Goal: Communication & Community: Answer question/provide support

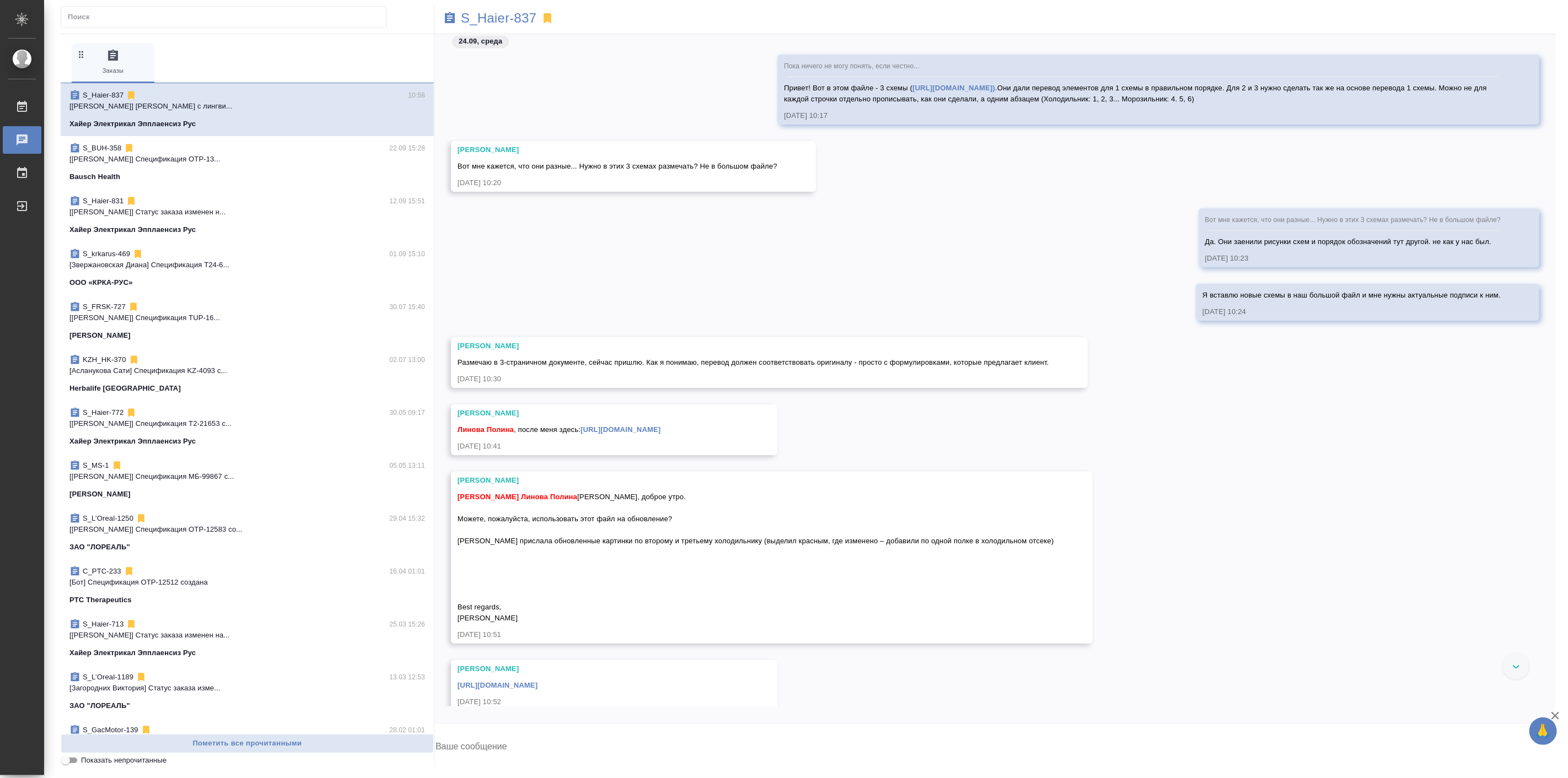
scroll to position [26632, 0]
click at [574, 748] on textarea at bounding box center [995, 748] width 1121 height 38
type textarea "Спасибо, все забираю"
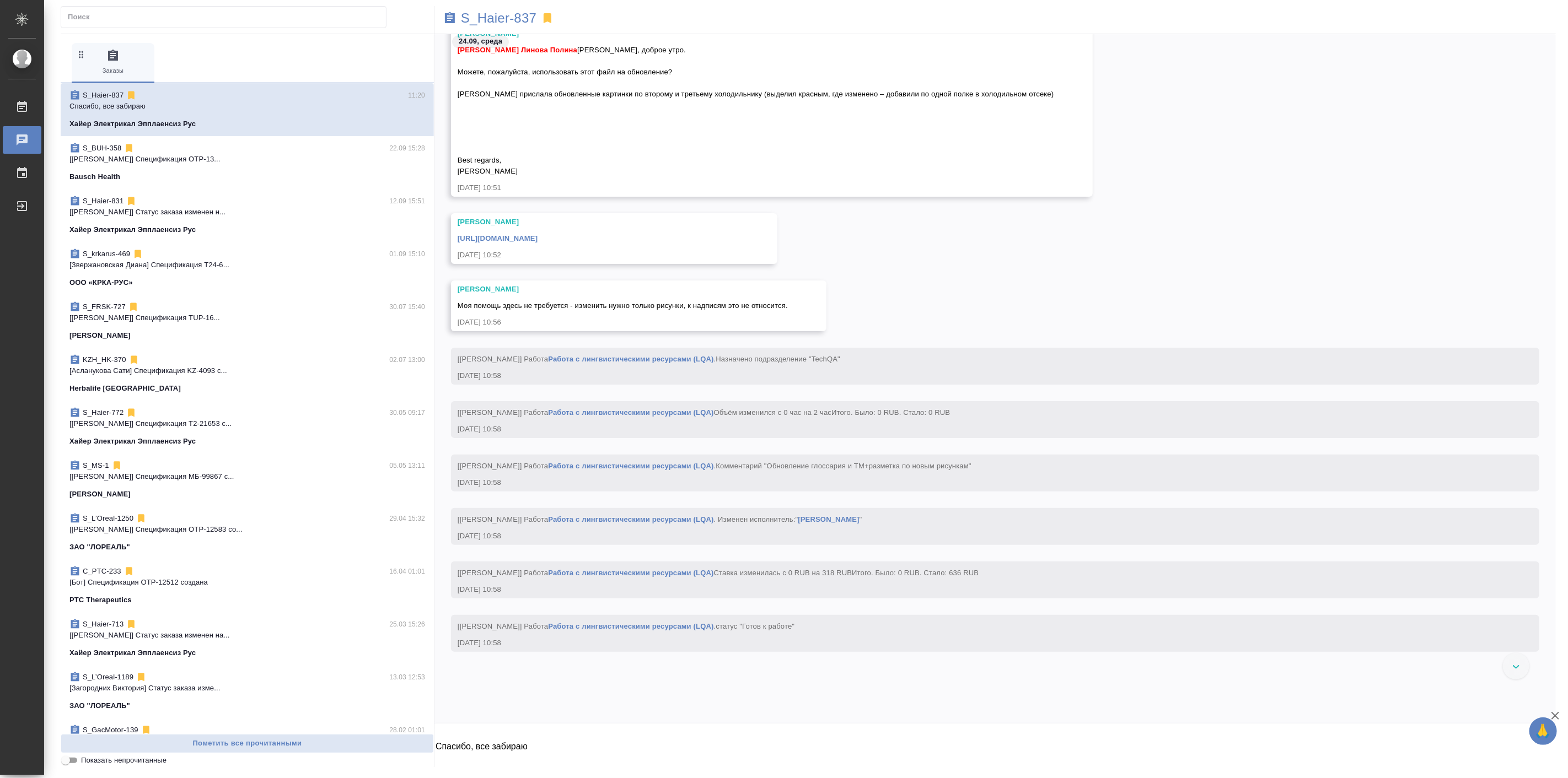
scroll to position [26992, 0]
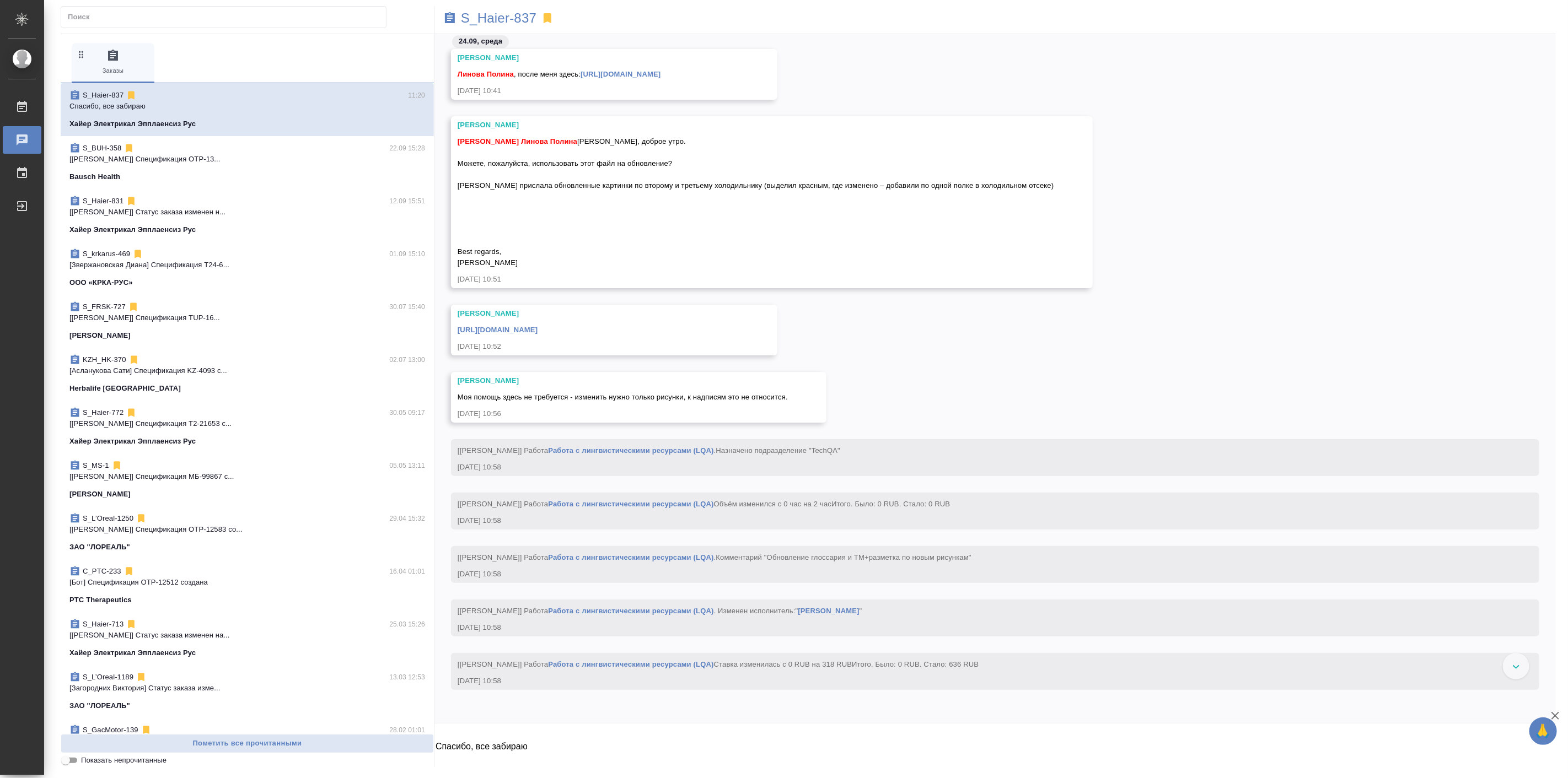
click at [537, 334] on link "https://drive.awatera.com/s/nAQ9LSb5f3ygeGp" at bounding box center [497, 330] width 80 height 8
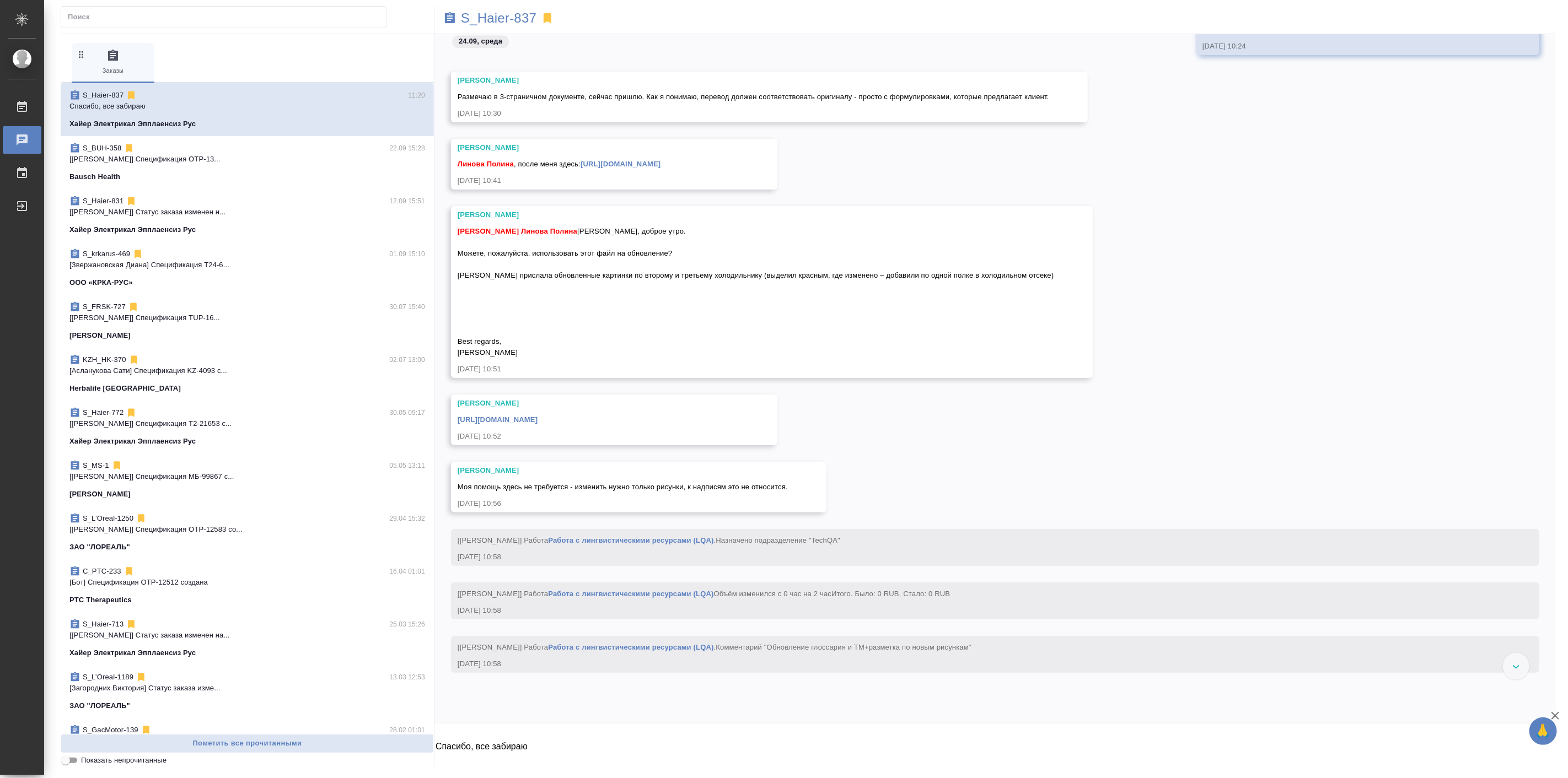
scroll to position [26890, 0]
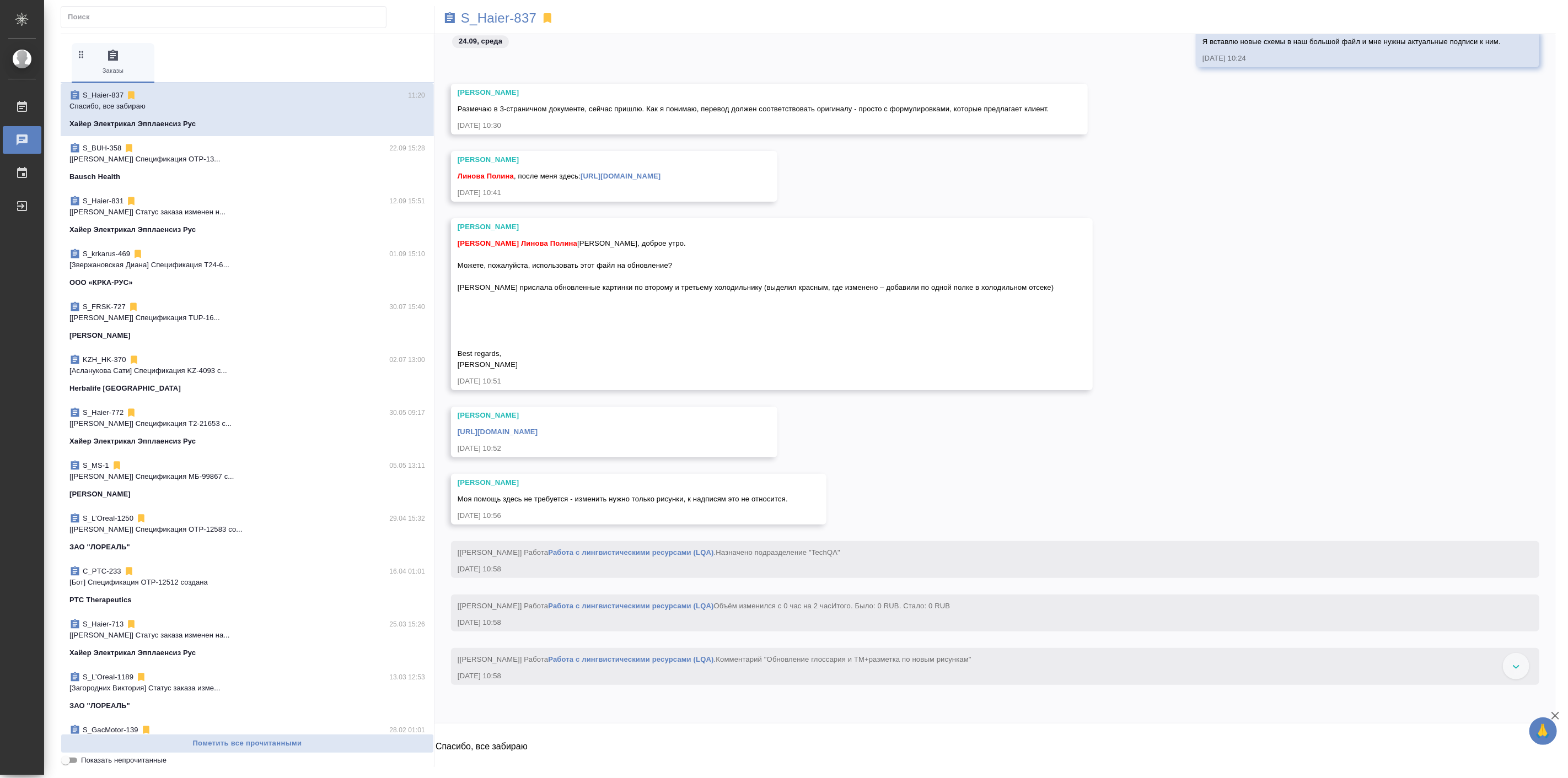
click at [633, 180] on link "https://drive.awatera.com/apps/files/files?dir=/Shares/%D0%A5%D0%B0%D0%B9%D0%B5…" at bounding box center [620, 176] width 80 height 8
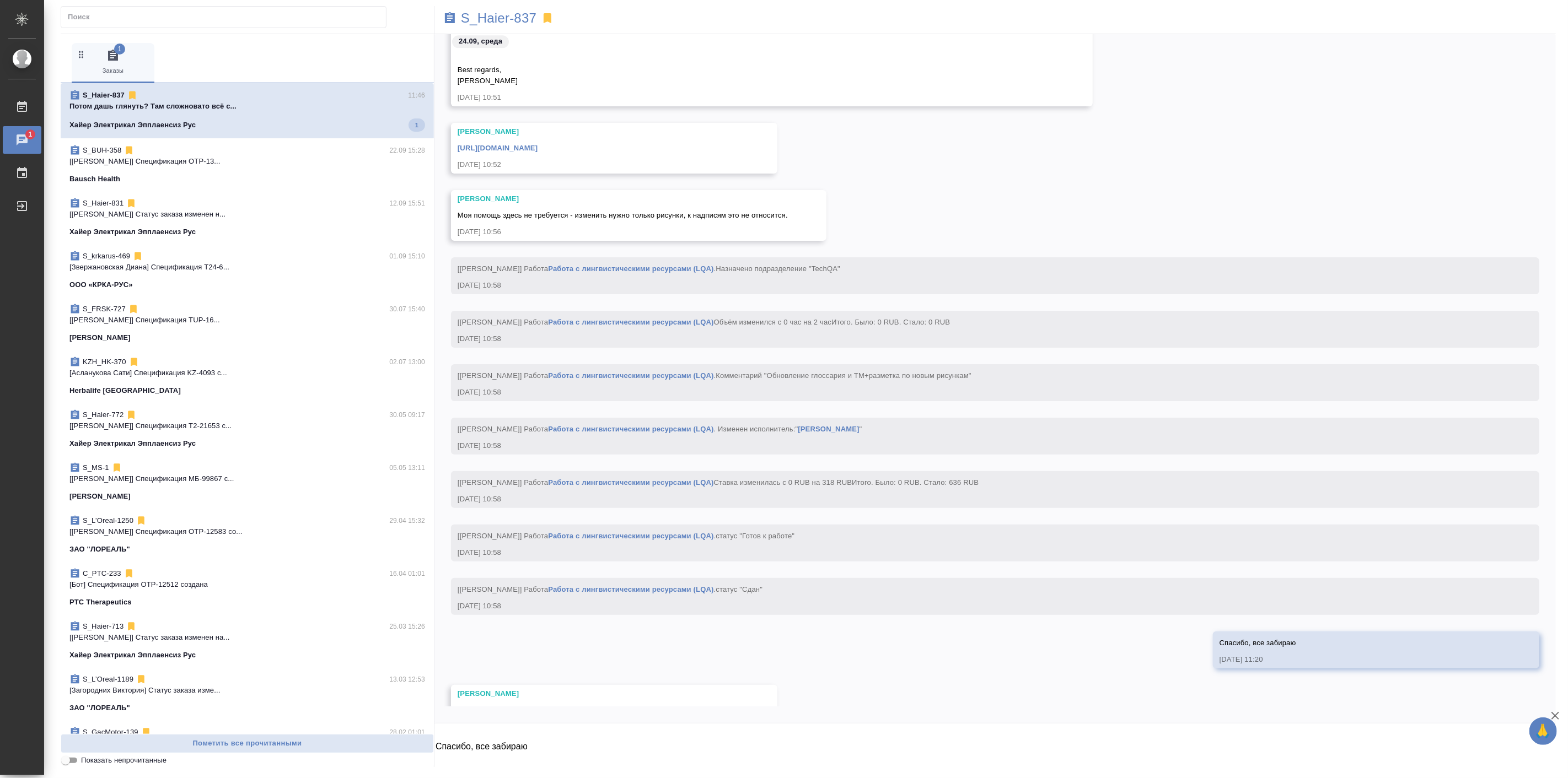
scroll to position [27263, 0]
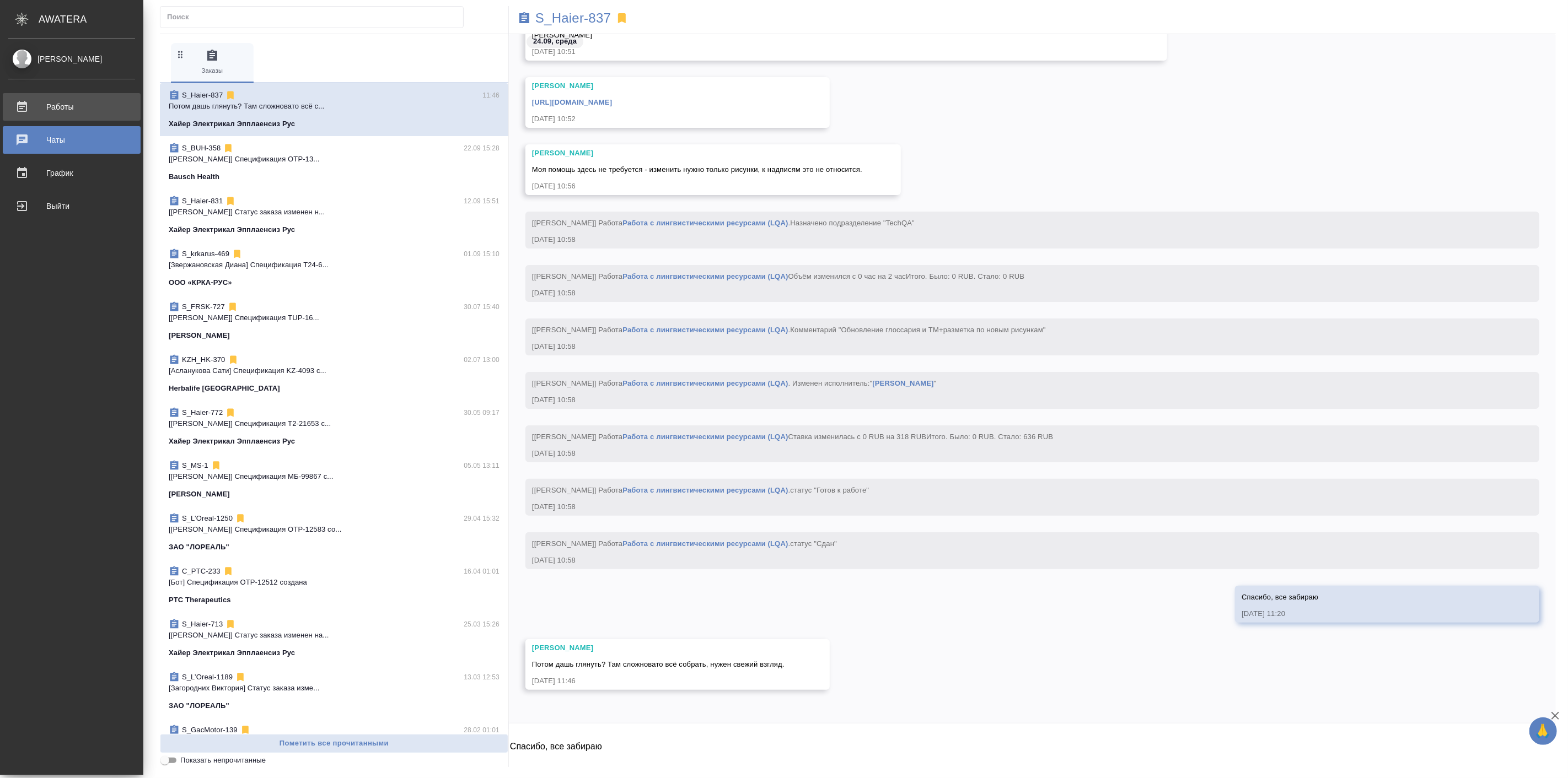
click at [51, 108] on div "Работы" at bounding box center [72, 107] width 127 height 17
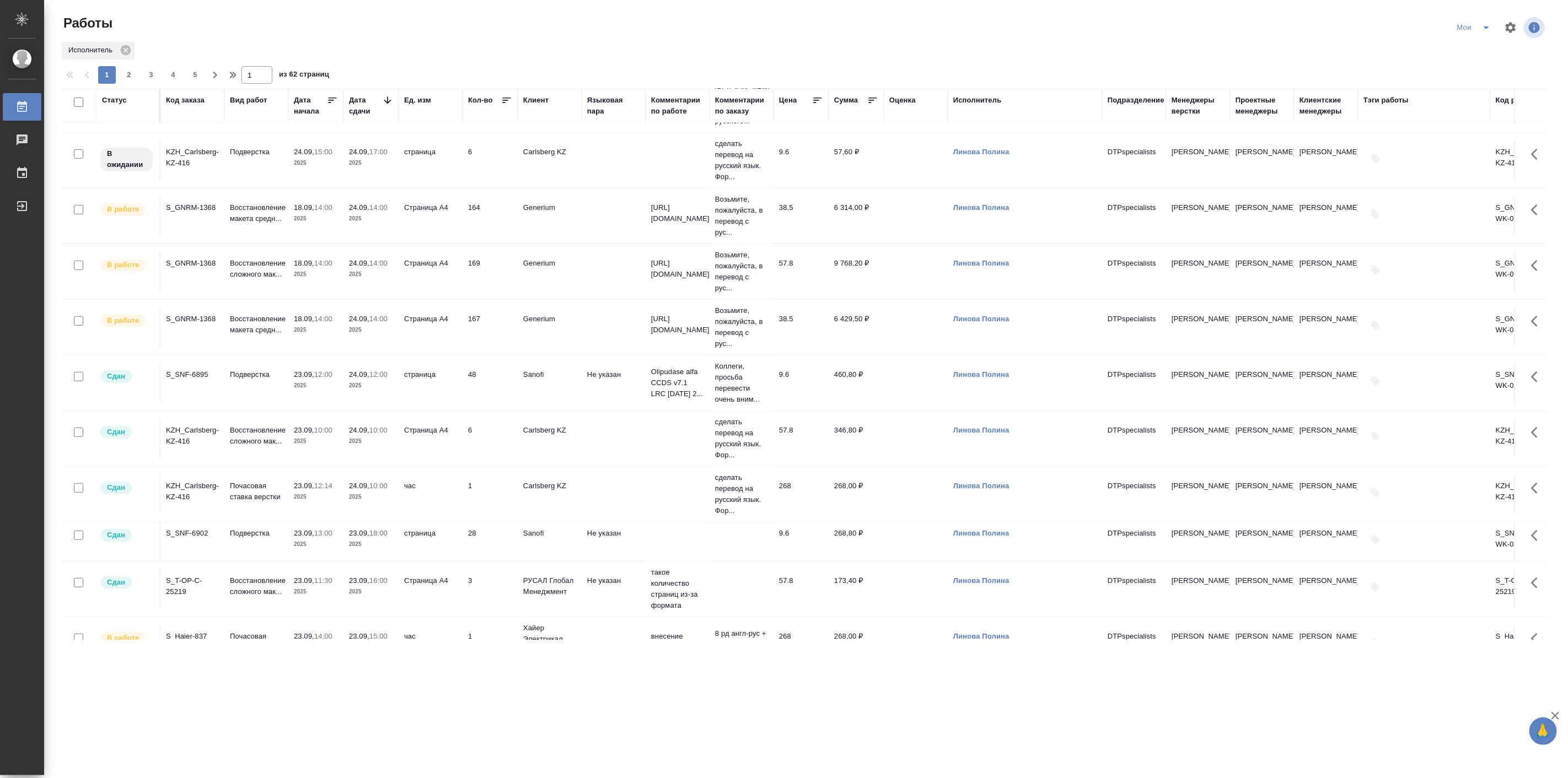
scroll to position [509, 0]
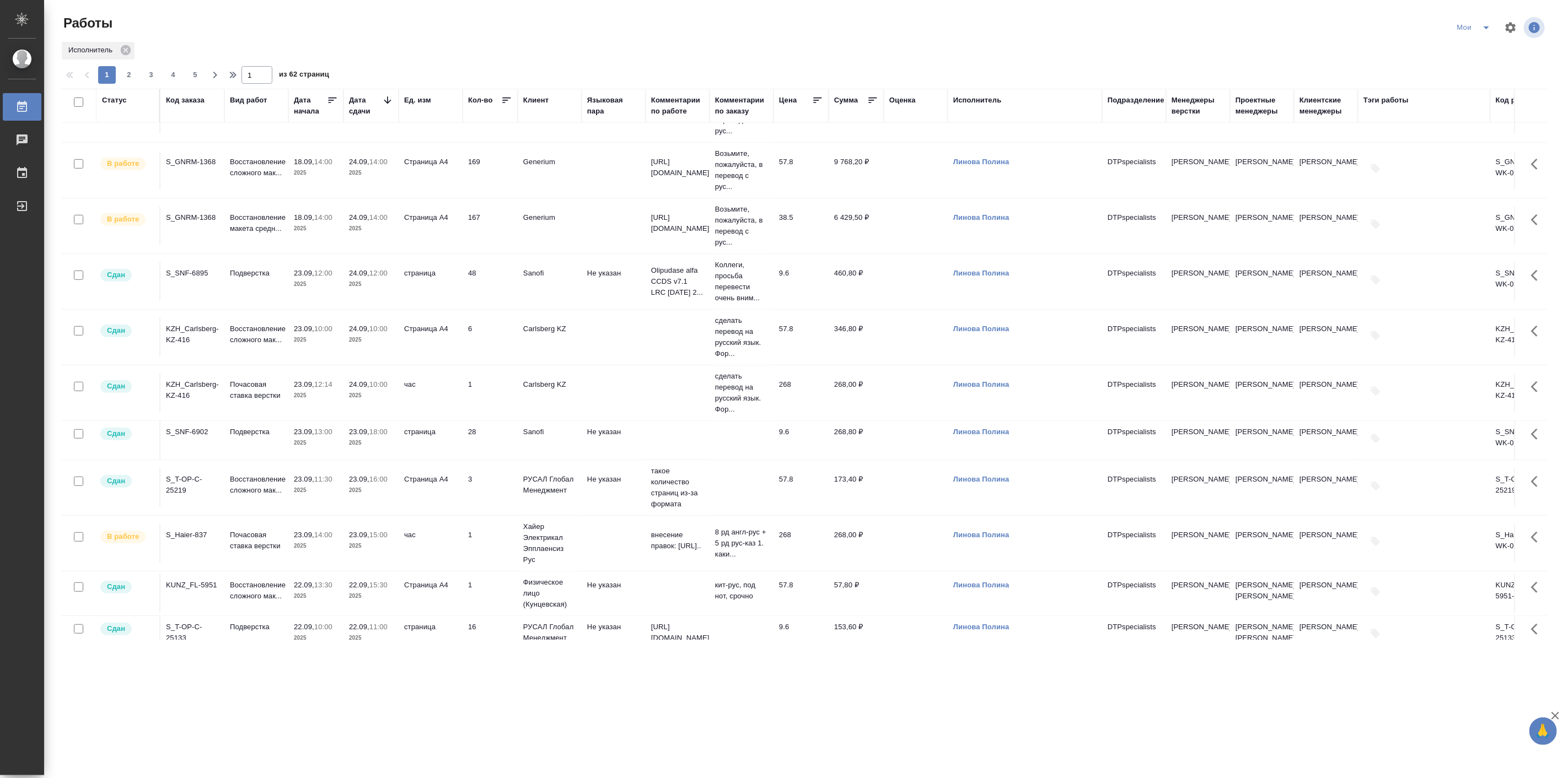
click at [256, 443] on td "Подверстка" at bounding box center [256, 440] width 64 height 38
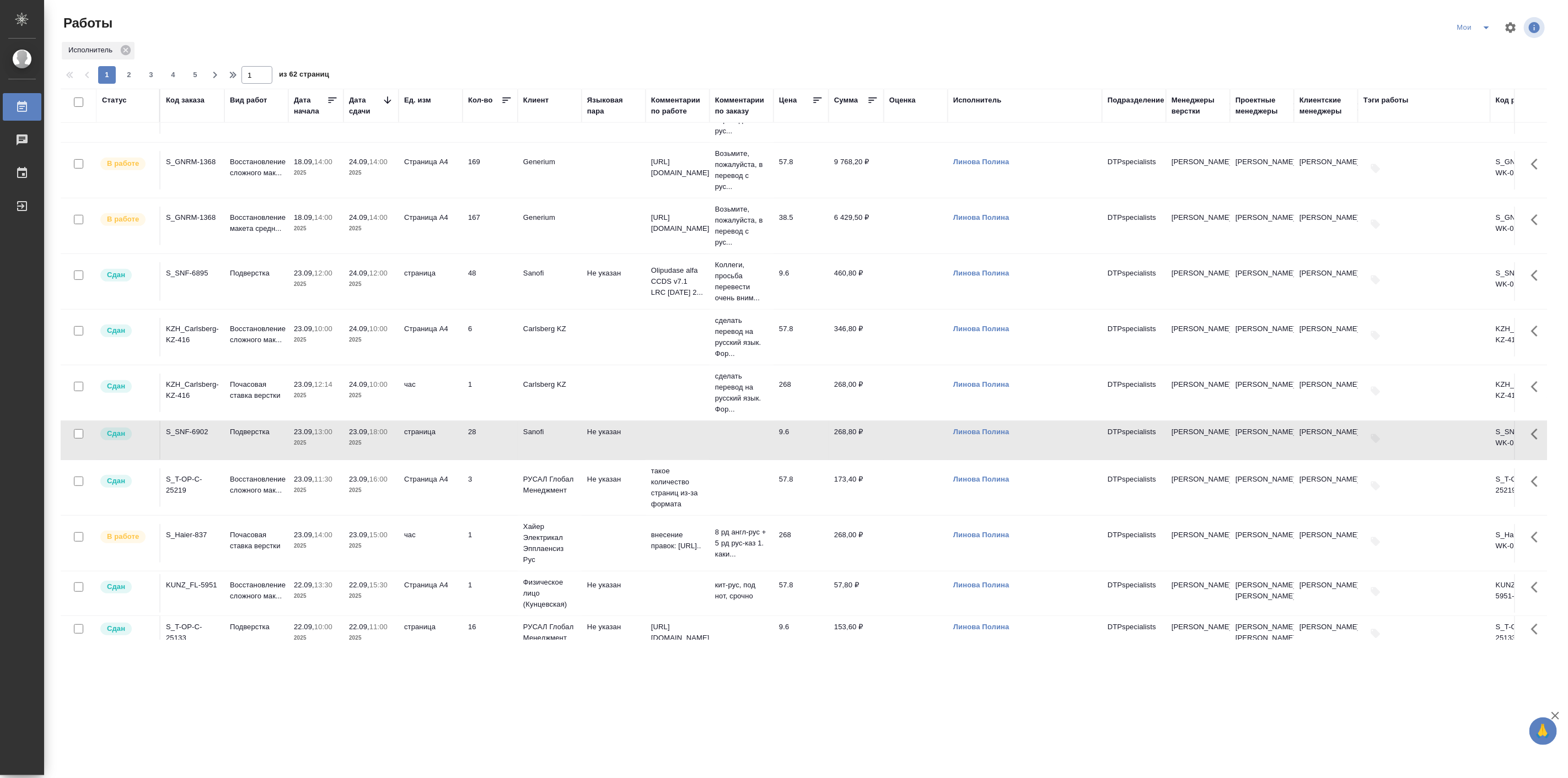
click at [256, 443] on td "Подверстка" at bounding box center [256, 440] width 64 height 38
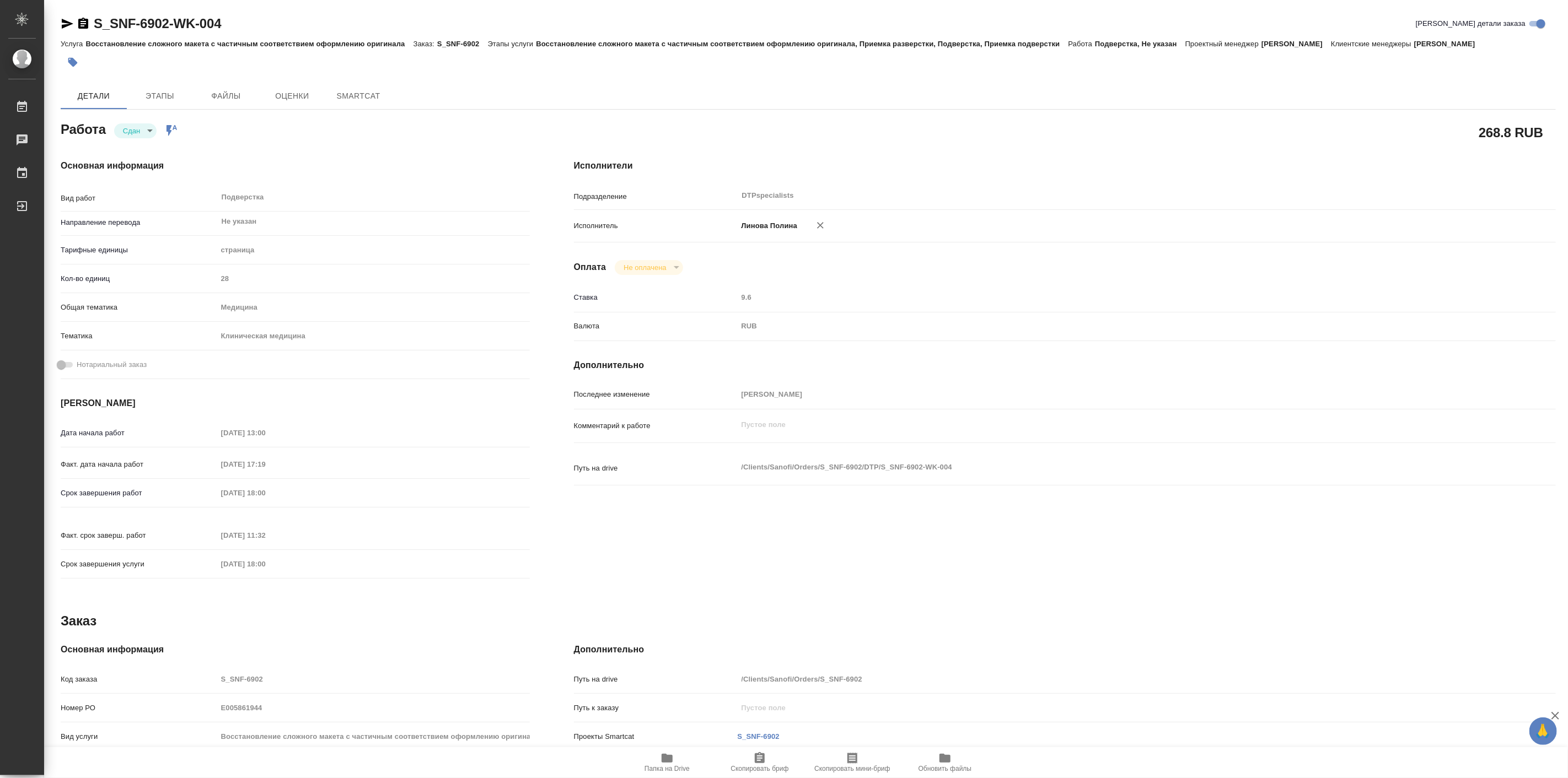
type textarea "x"
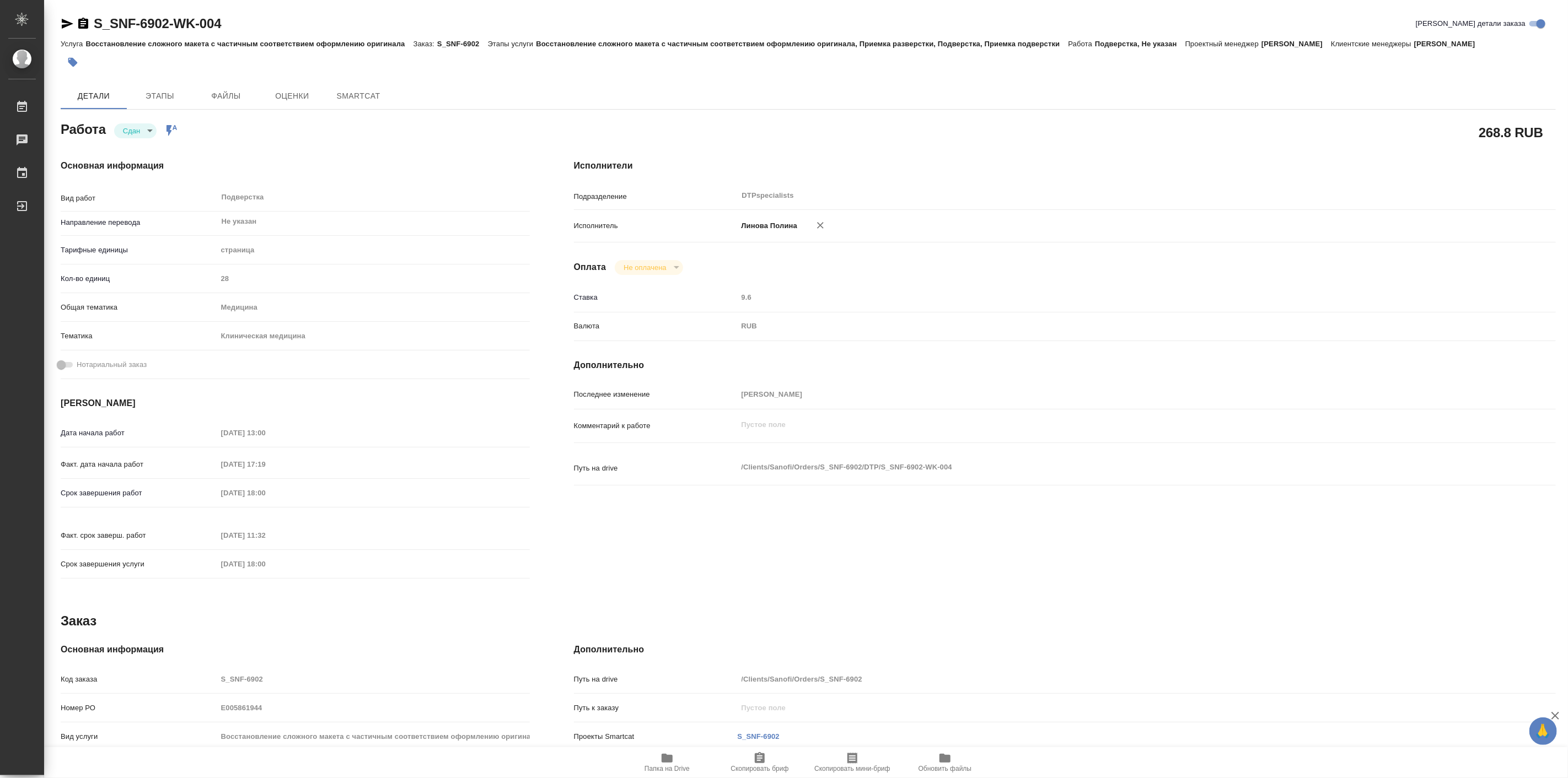
type textarea "x"
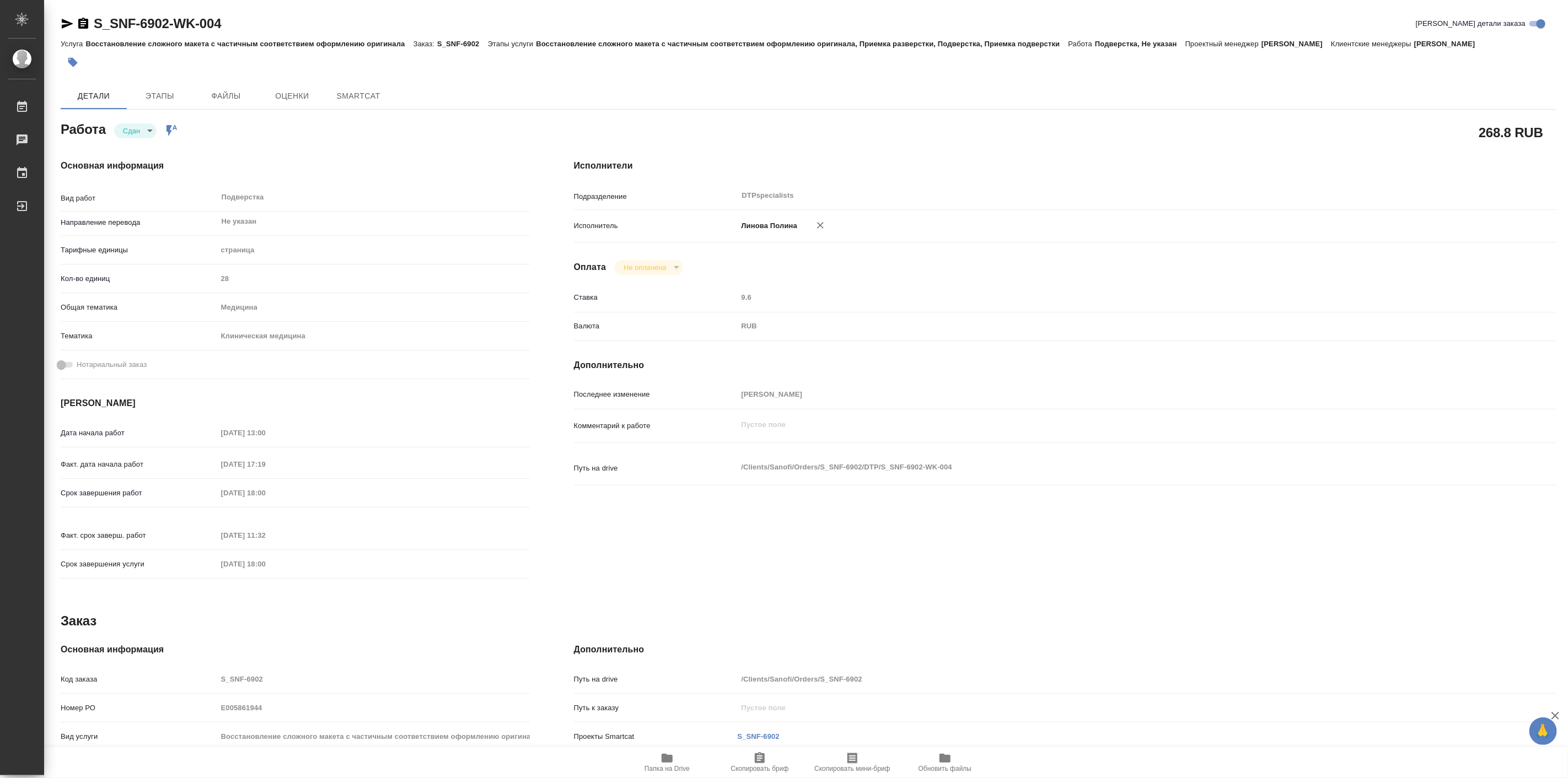
type textarea "x"
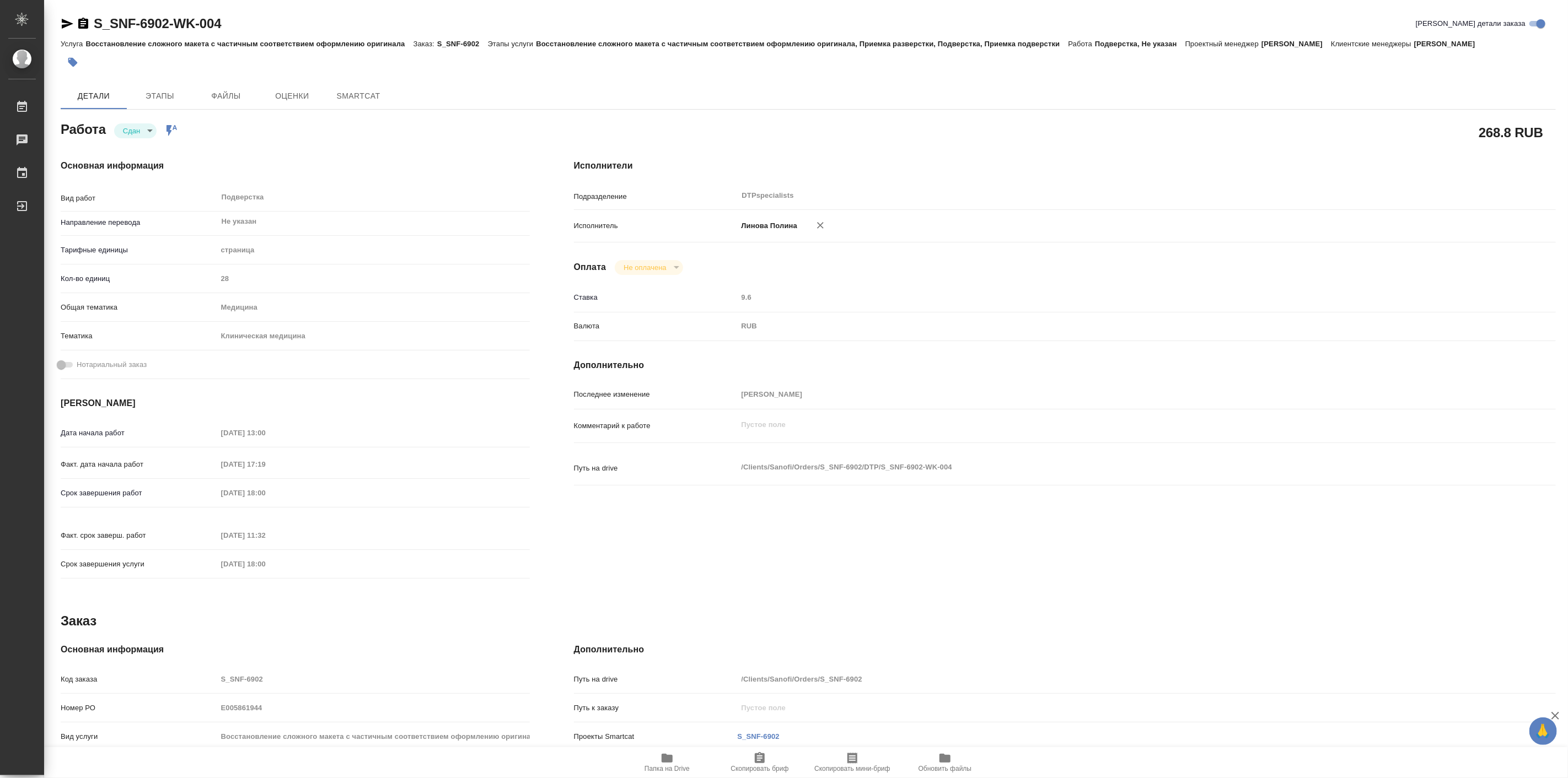
type textarea "x"
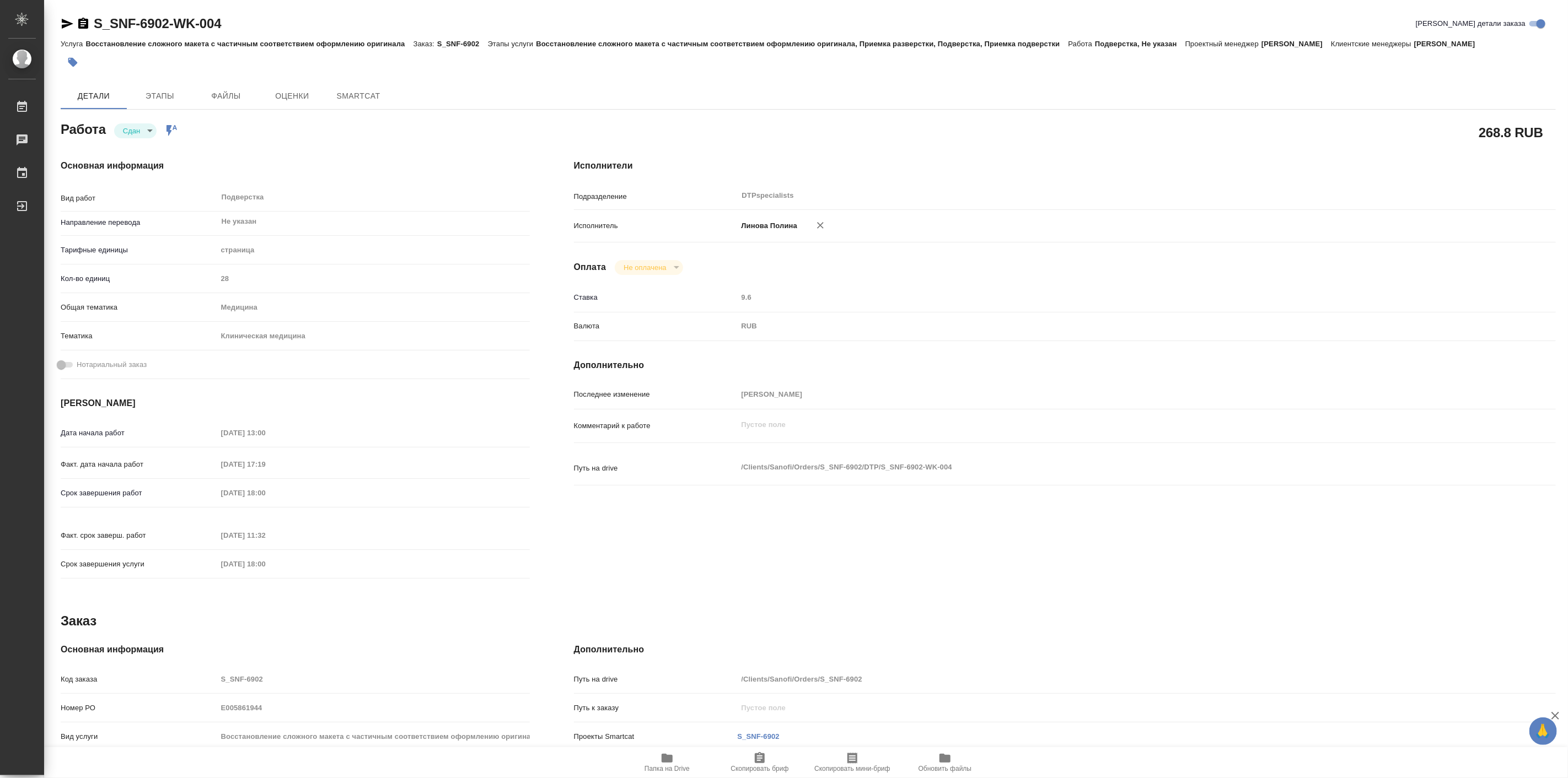
type textarea "x"
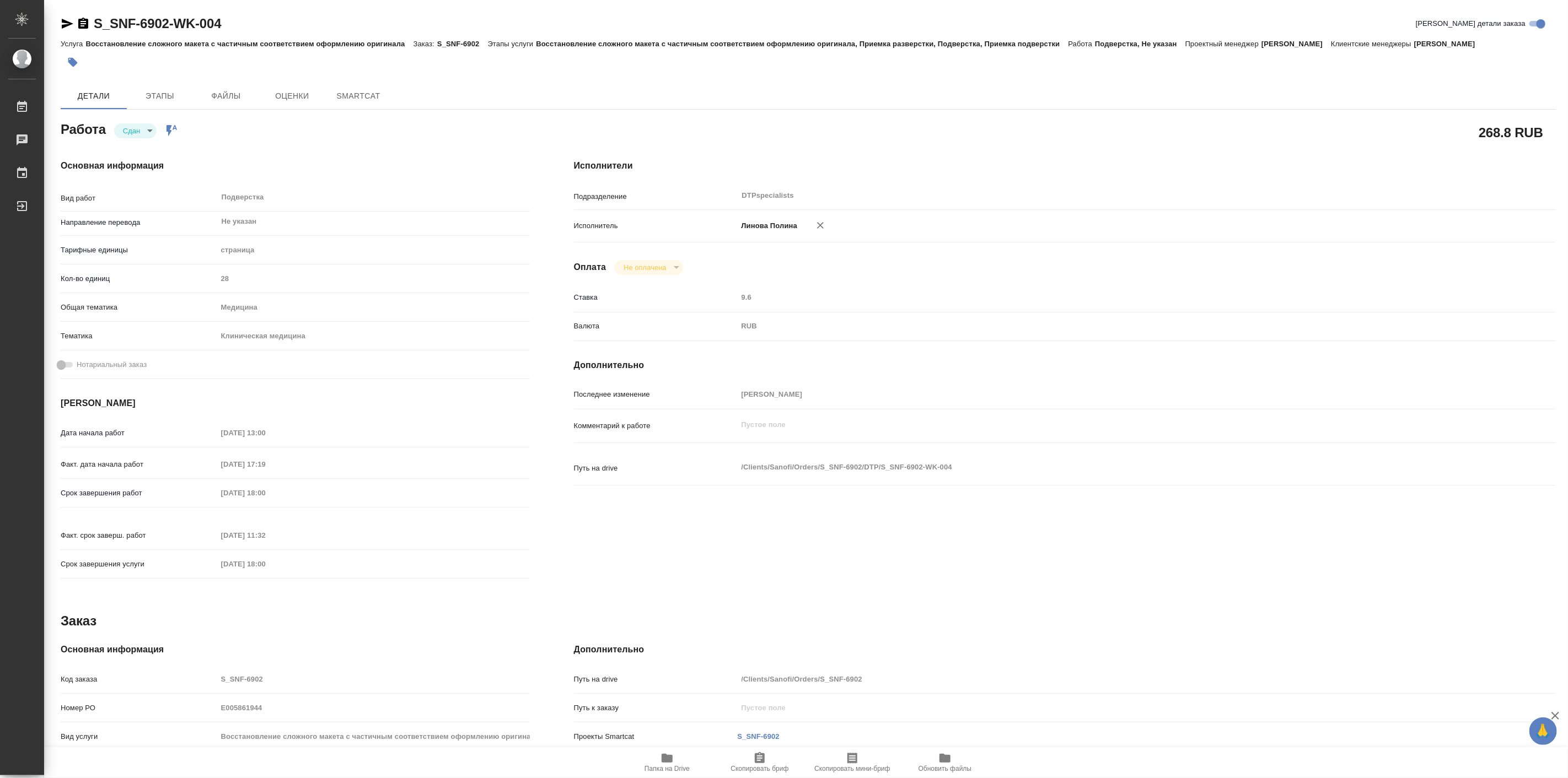
type textarea "x"
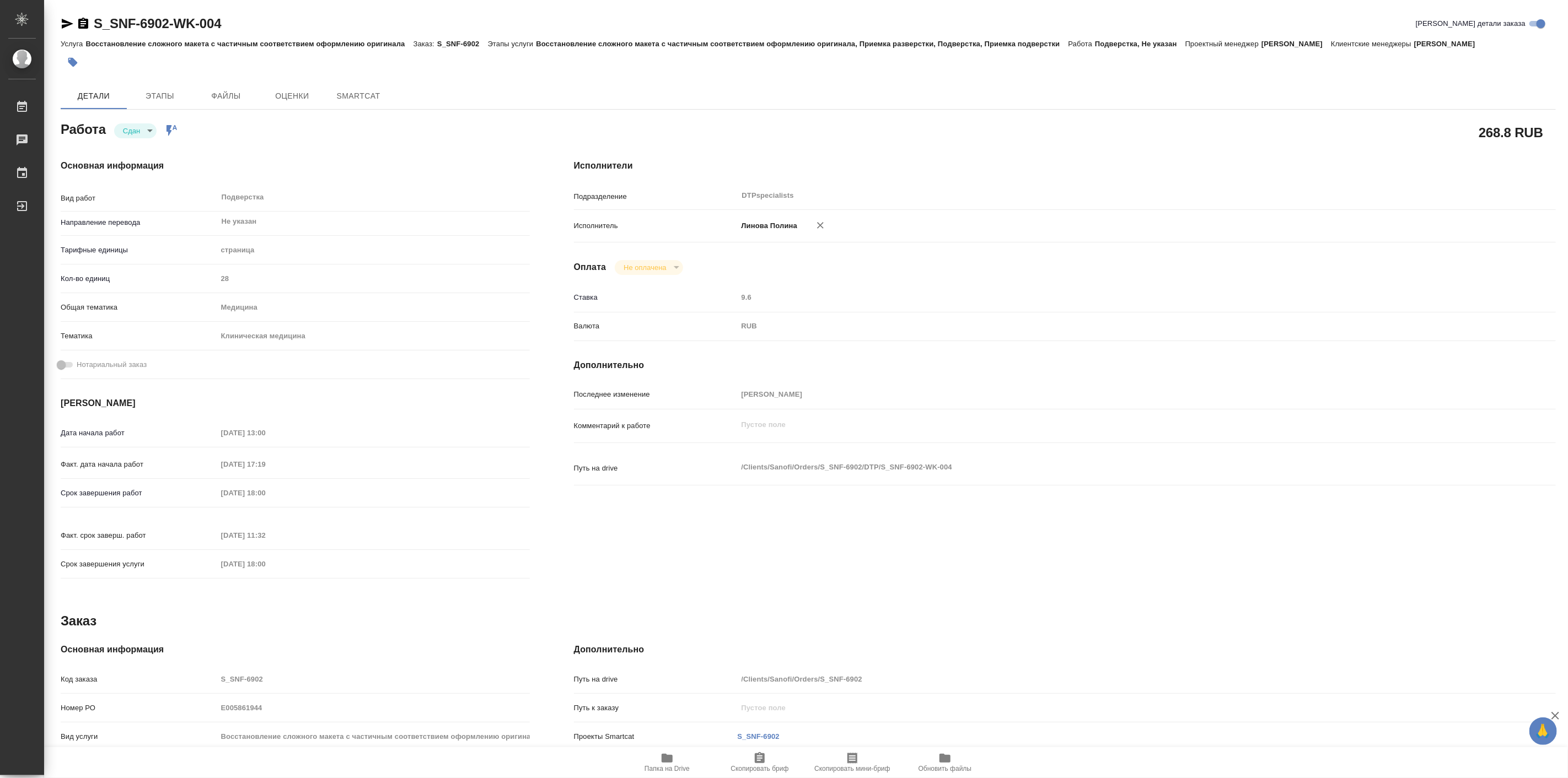
type textarea "x"
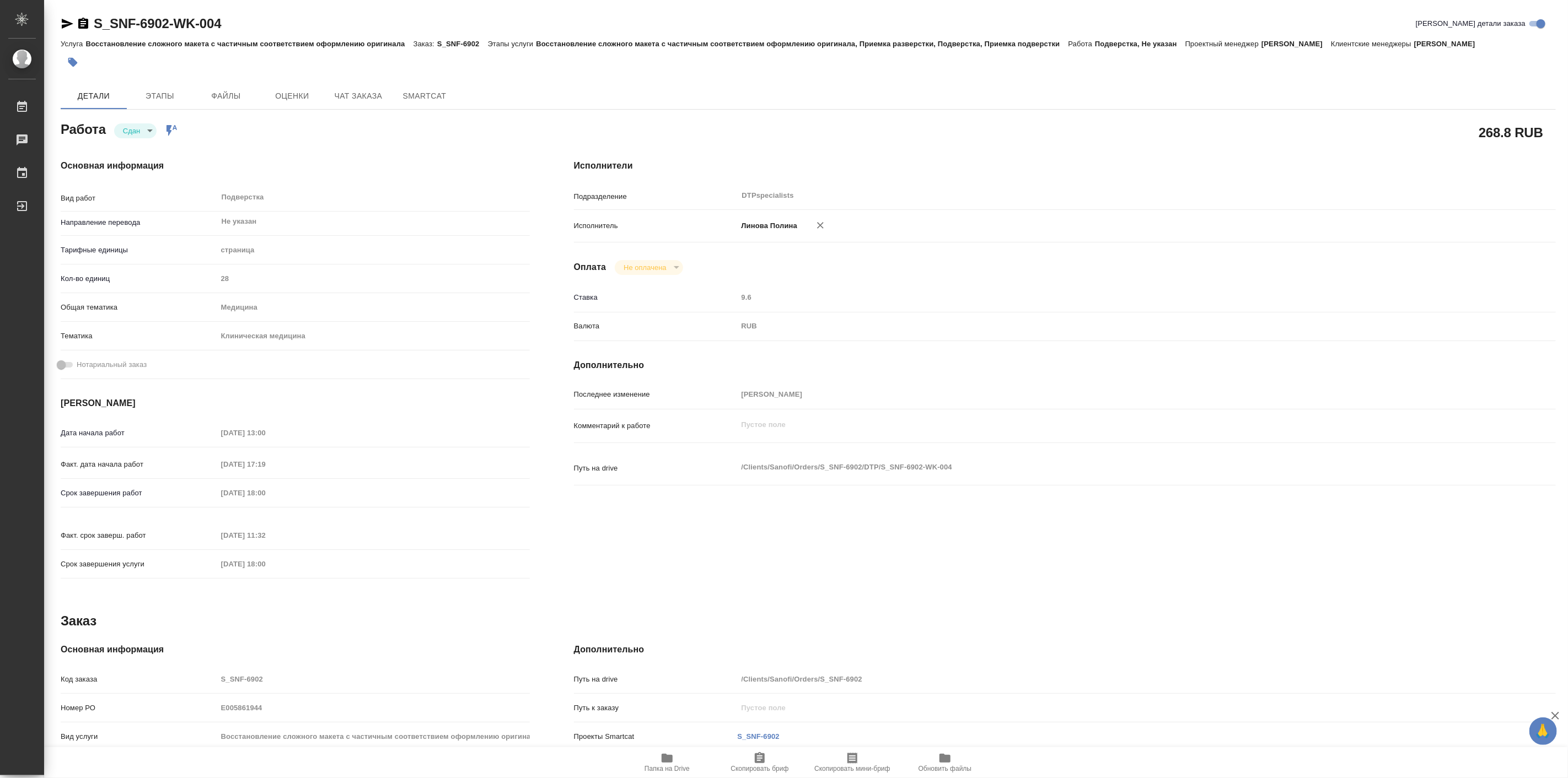
click at [685, 762] on span "Папка на Drive" at bounding box center [667, 762] width 80 height 21
type textarea "x"
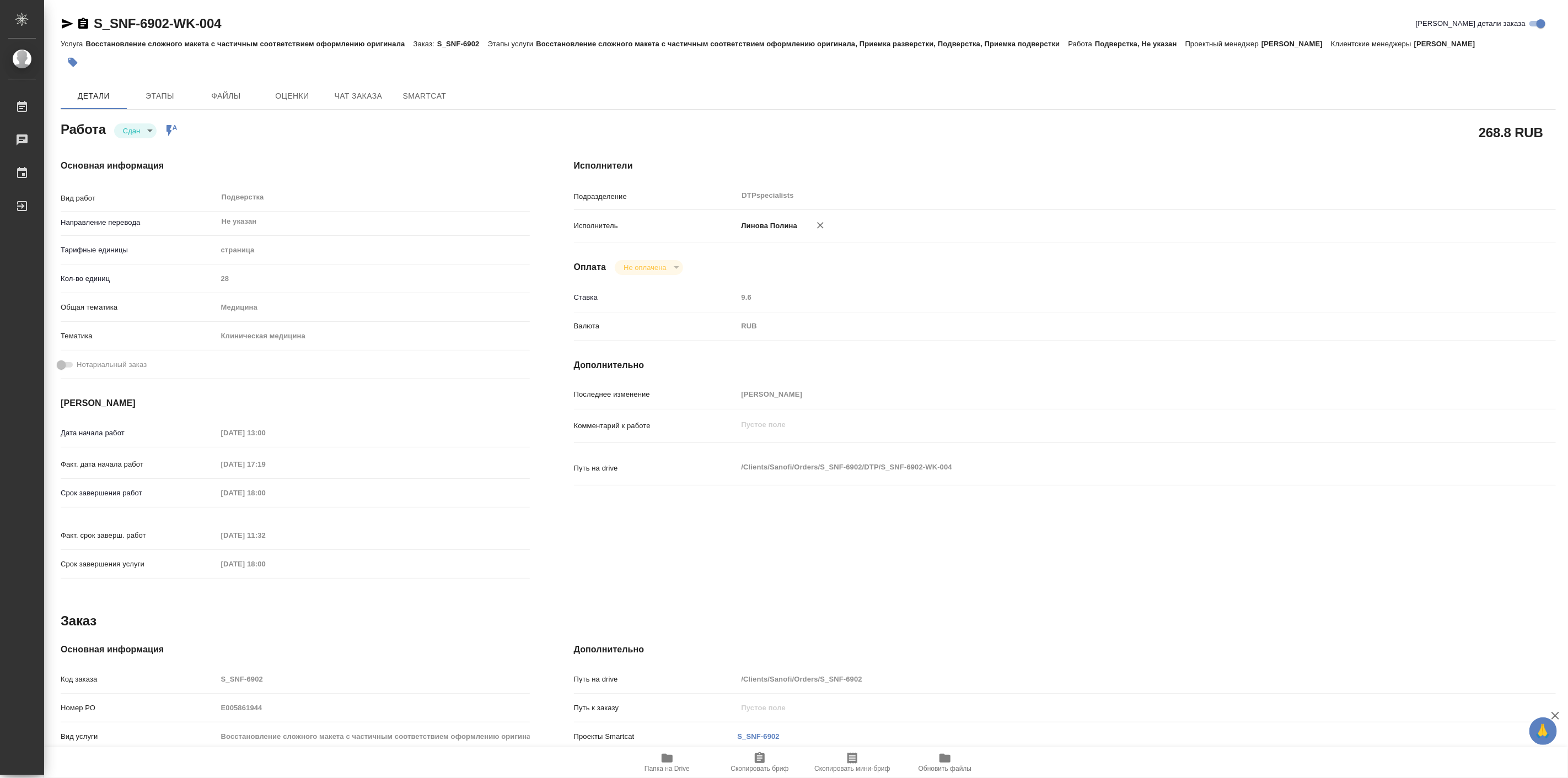
type textarea "x"
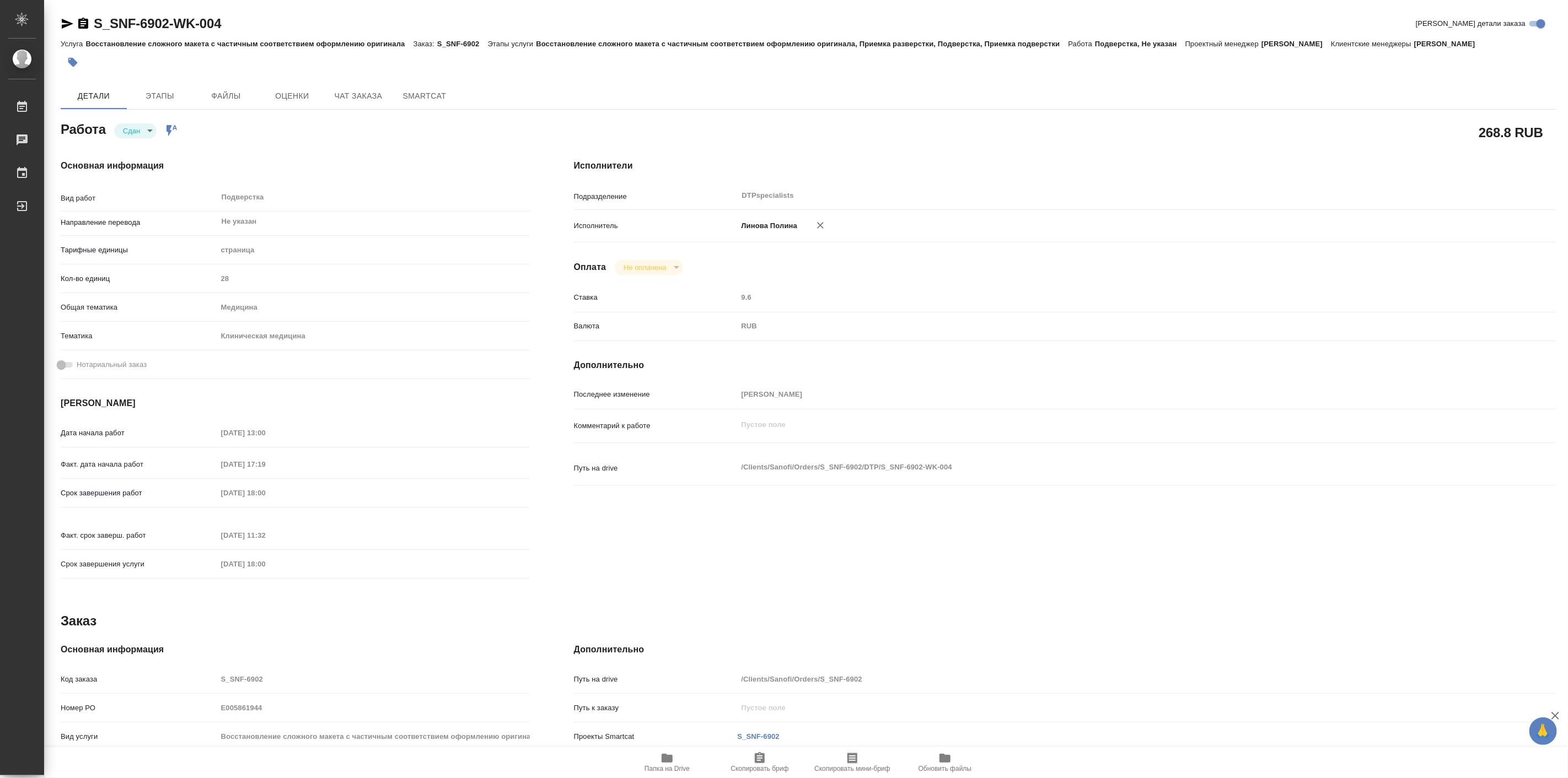
type textarea "x"
click at [333, 92] on span "Чат заказа" at bounding box center [358, 96] width 53 height 13
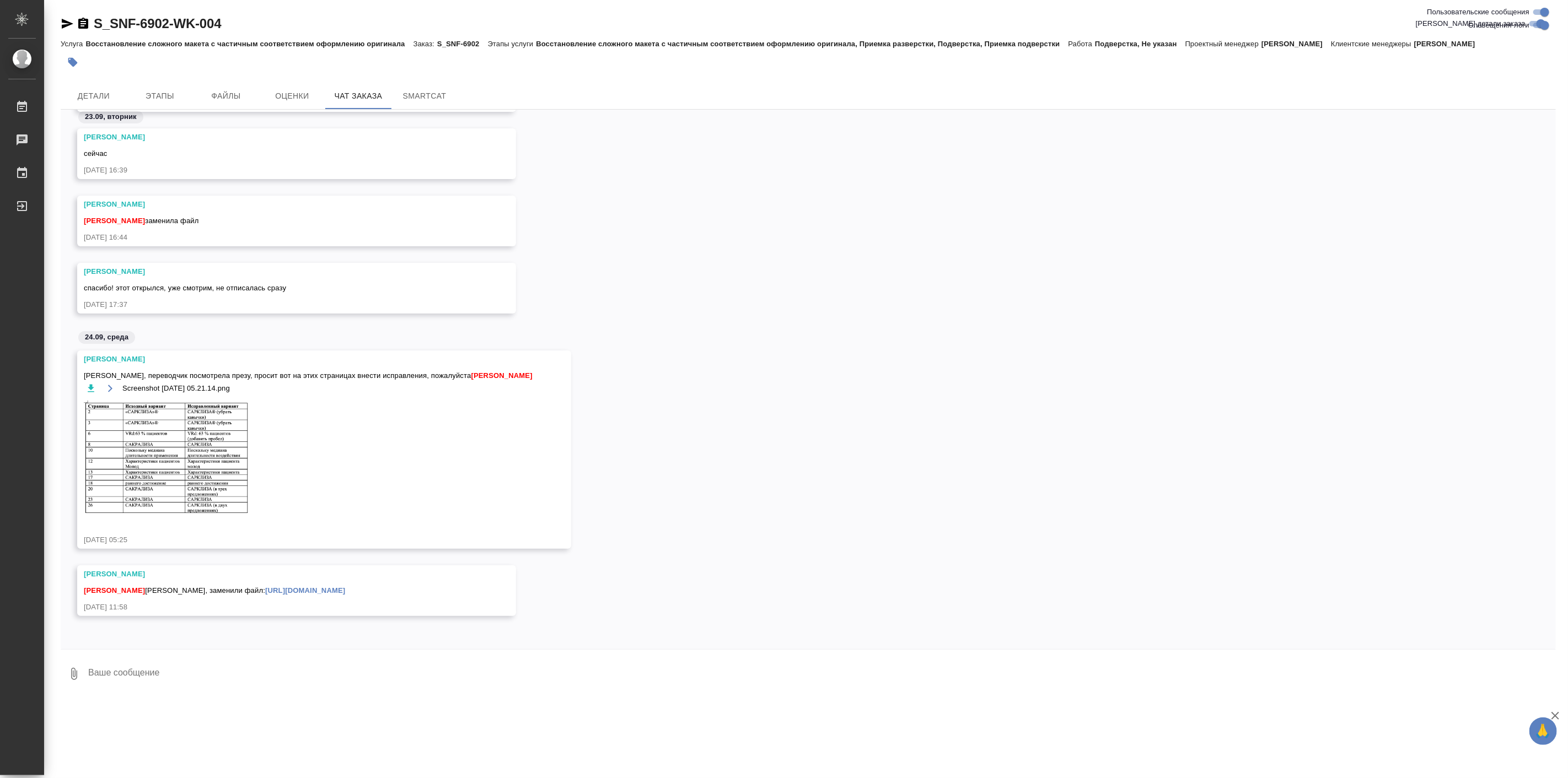
scroll to position [31913, 0]
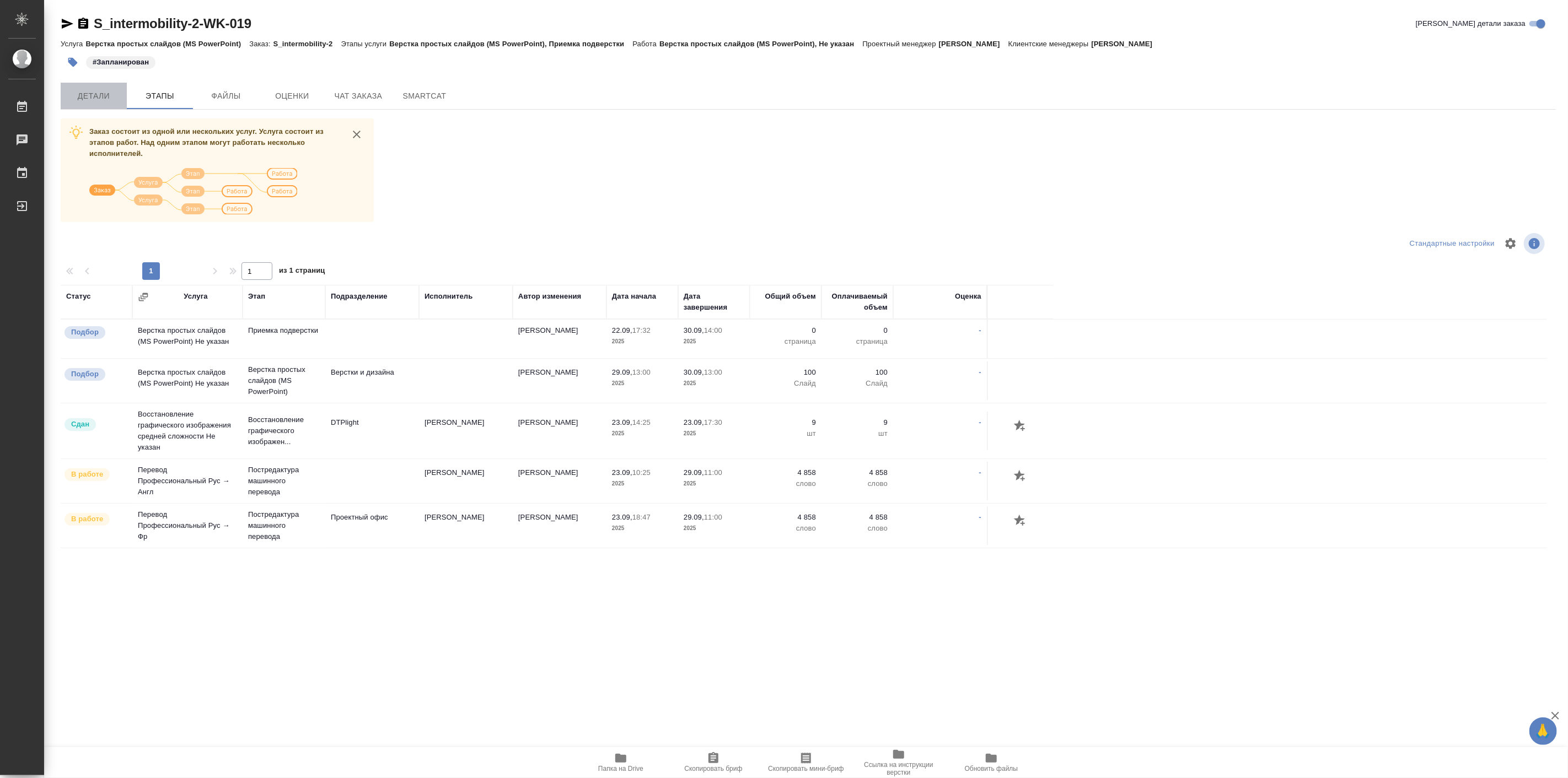
click at [98, 92] on span "Детали" at bounding box center [94, 96] width 53 height 13
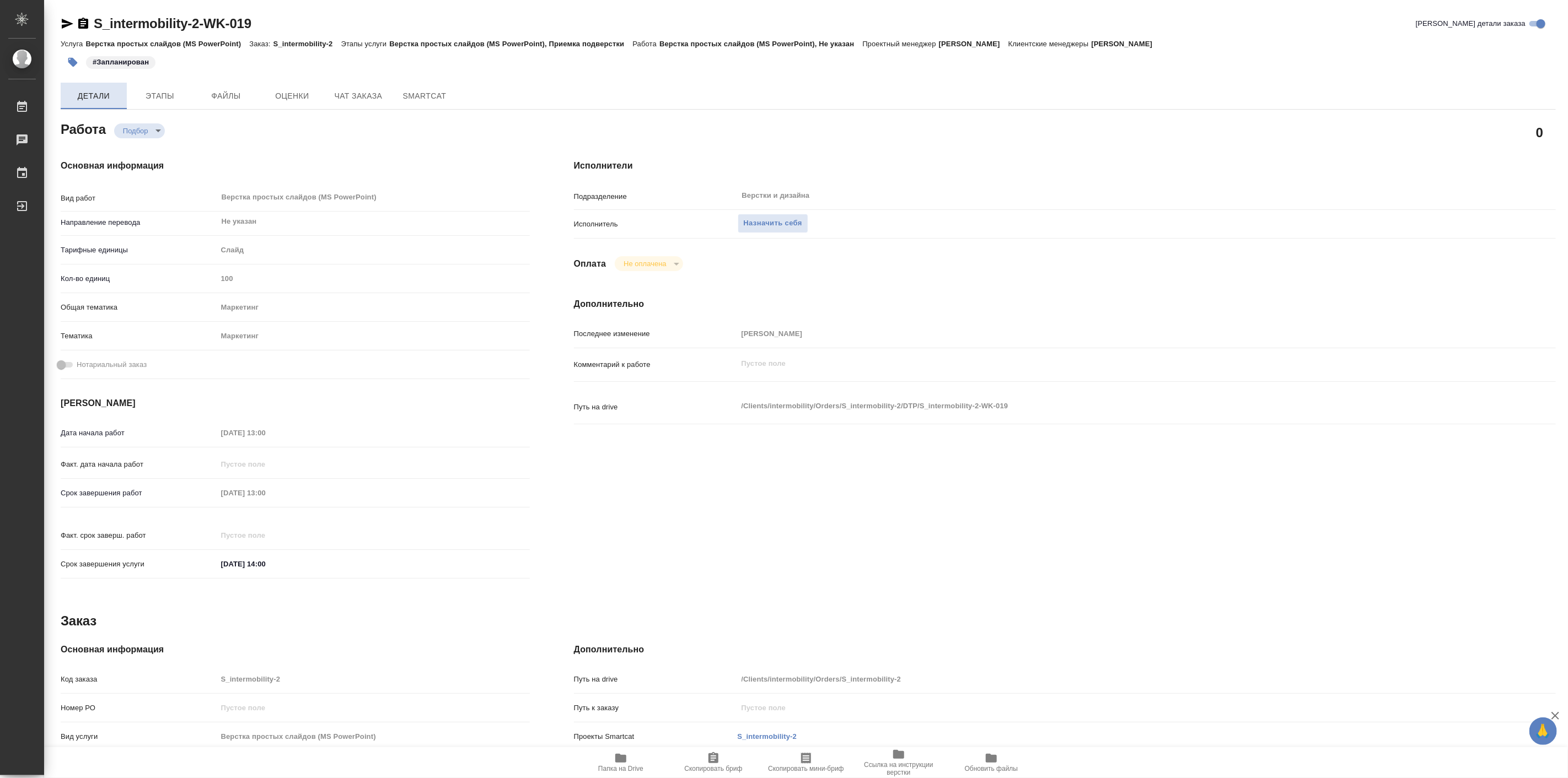
type textarea "x"
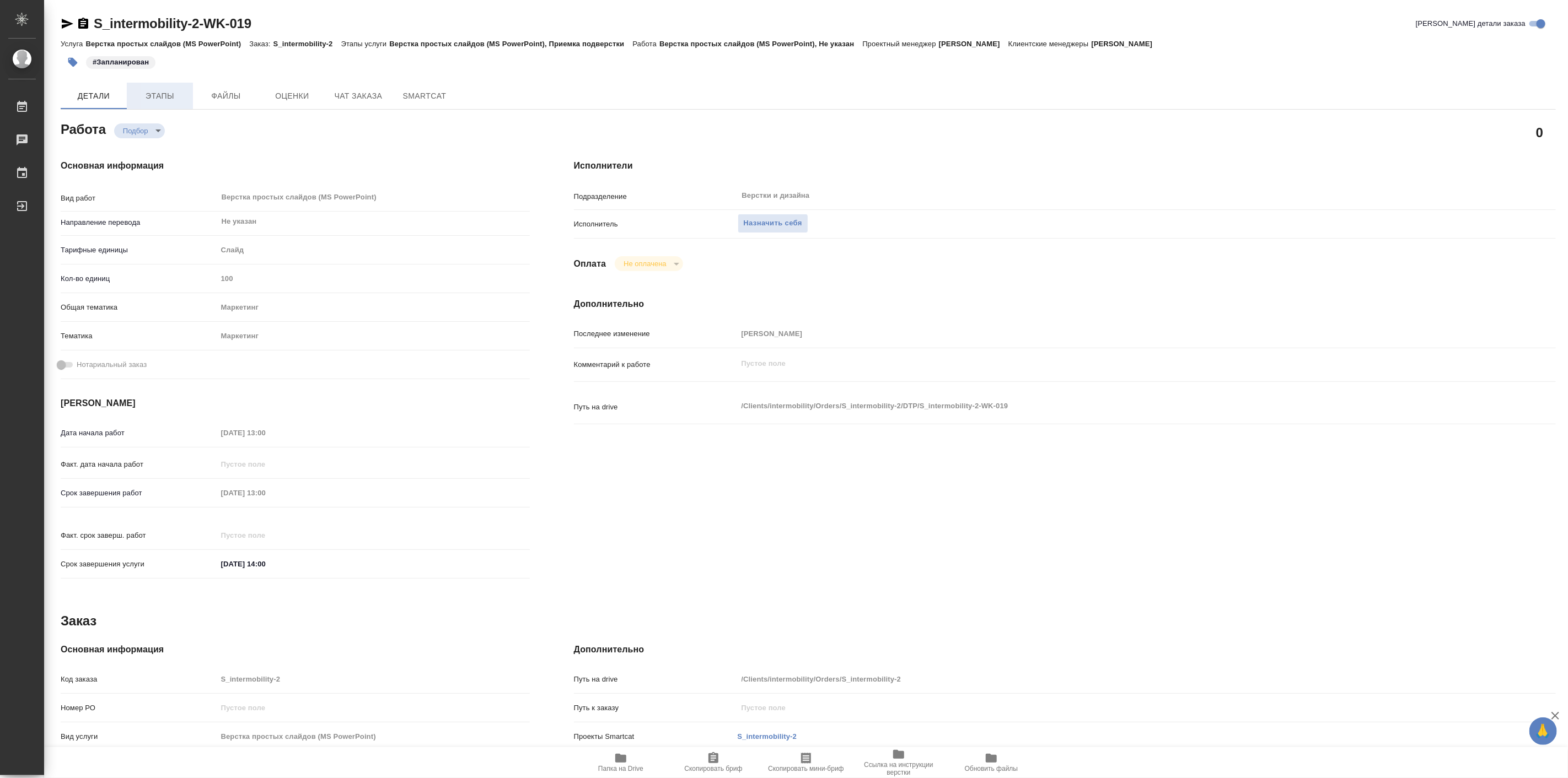
type textarea "x"
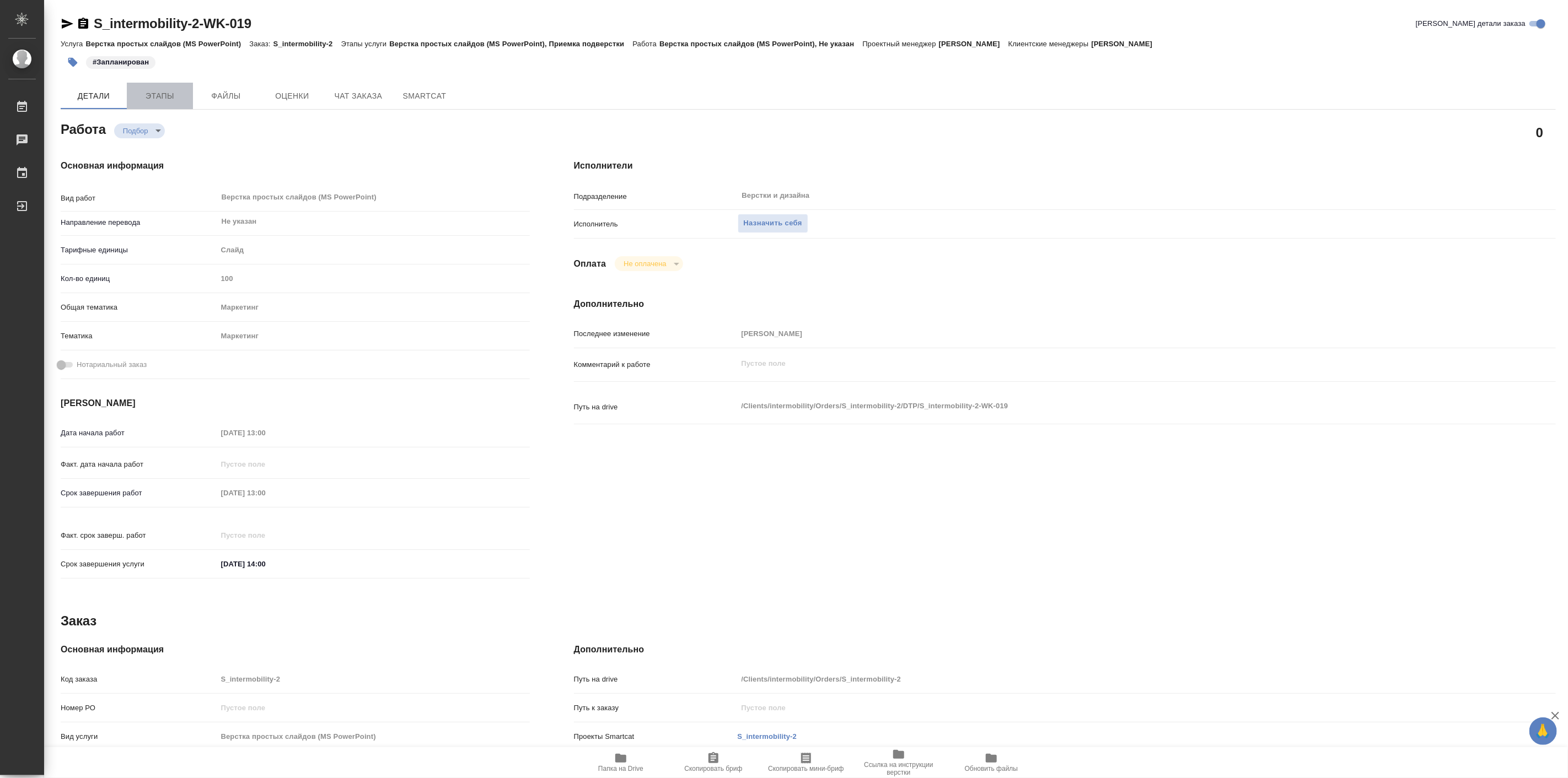
click at [151, 95] on span "Этапы" at bounding box center [160, 96] width 53 height 13
type textarea "x"
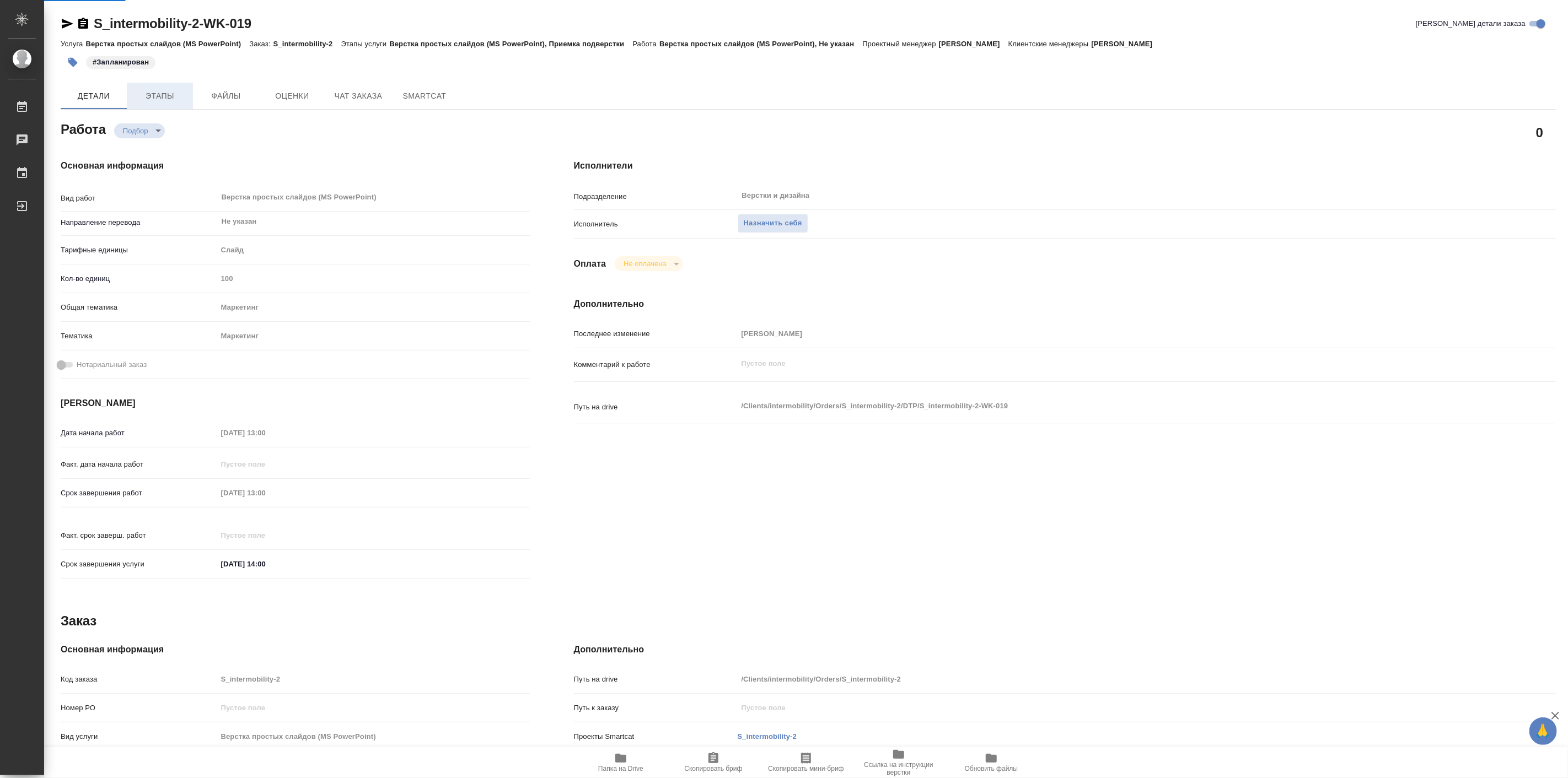
type textarea "x"
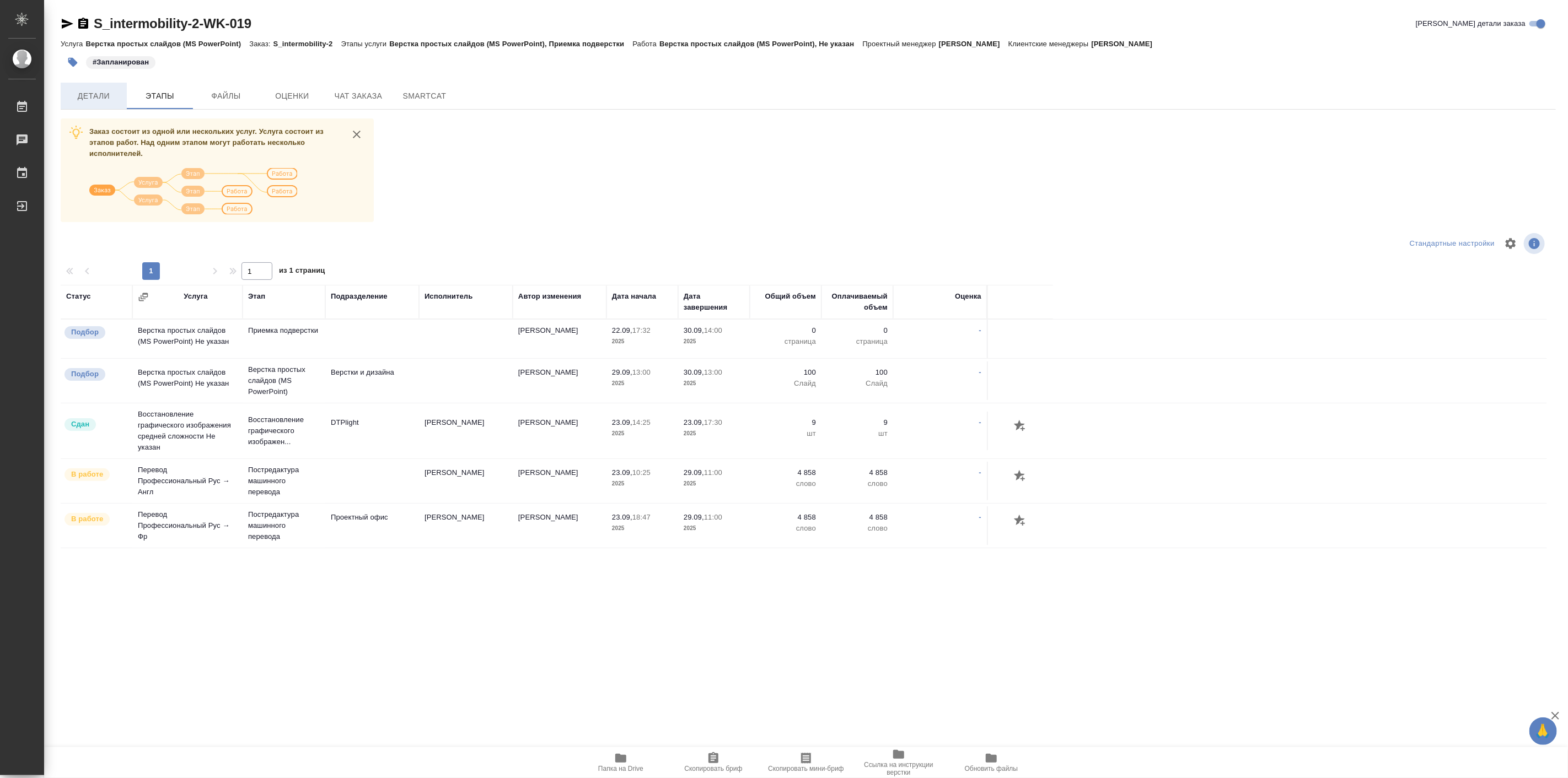
click at [97, 90] on span "Детали" at bounding box center [94, 96] width 53 height 13
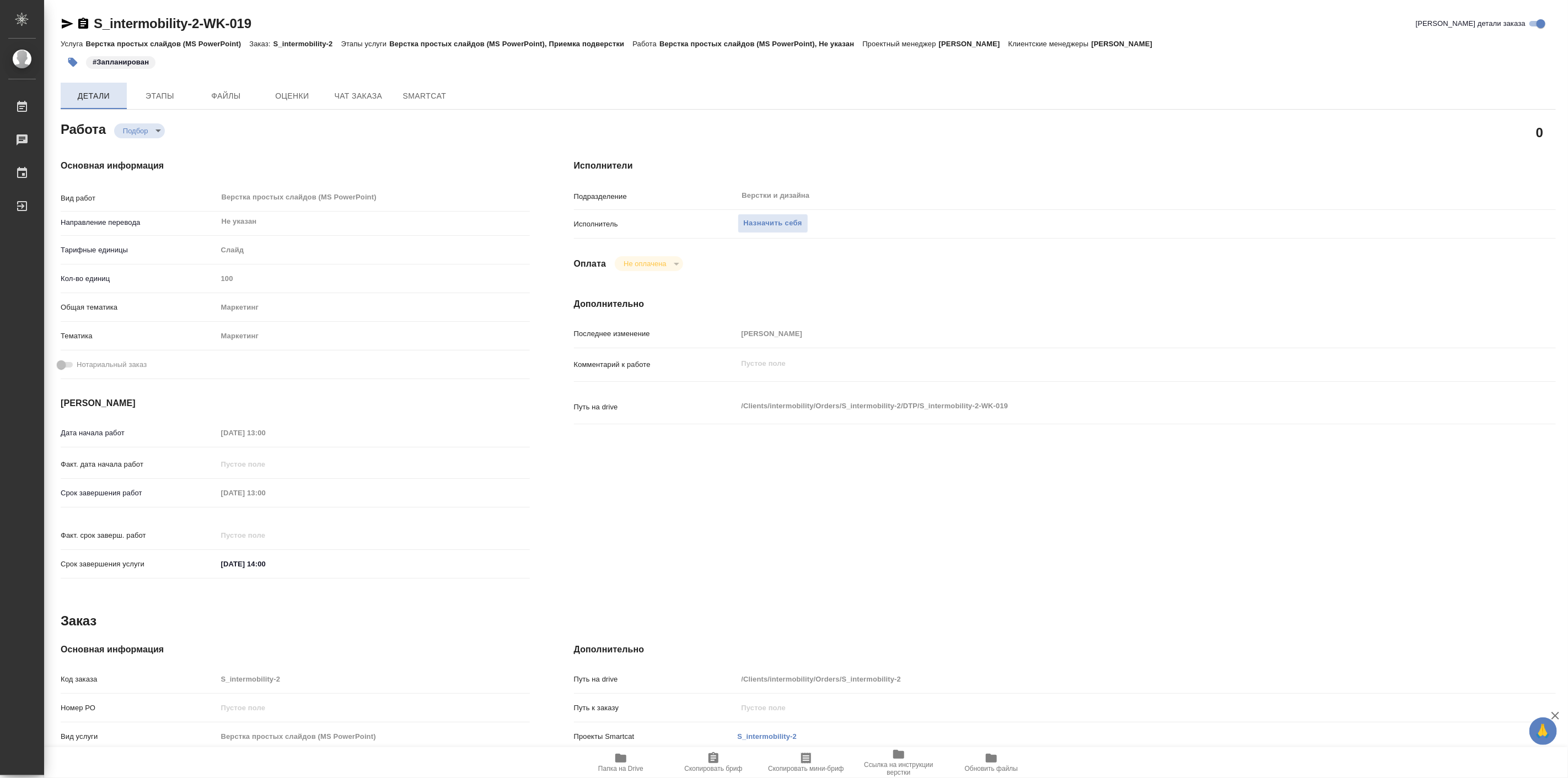
type textarea "x"
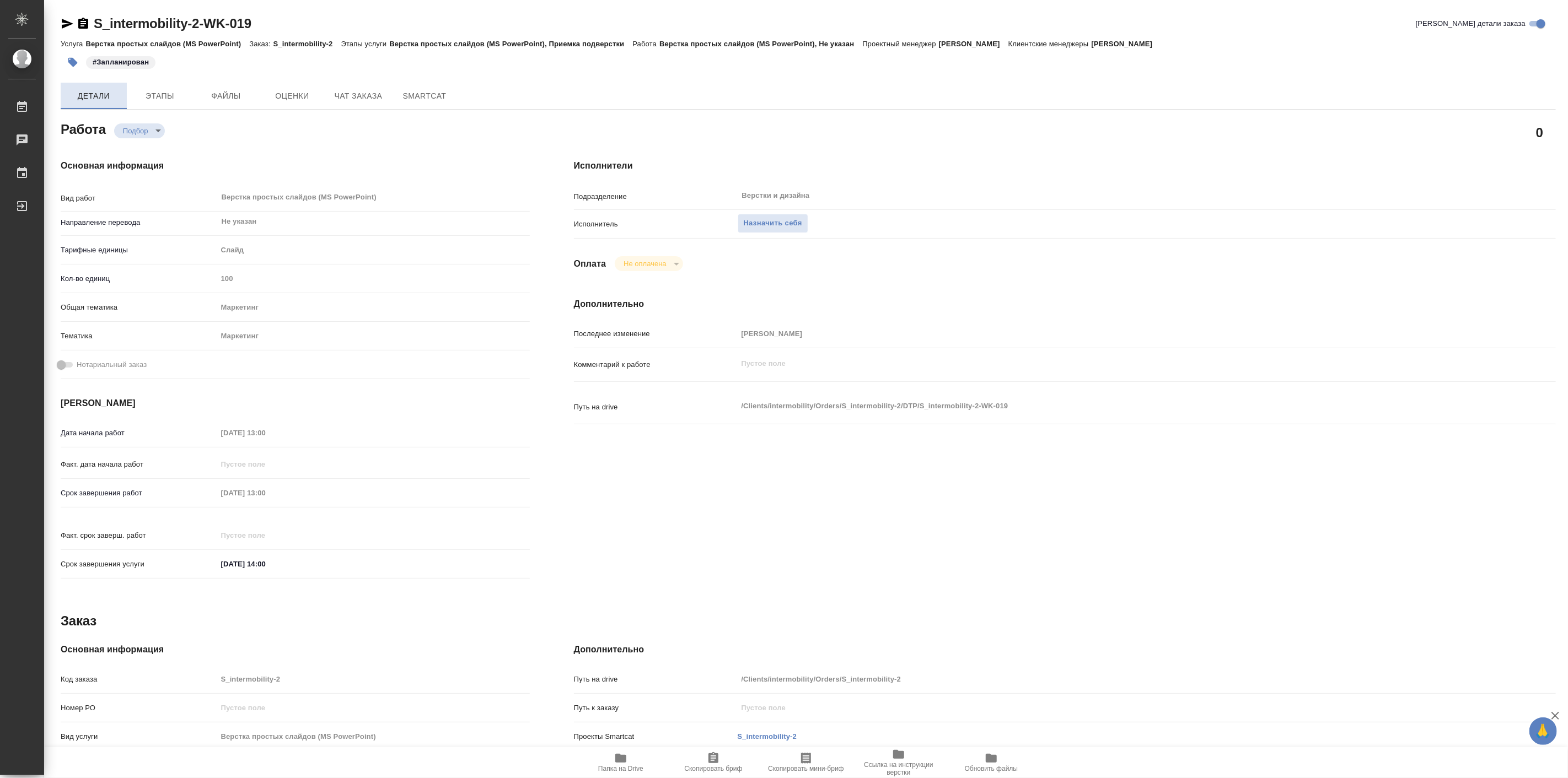
type textarea "x"
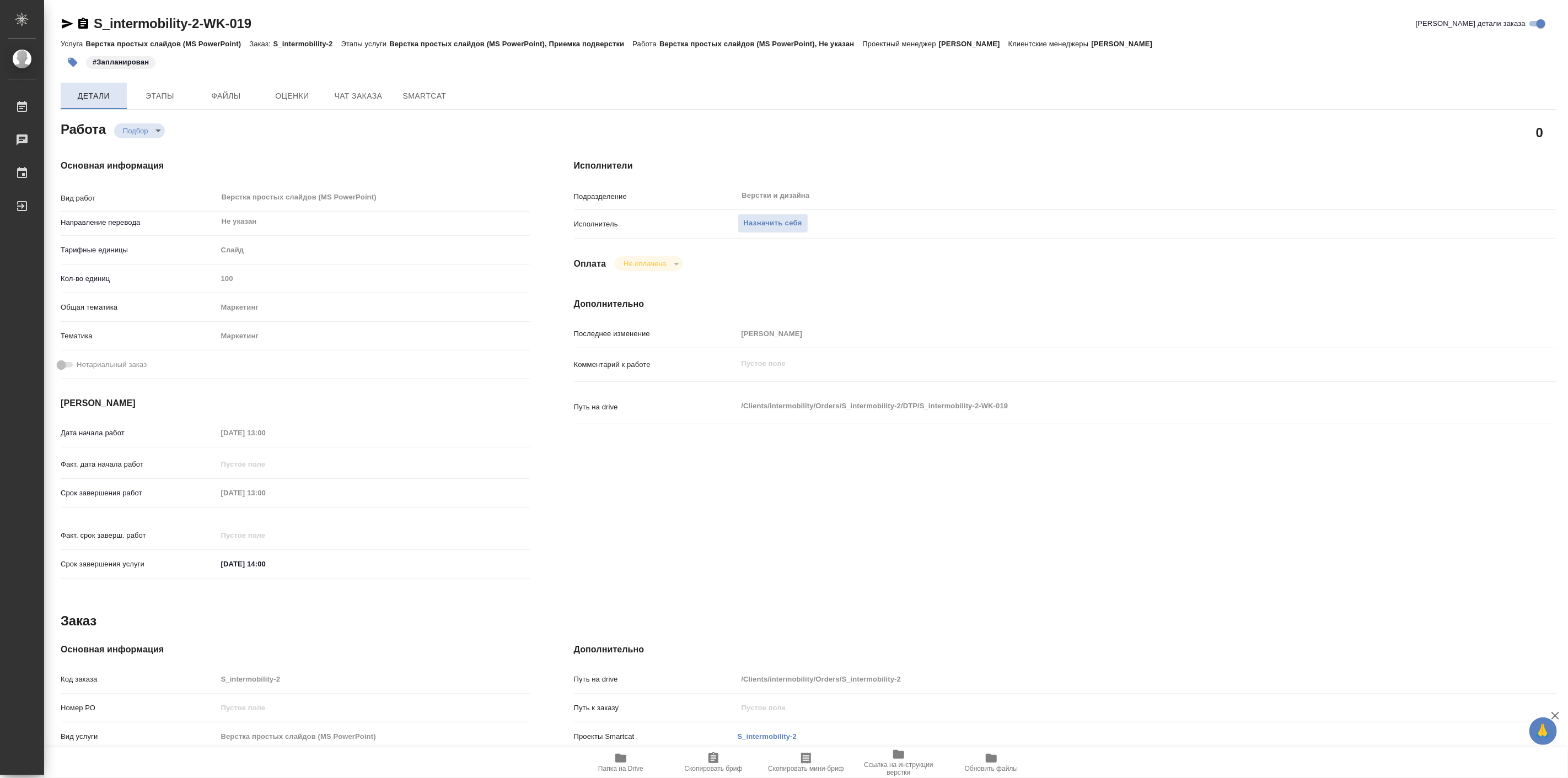
type textarea "x"
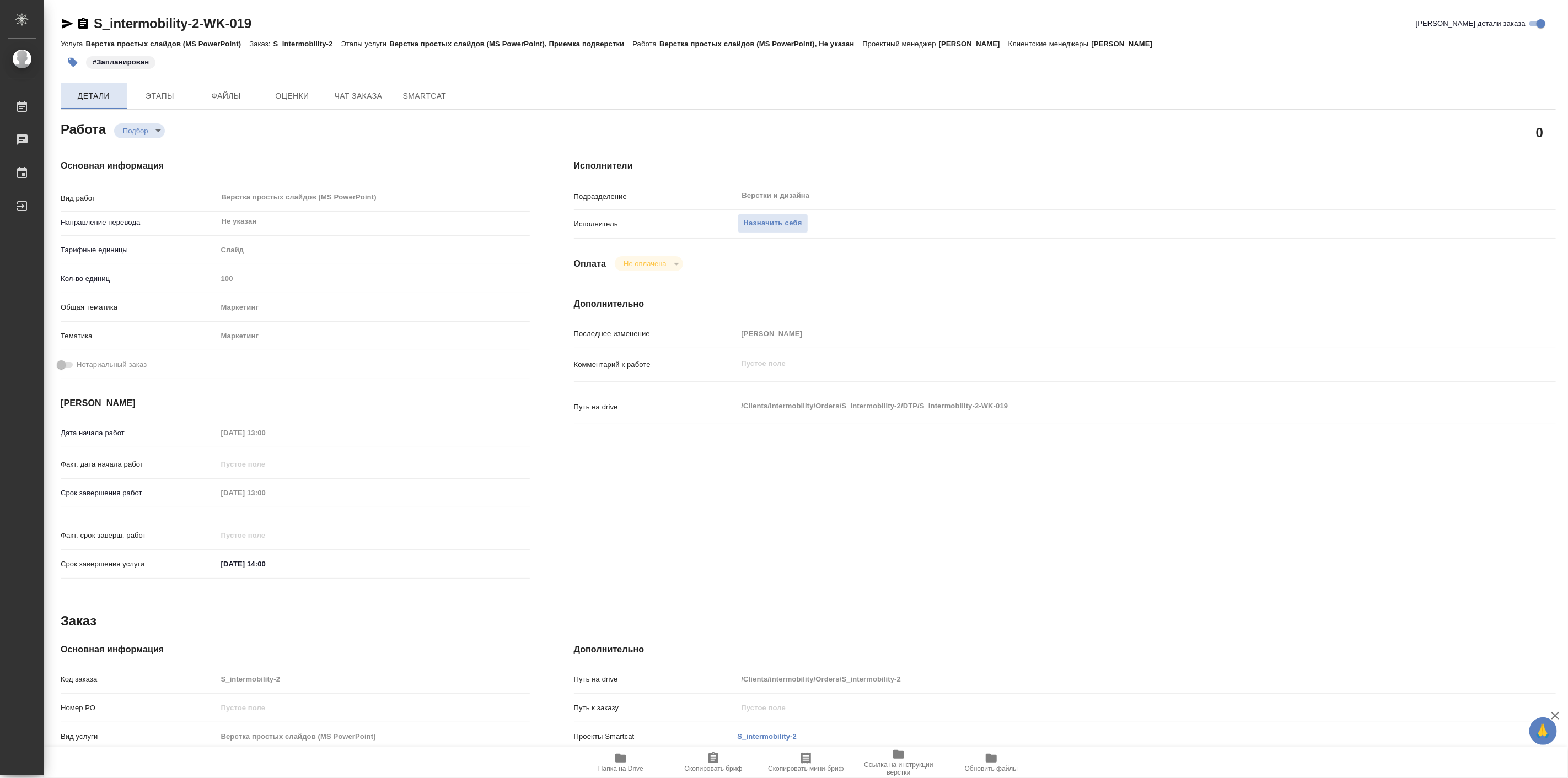
type textarea "x"
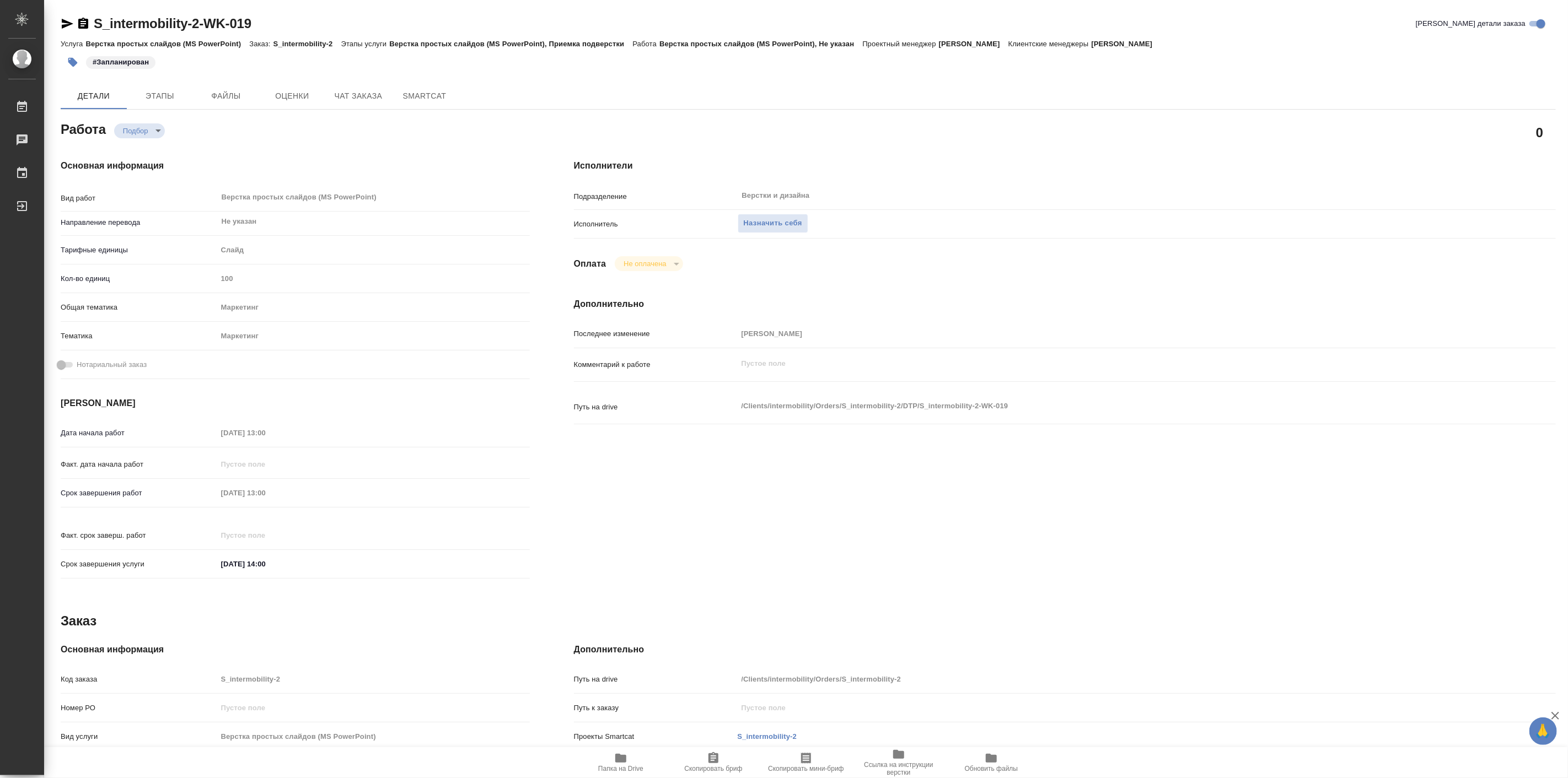
type textarea "x"
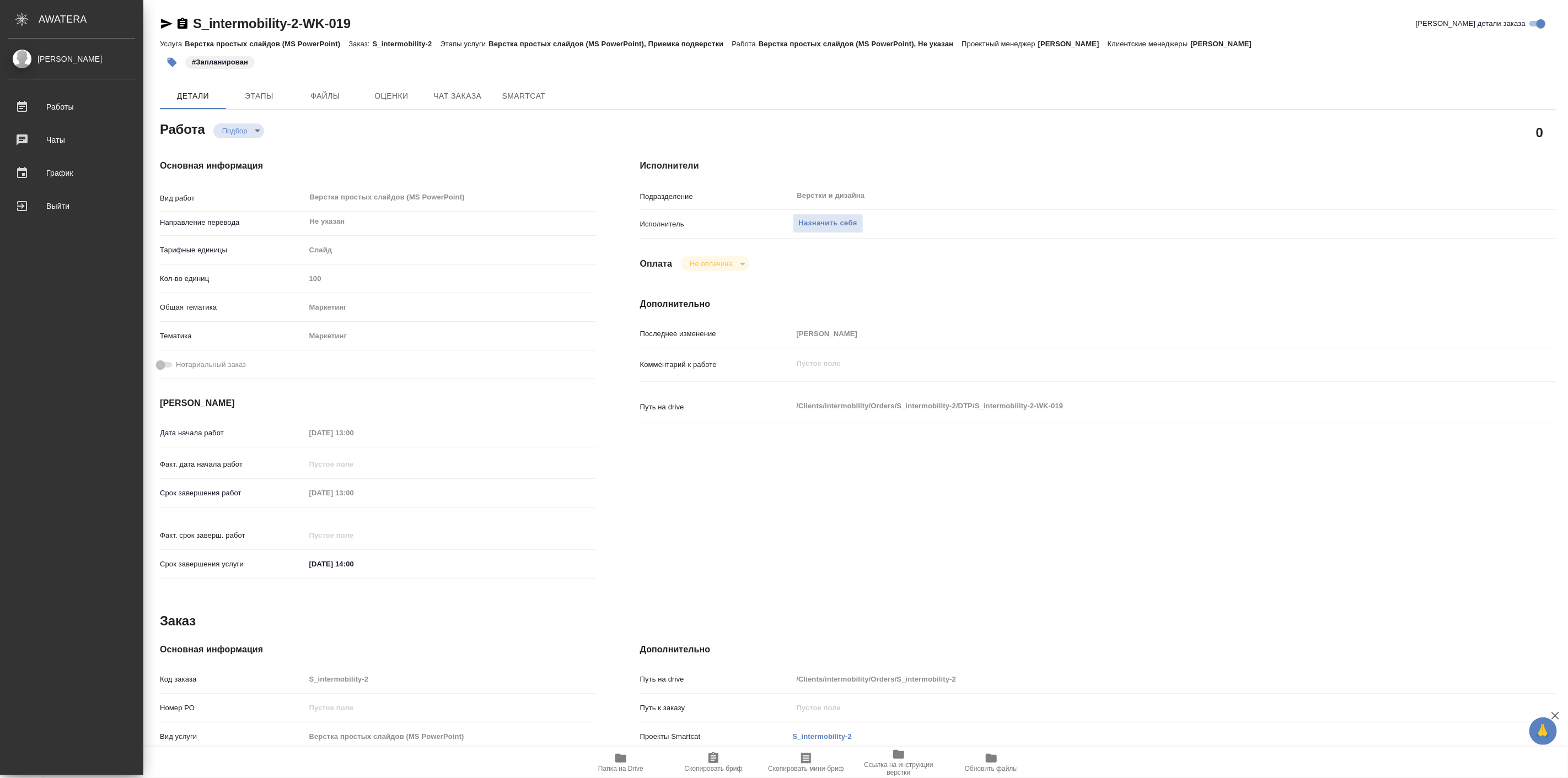
type textarea "x"
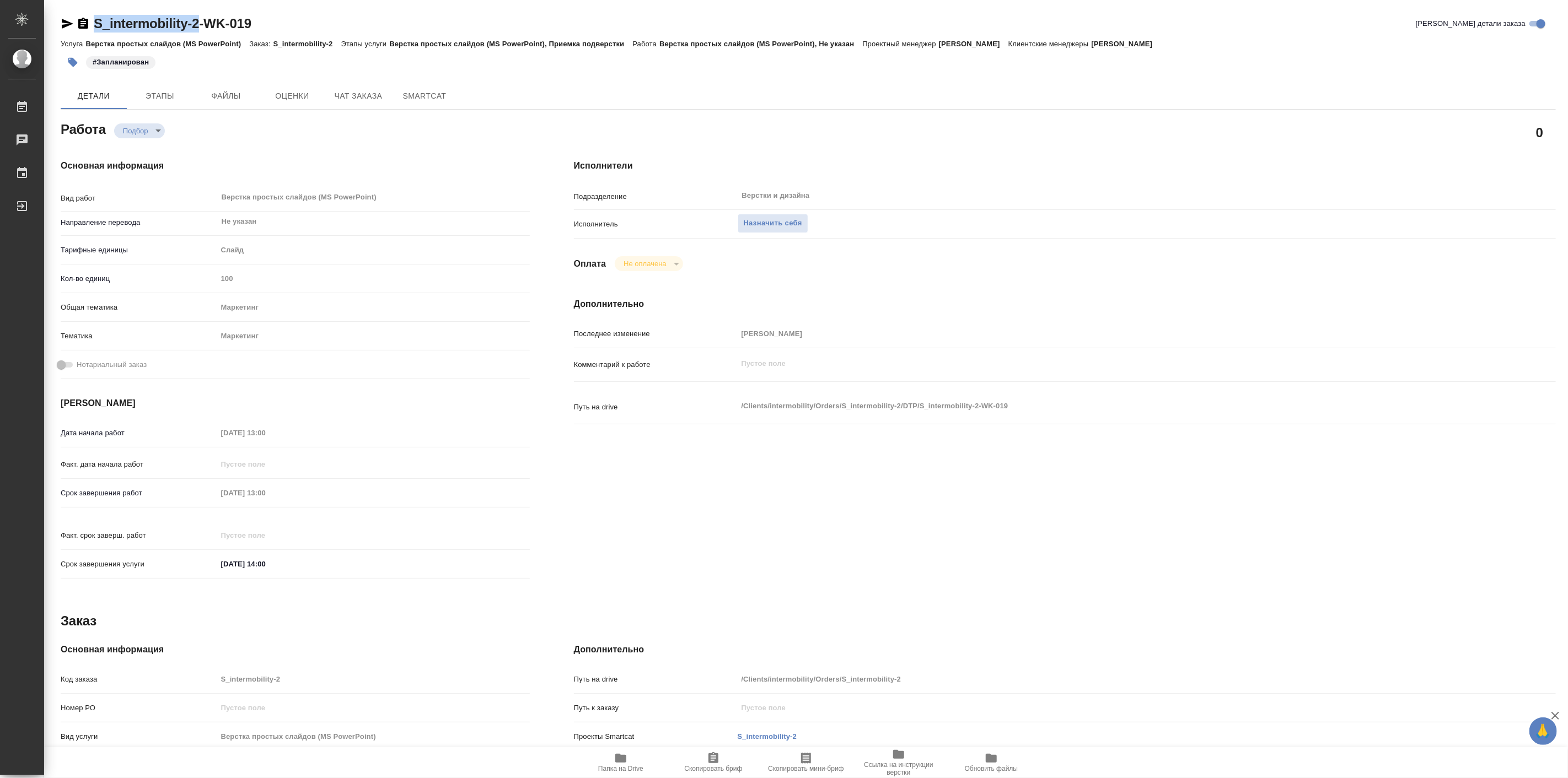
drag, startPoint x: 92, startPoint y: 6, endPoint x: 197, endPoint y: 31, distance: 107.9
click at [197, 31] on div "S_intermobility-2-WK-019 Кратко детали заказа Услуга Верстка простых слайдов (M…" at bounding box center [808, 469] width 1507 height 938
copy link "S_intermobility-2"
click at [634, 757] on span "Папка на Drive" at bounding box center [621, 762] width 80 height 21
click at [337, 97] on span "Чат заказа" at bounding box center [358, 96] width 53 height 13
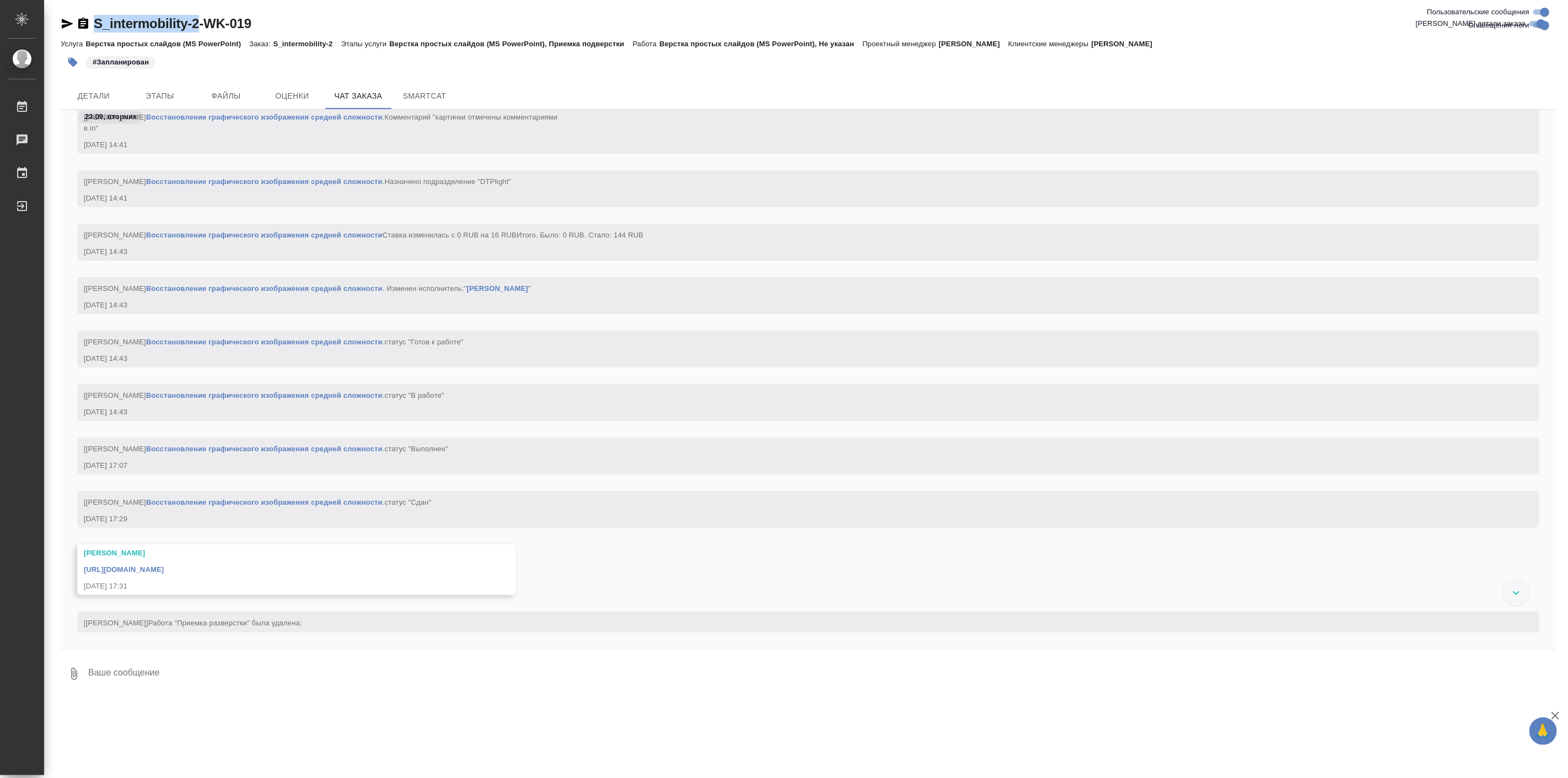
scroll to position [2644, 0]
click at [164, 577] on link "https://drive.awatera.com/apps/files/files/10432720?dir=/Shares/intermobility/O…" at bounding box center [124, 573] width 80 height 8
click at [188, 97] on button "Этапы" at bounding box center [160, 96] width 66 height 26
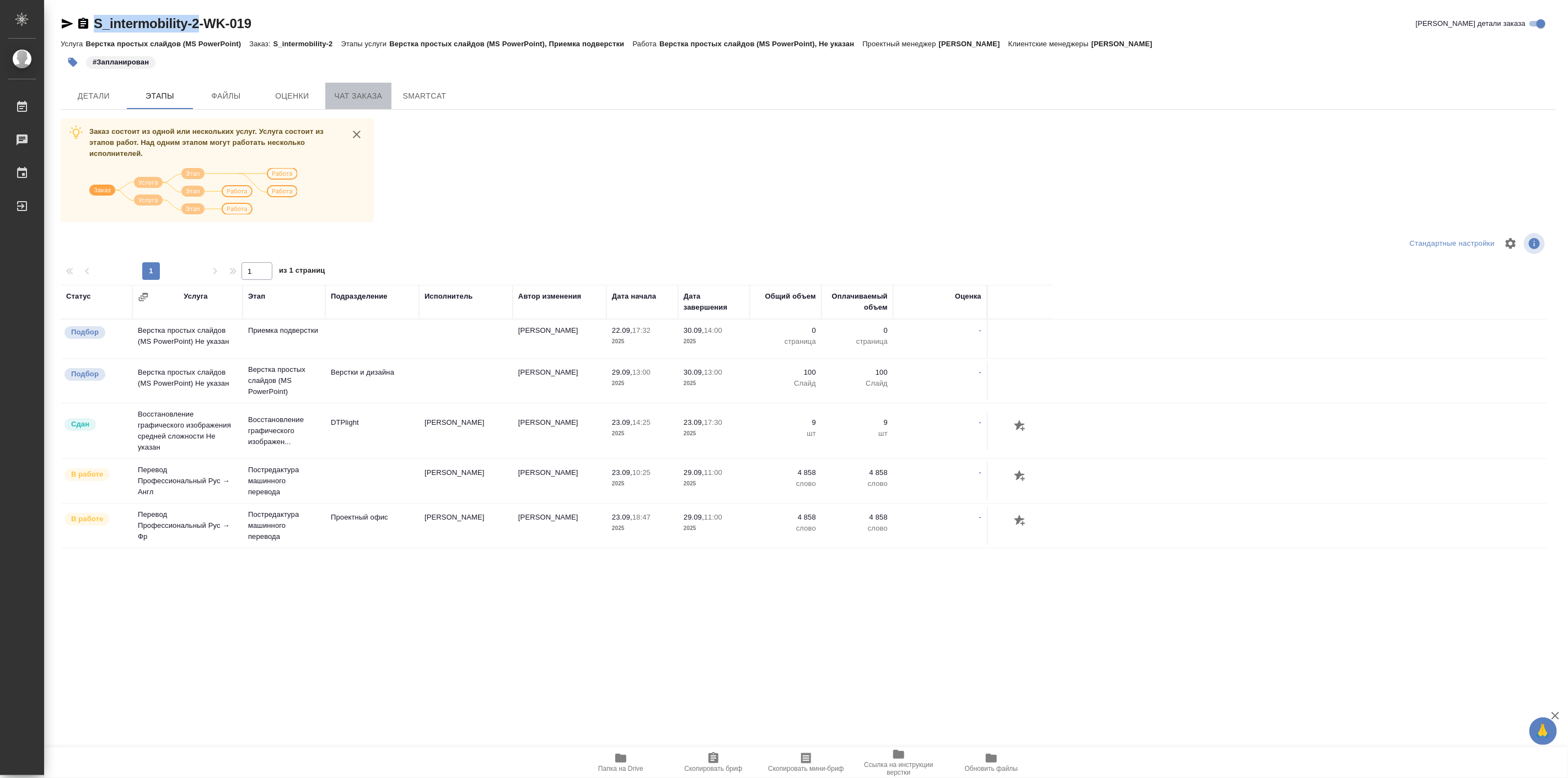
click at [358, 105] on button "Чат заказа" at bounding box center [358, 96] width 66 height 26
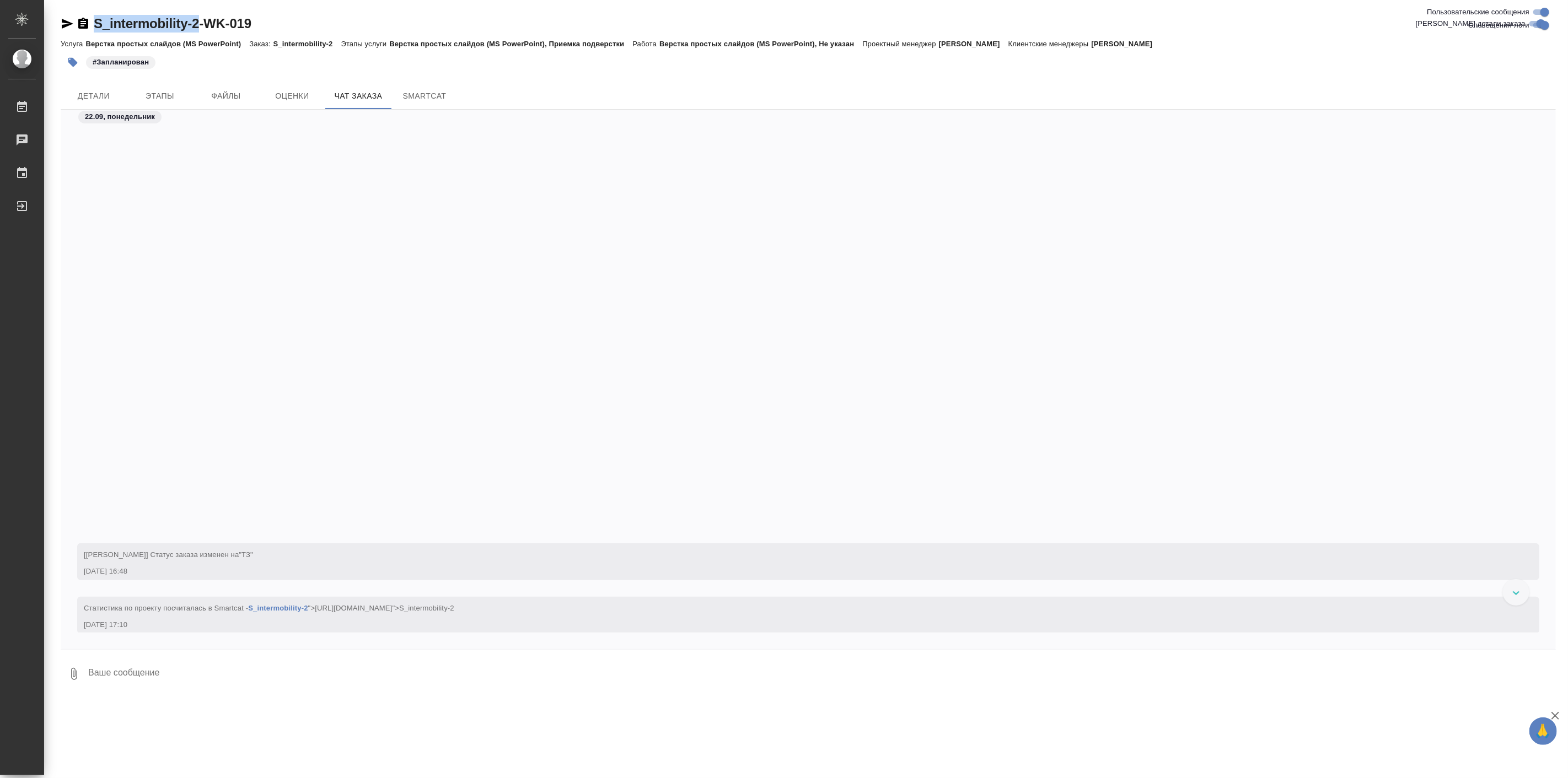
scroll to position [735, 0]
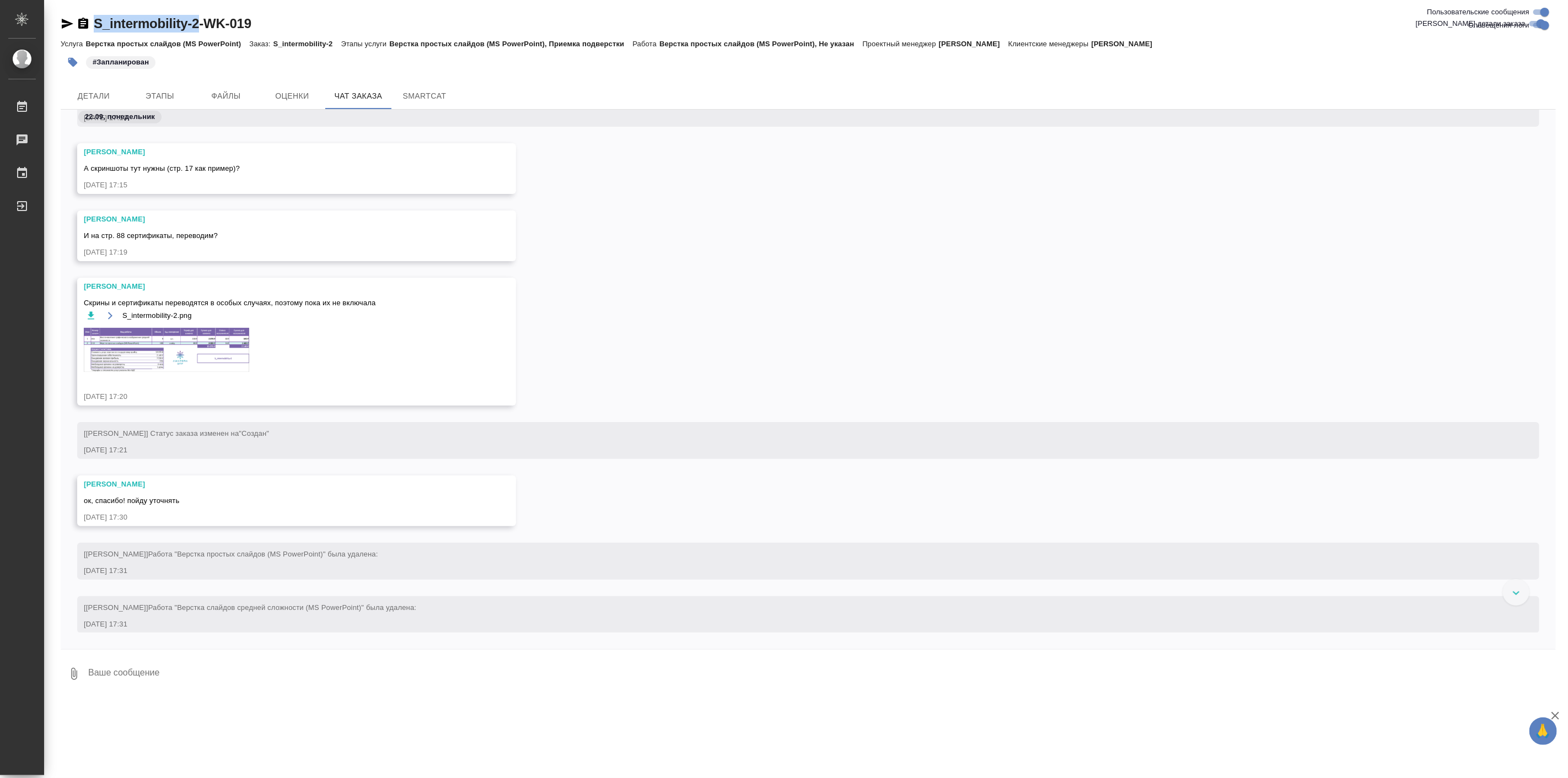
click at [153, 352] on img at bounding box center [166, 350] width 165 height 44
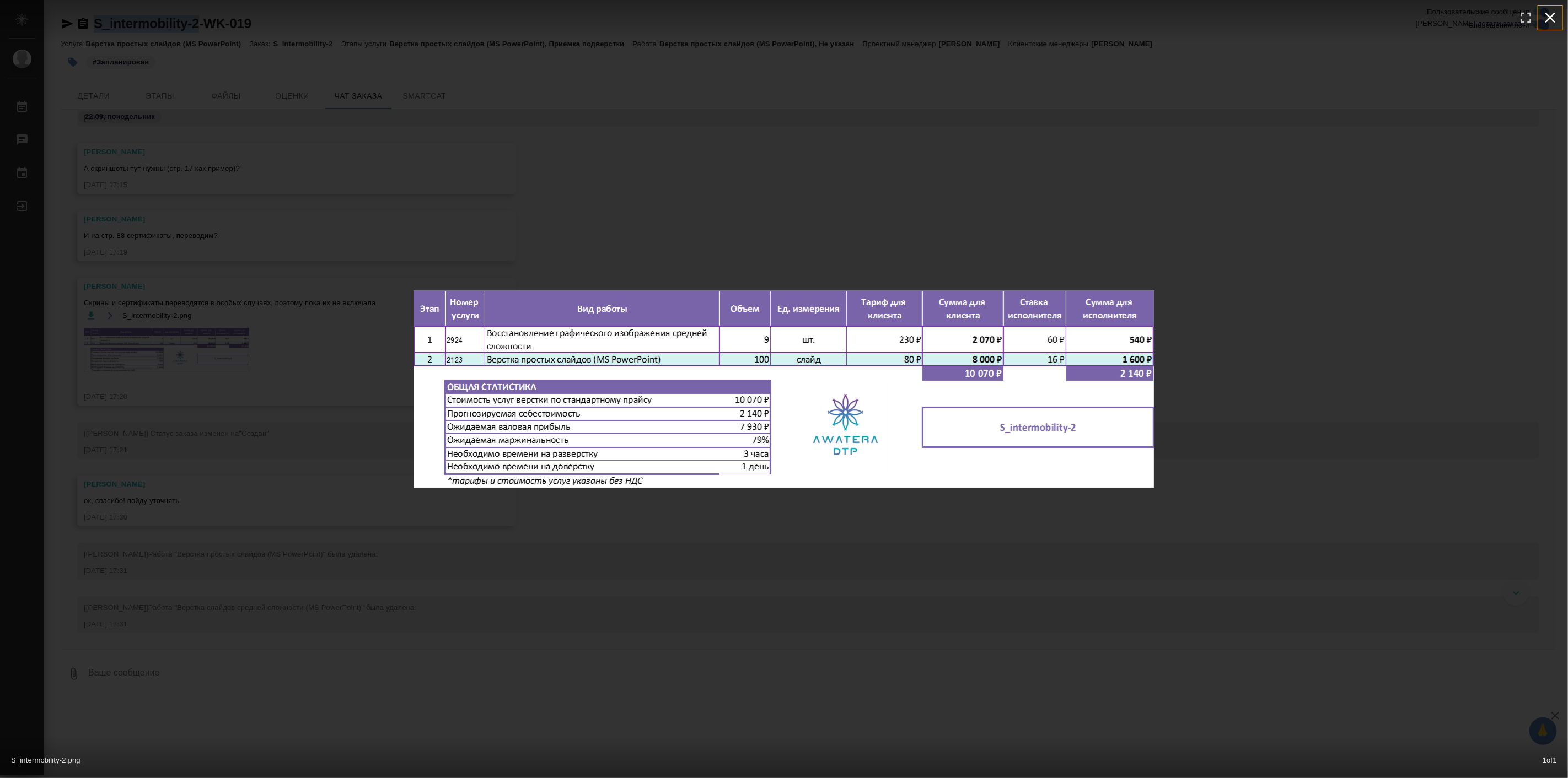
click at [1552, 20] on icon "button" at bounding box center [1550, 18] width 18 height 18
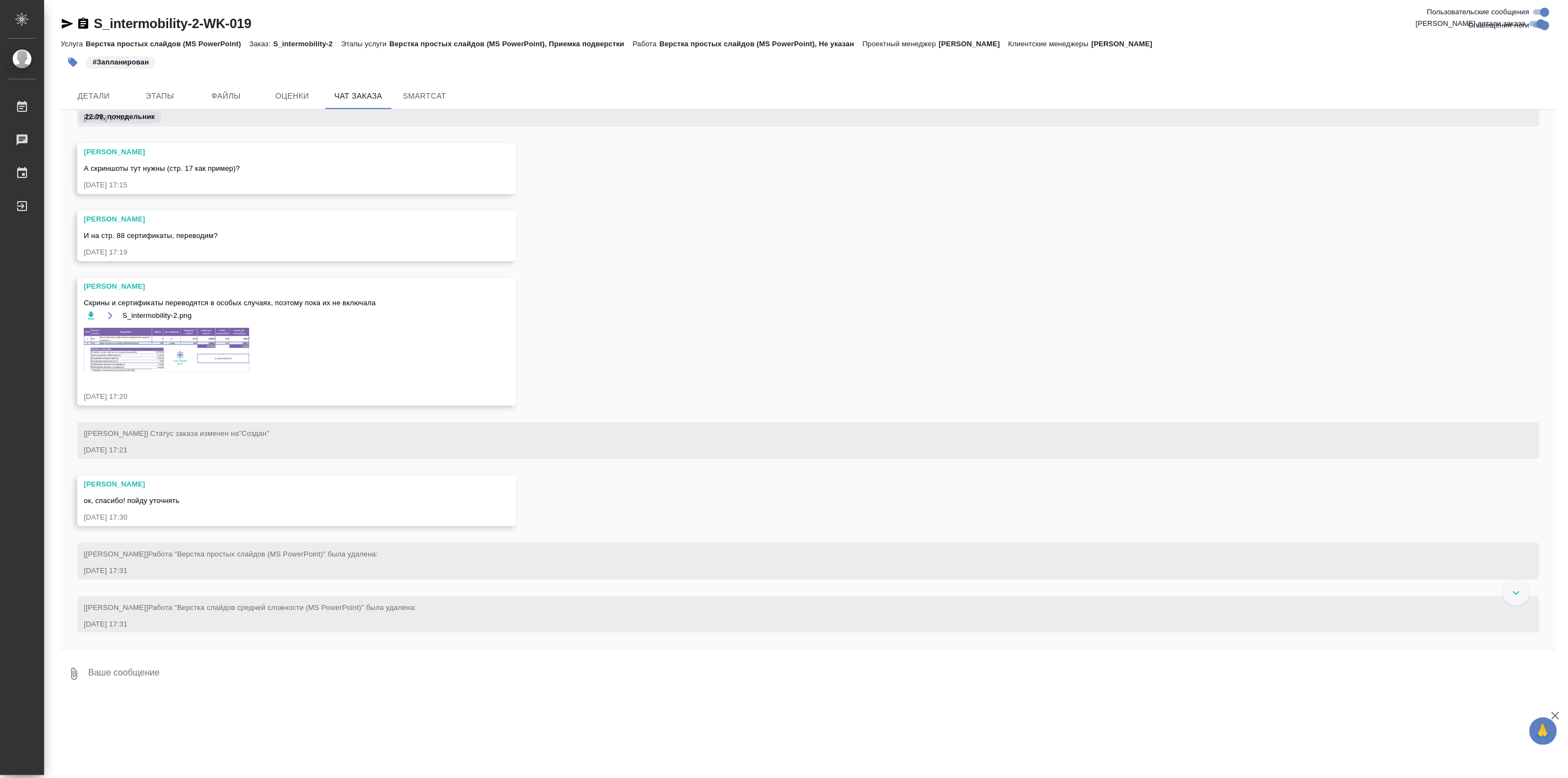
drag, startPoint x: 770, startPoint y: 232, endPoint x: 537, endPoint y: 238, distance: 233.1
click at [770, 231] on div "Малофеева Екатерина И на стр. 88 сертификаты, переводим? 22.09.25, 17:19" at bounding box center [808, 244] width 1495 height 67
click at [69, 20] on icon "button" at bounding box center [67, 24] width 13 height 13
click at [464, 514] on div "22.09.25, 17:30" at bounding box center [280, 518] width 394 height 11
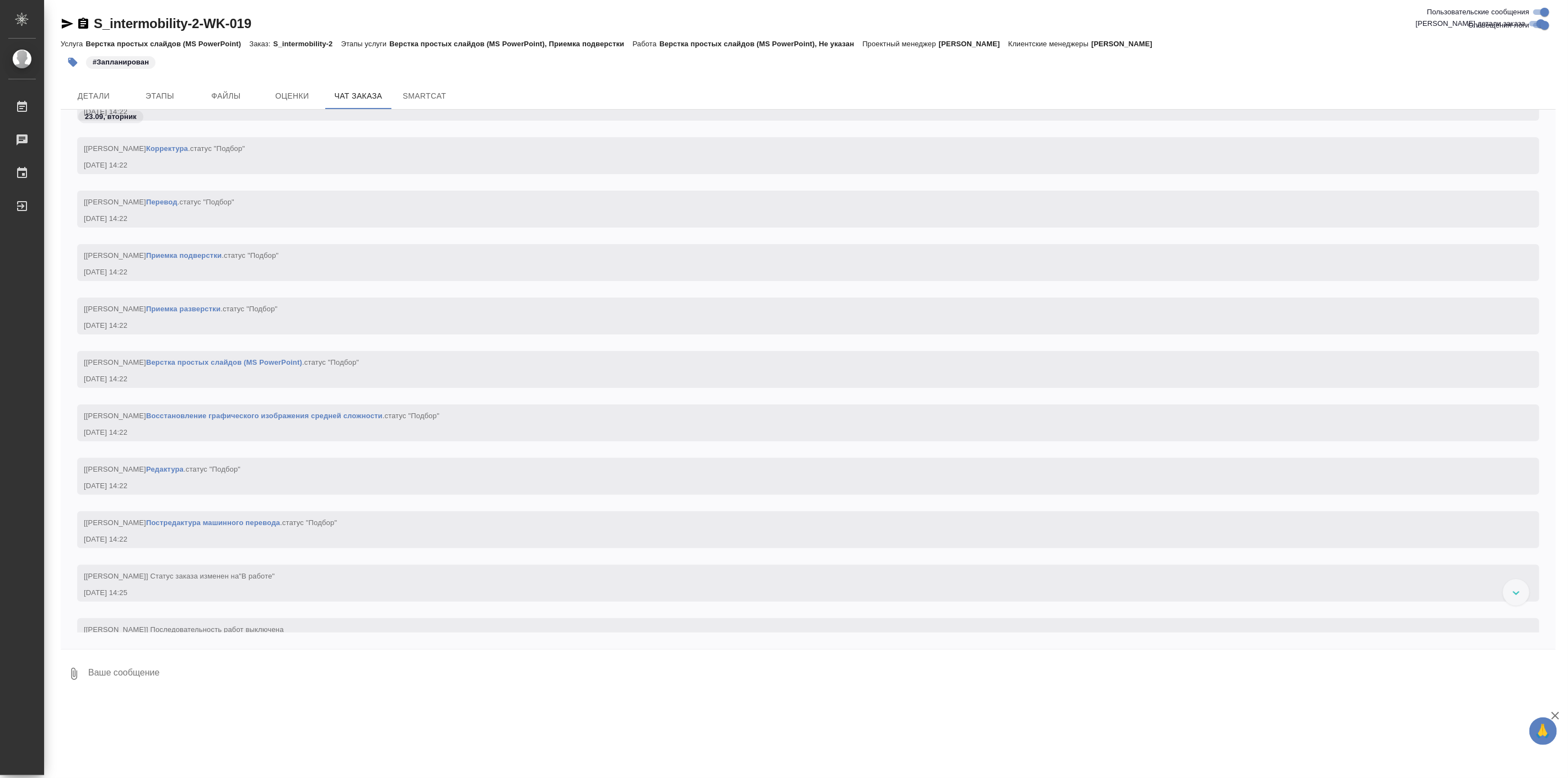
scroll to position [1654, 0]
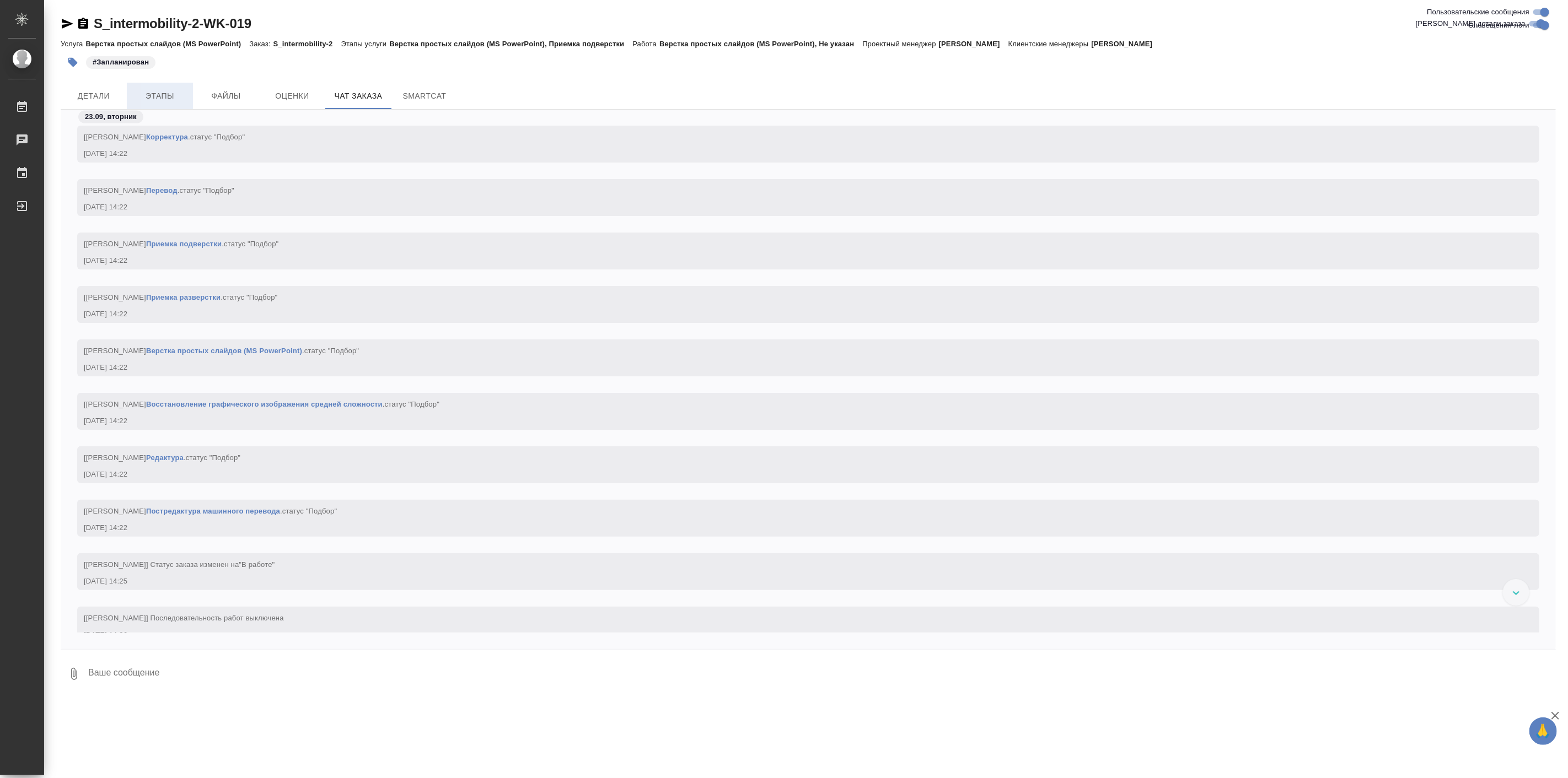
click at [168, 98] on span "Этапы" at bounding box center [160, 96] width 53 height 13
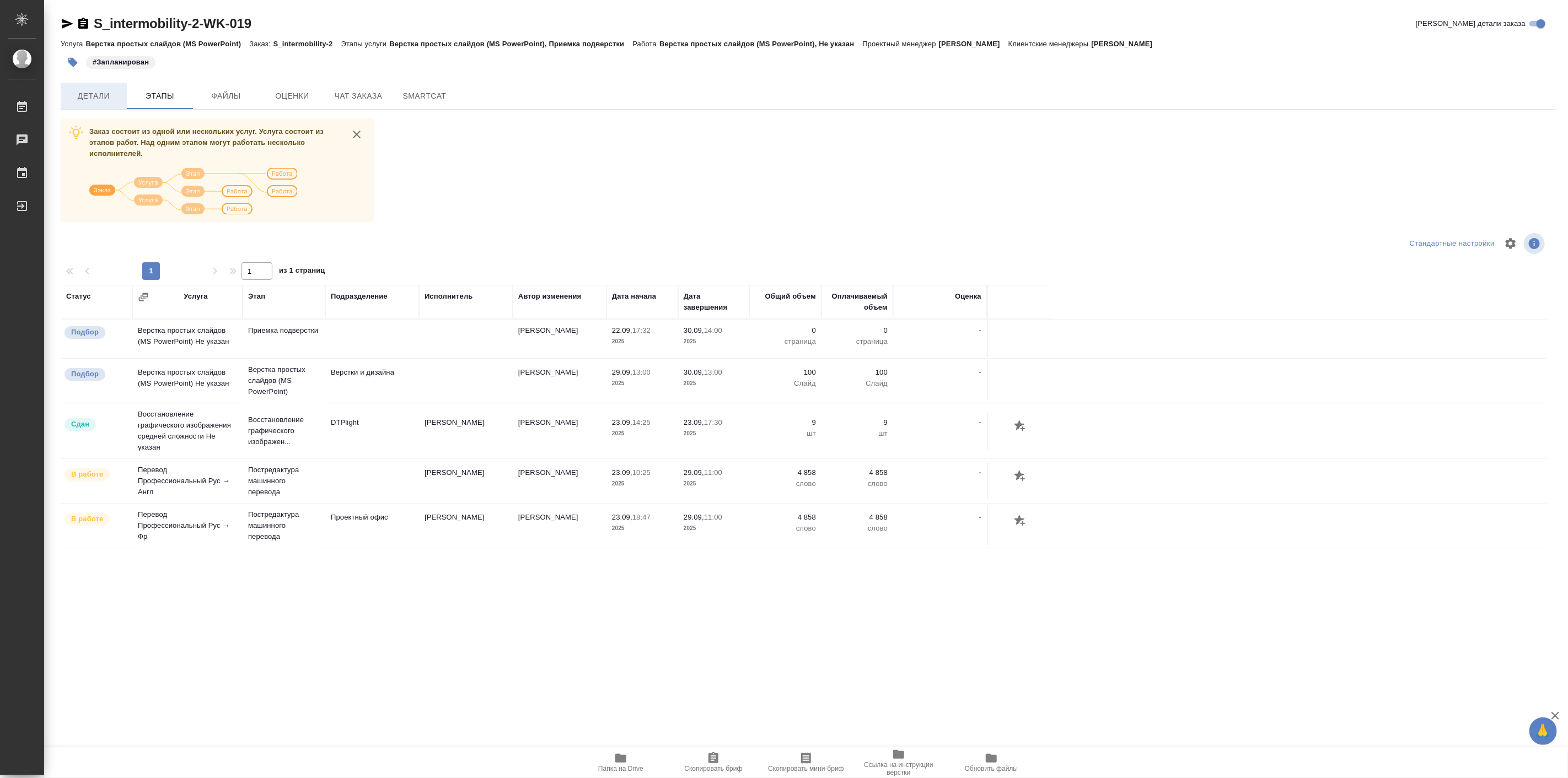
click at [104, 96] on span "Детали" at bounding box center [94, 96] width 53 height 13
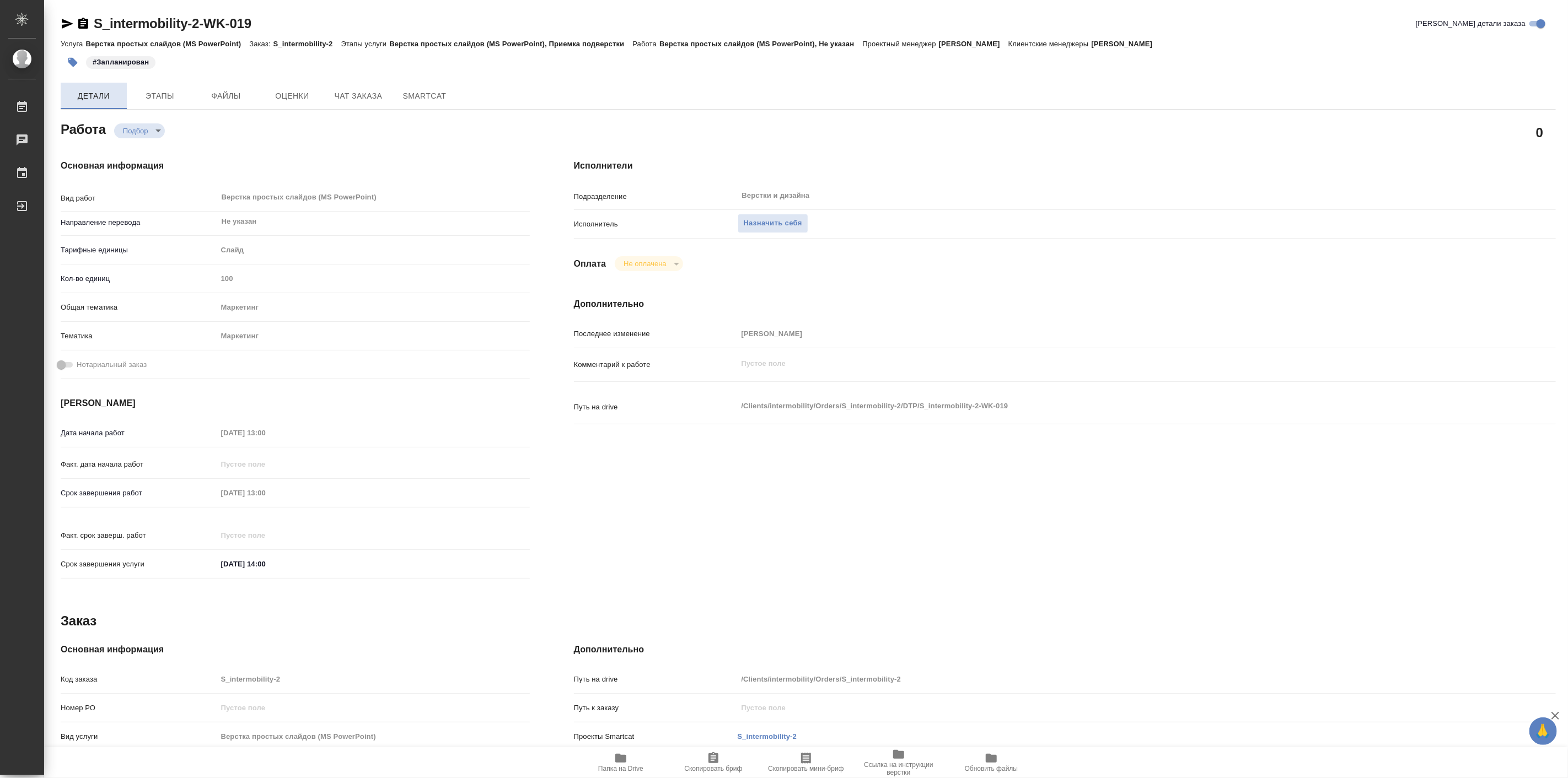
type textarea "x"
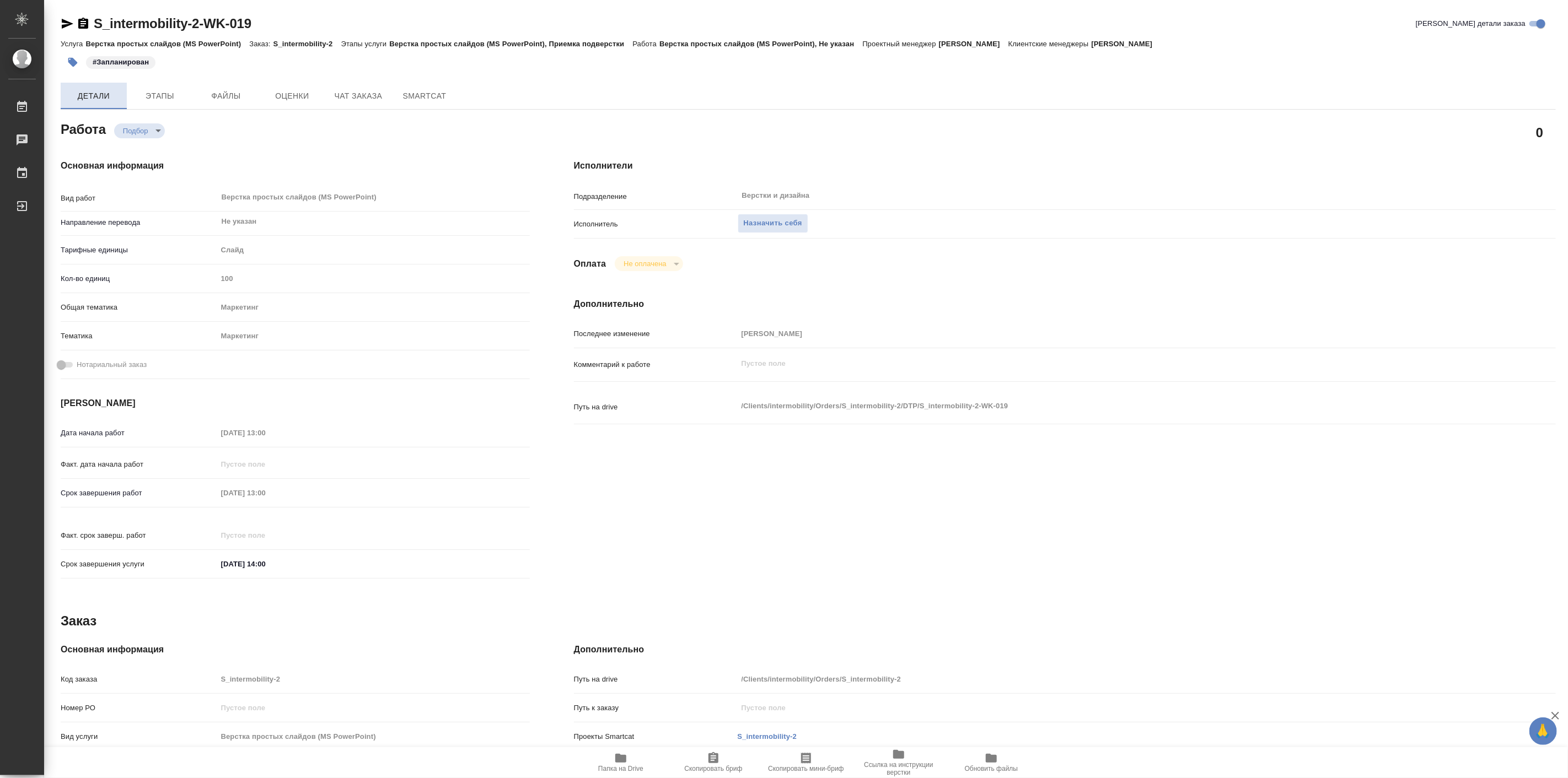
type textarea "x"
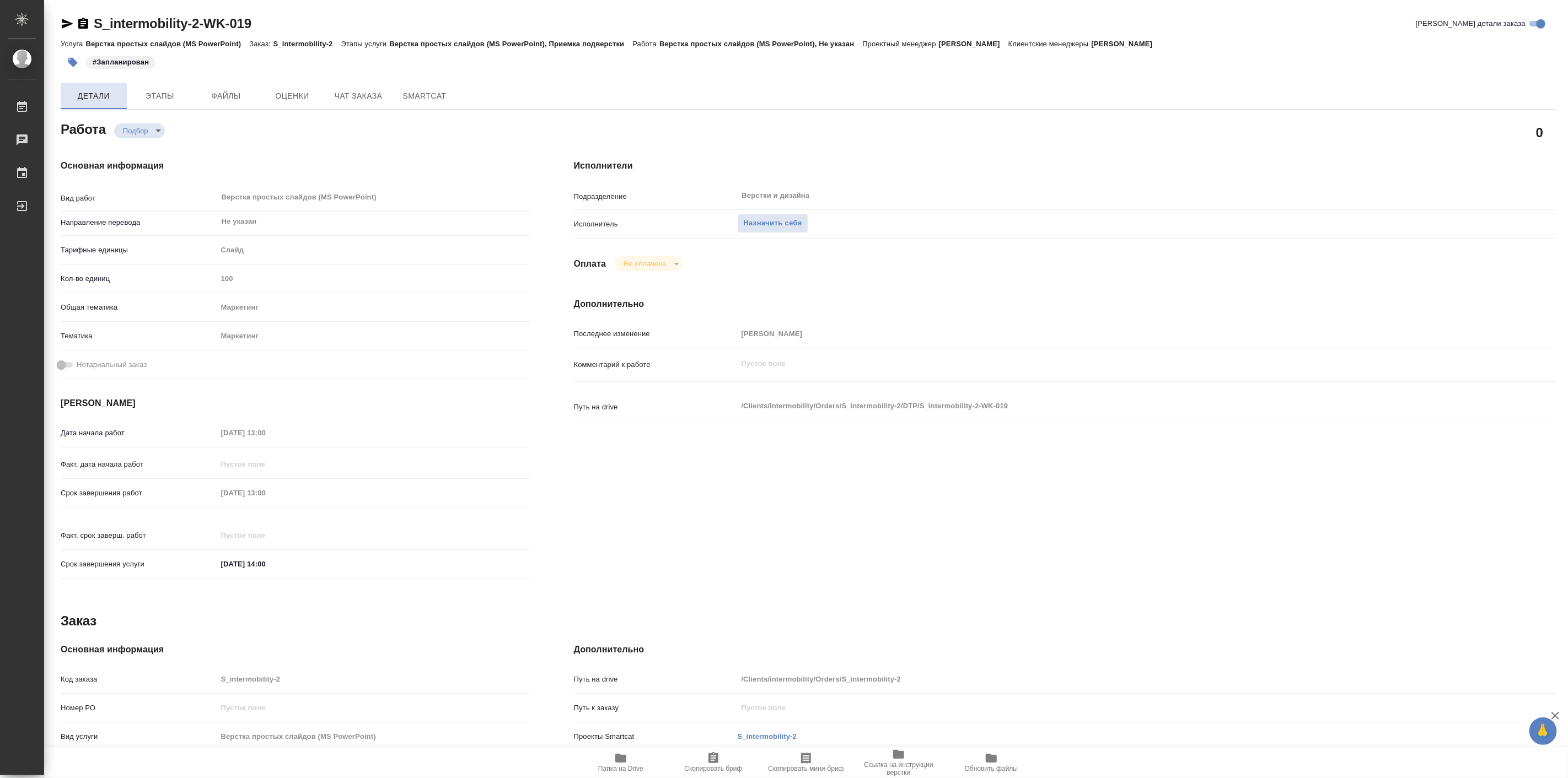
type textarea "x"
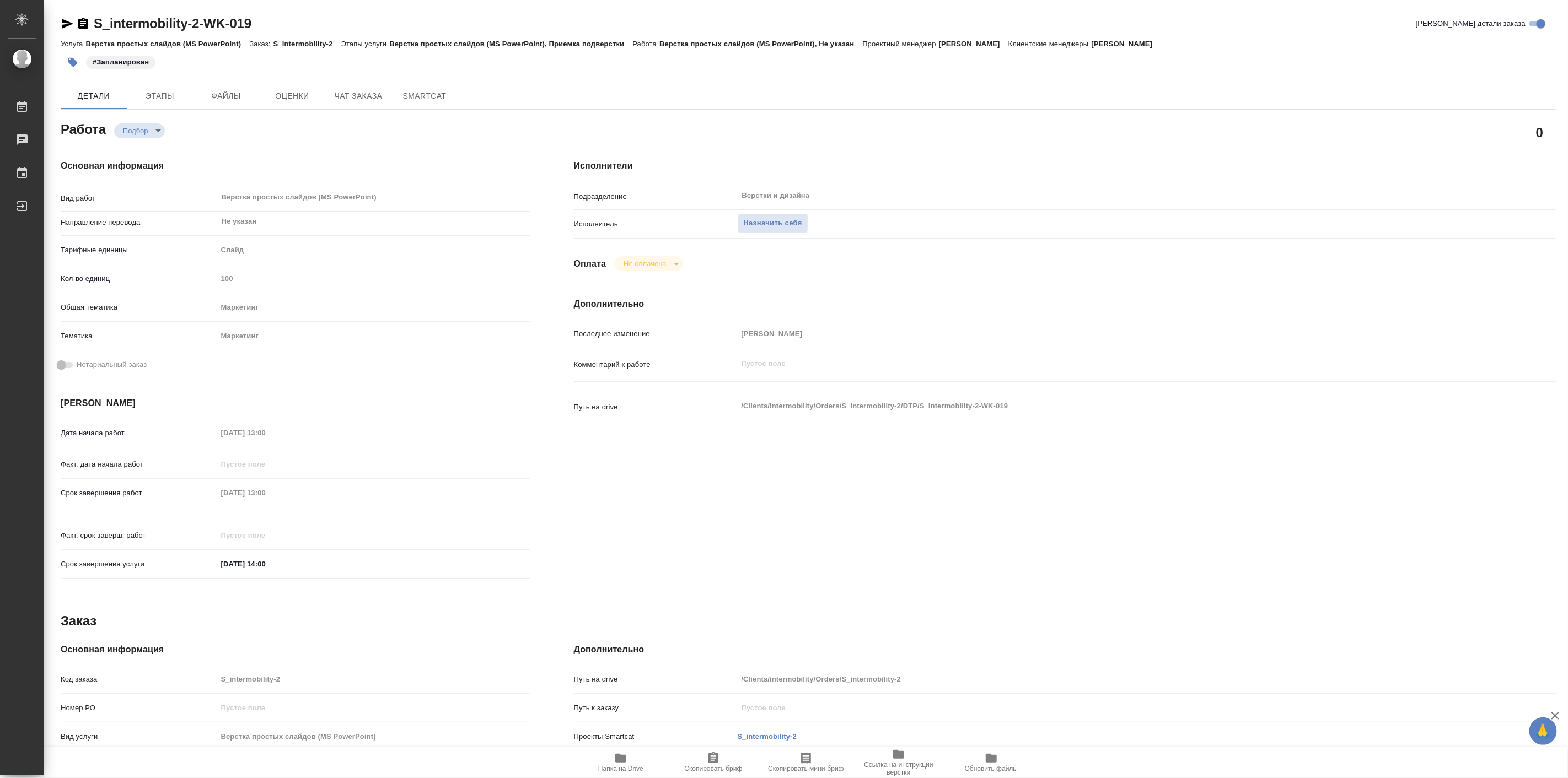
type textarea "x"
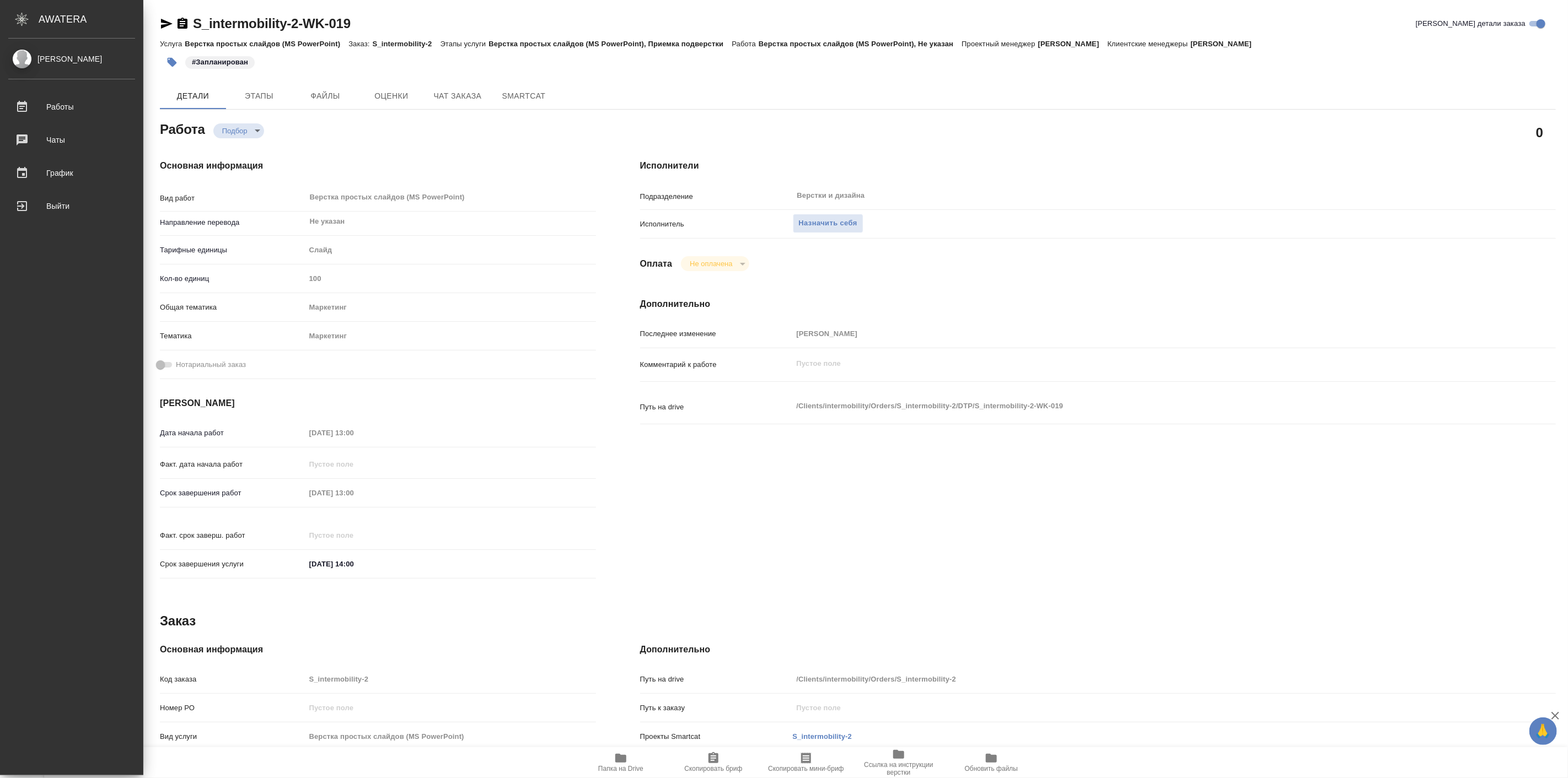
type textarea "x"
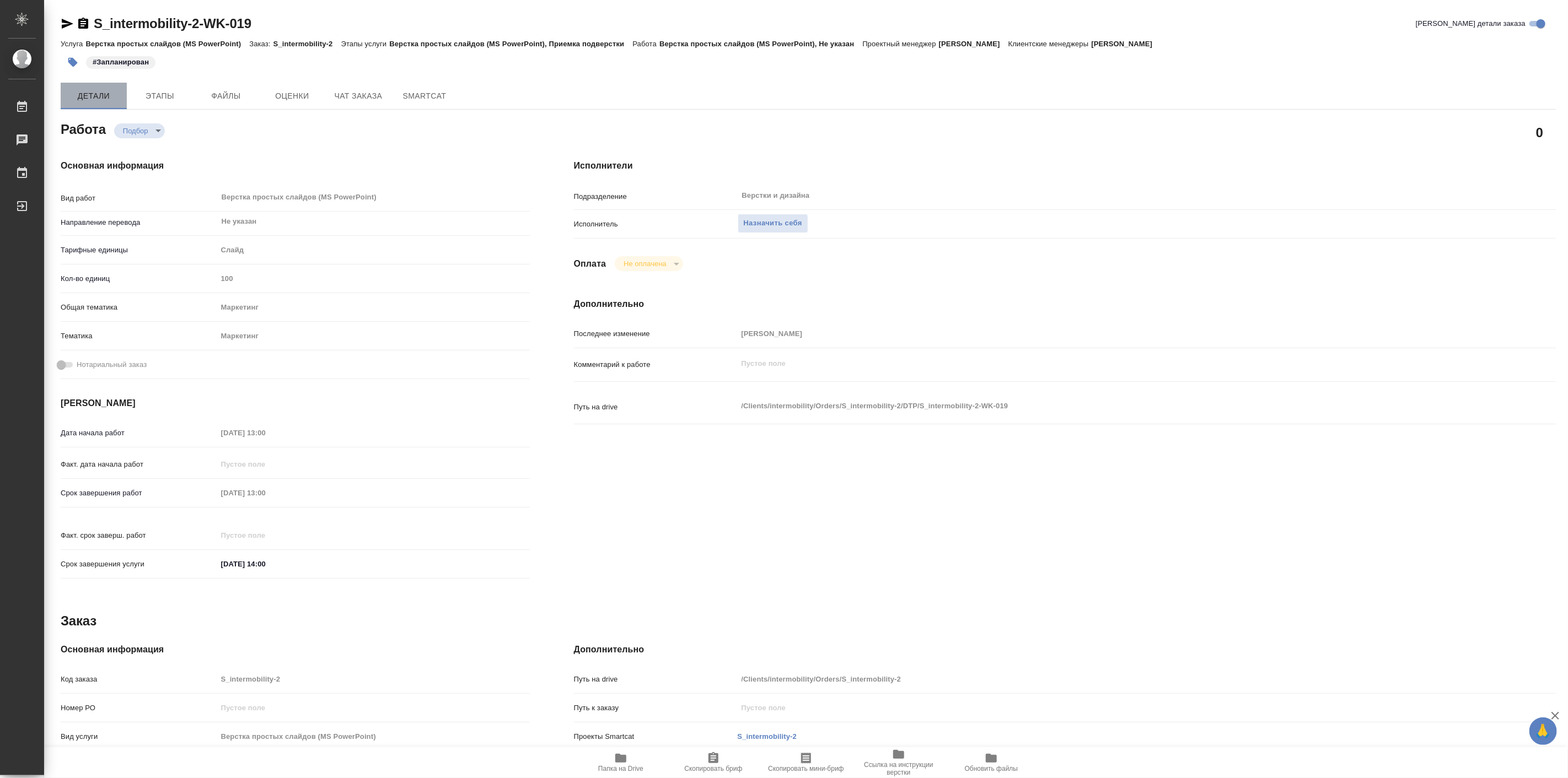
click at [94, 90] on span "Детали" at bounding box center [94, 96] width 53 height 13
click at [359, 92] on span "Чат заказа" at bounding box center [358, 96] width 53 height 13
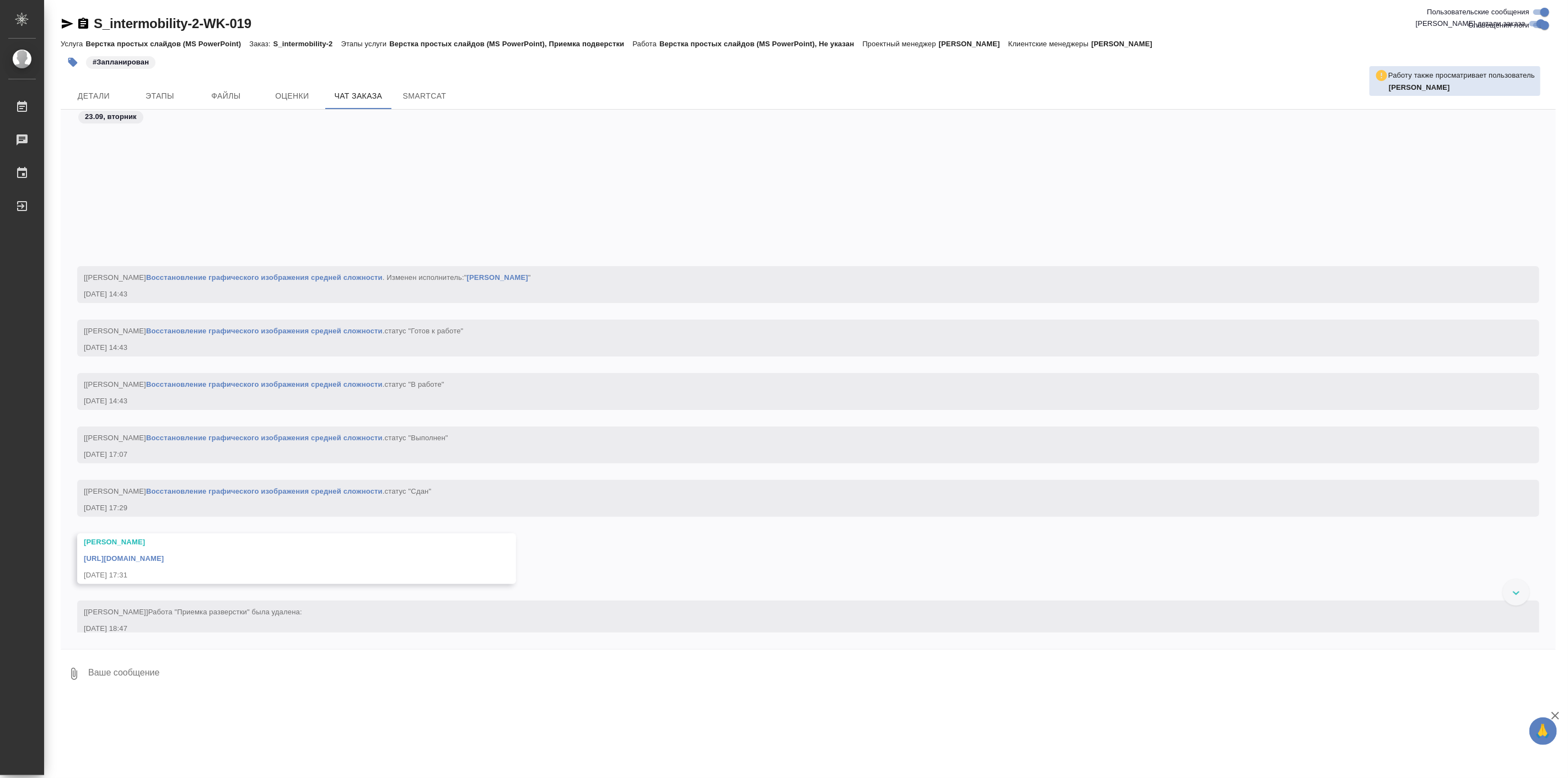
scroll to position [2500, 0]
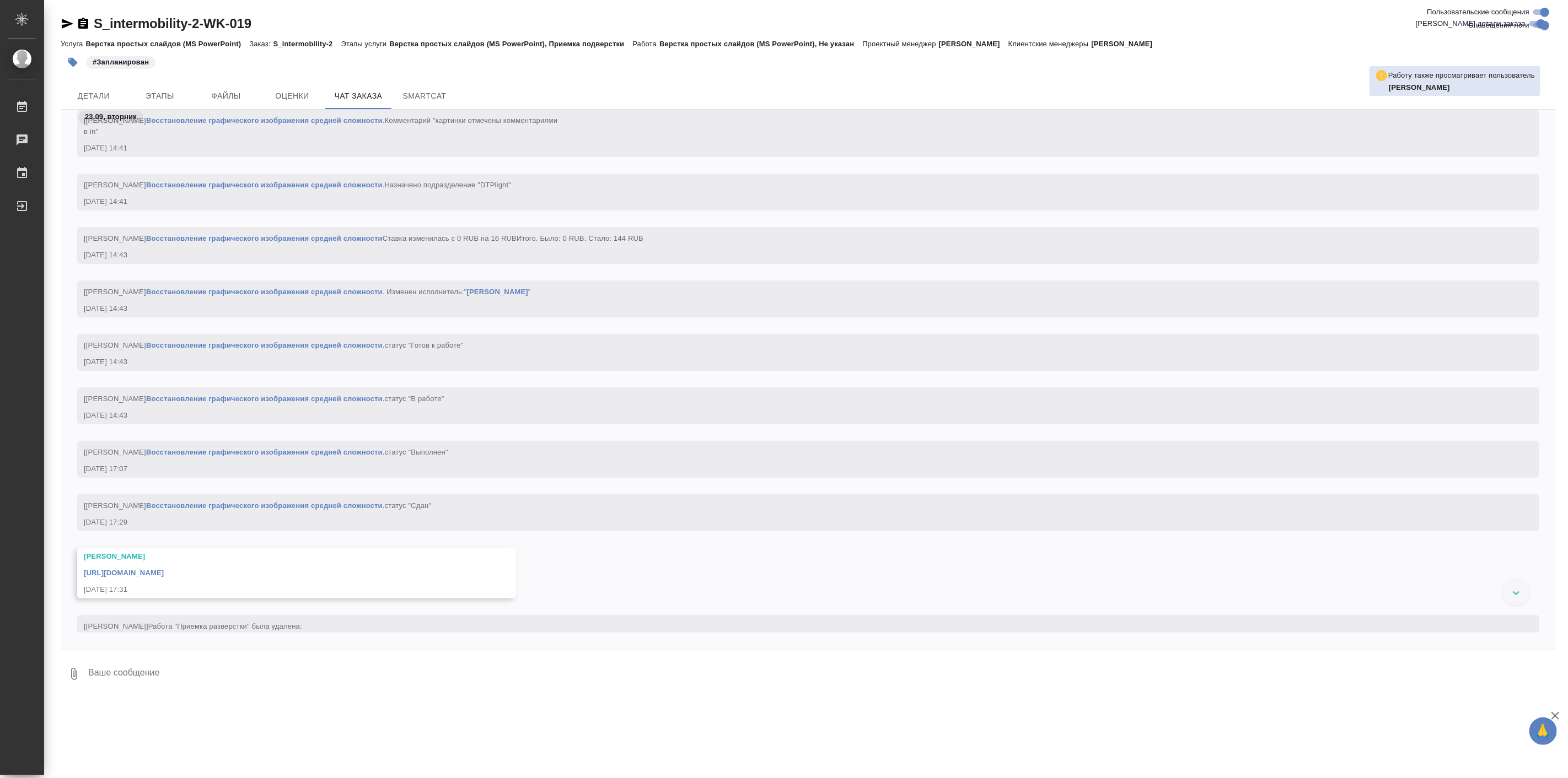
click at [1259, 21] on div "S_intermobility-2-WK-019 Кратко детали заказа" at bounding box center [808, 24] width 1495 height 18
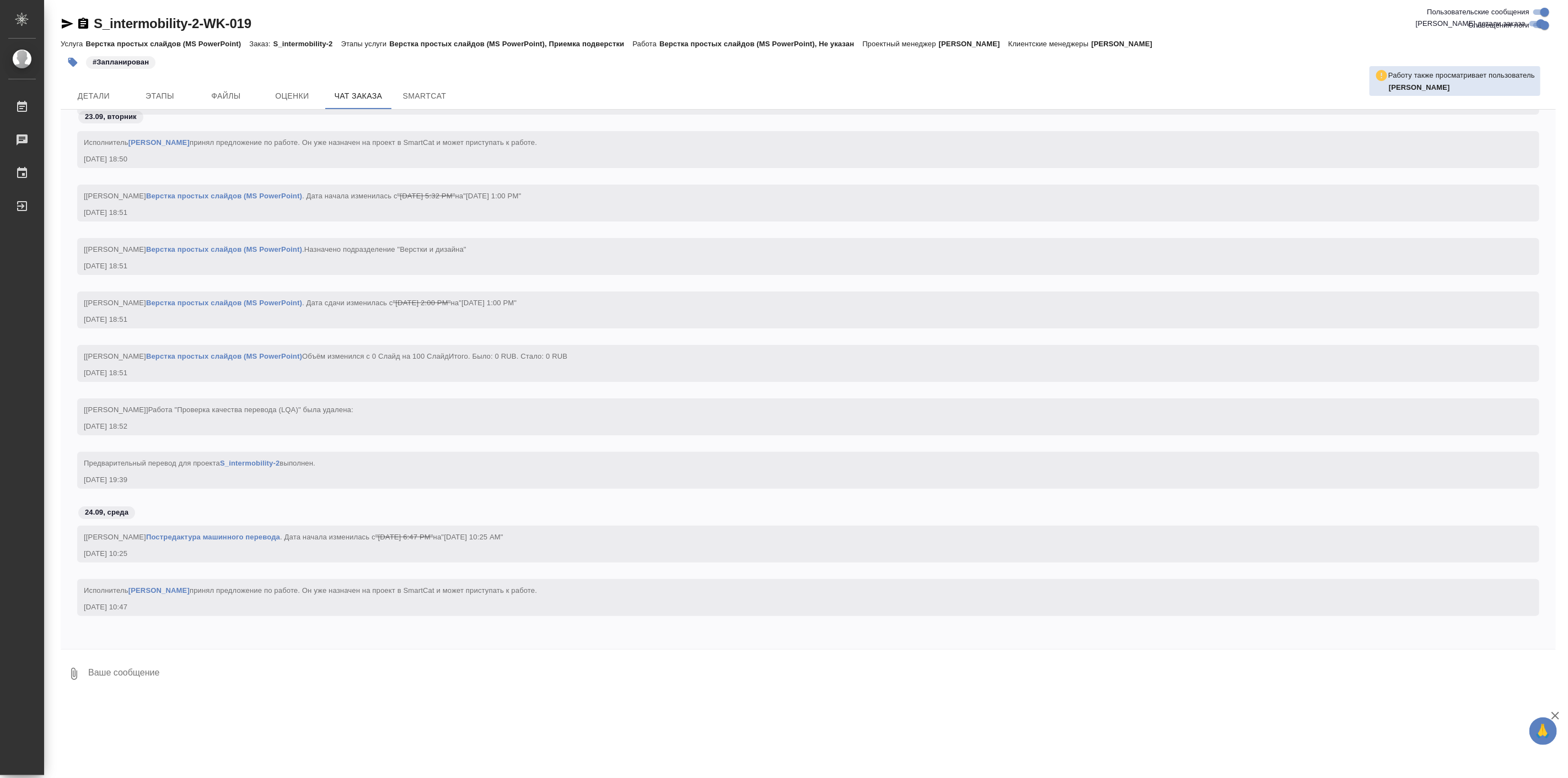
scroll to position [3113, 0]
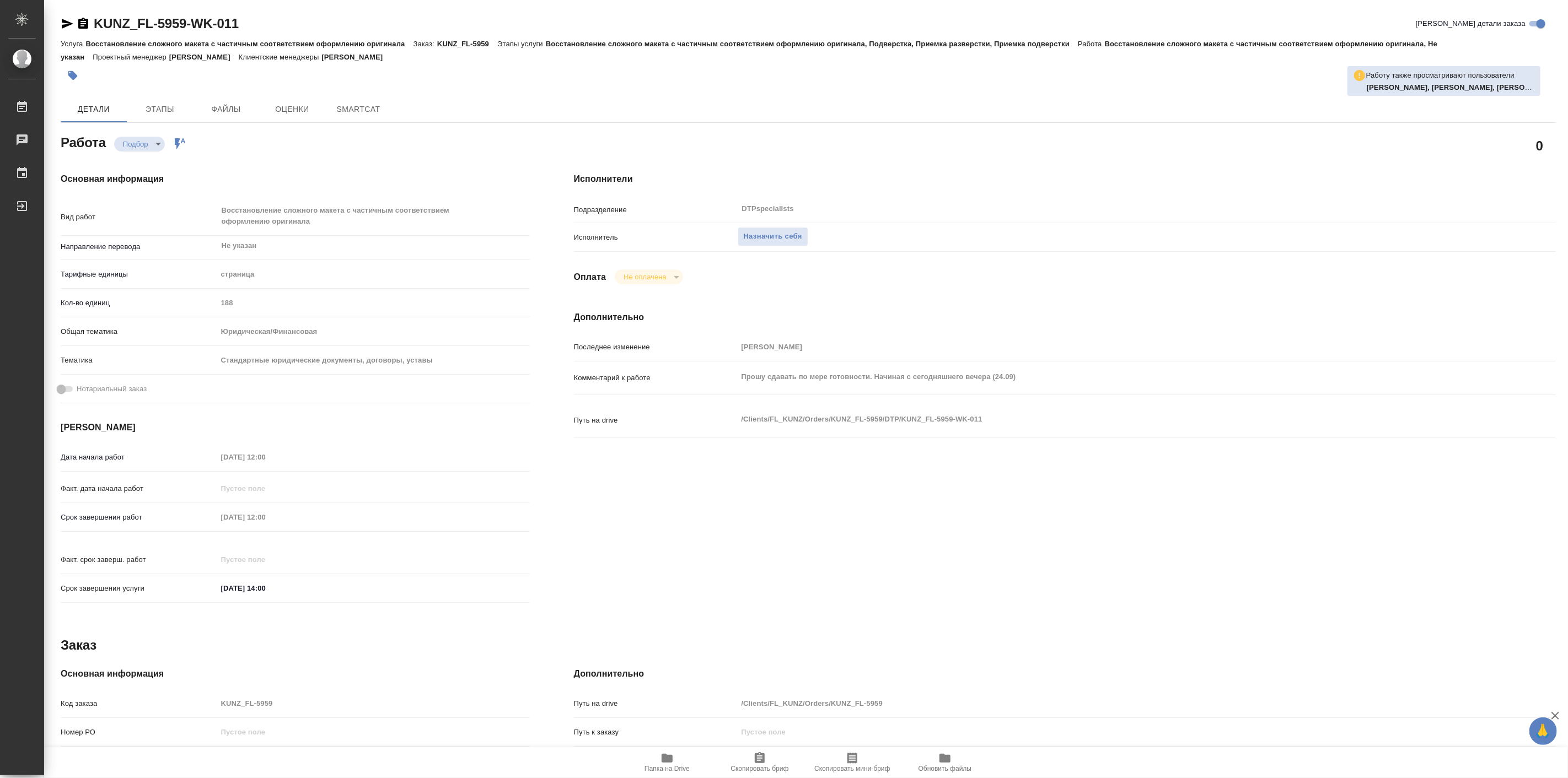
type textarea "x"
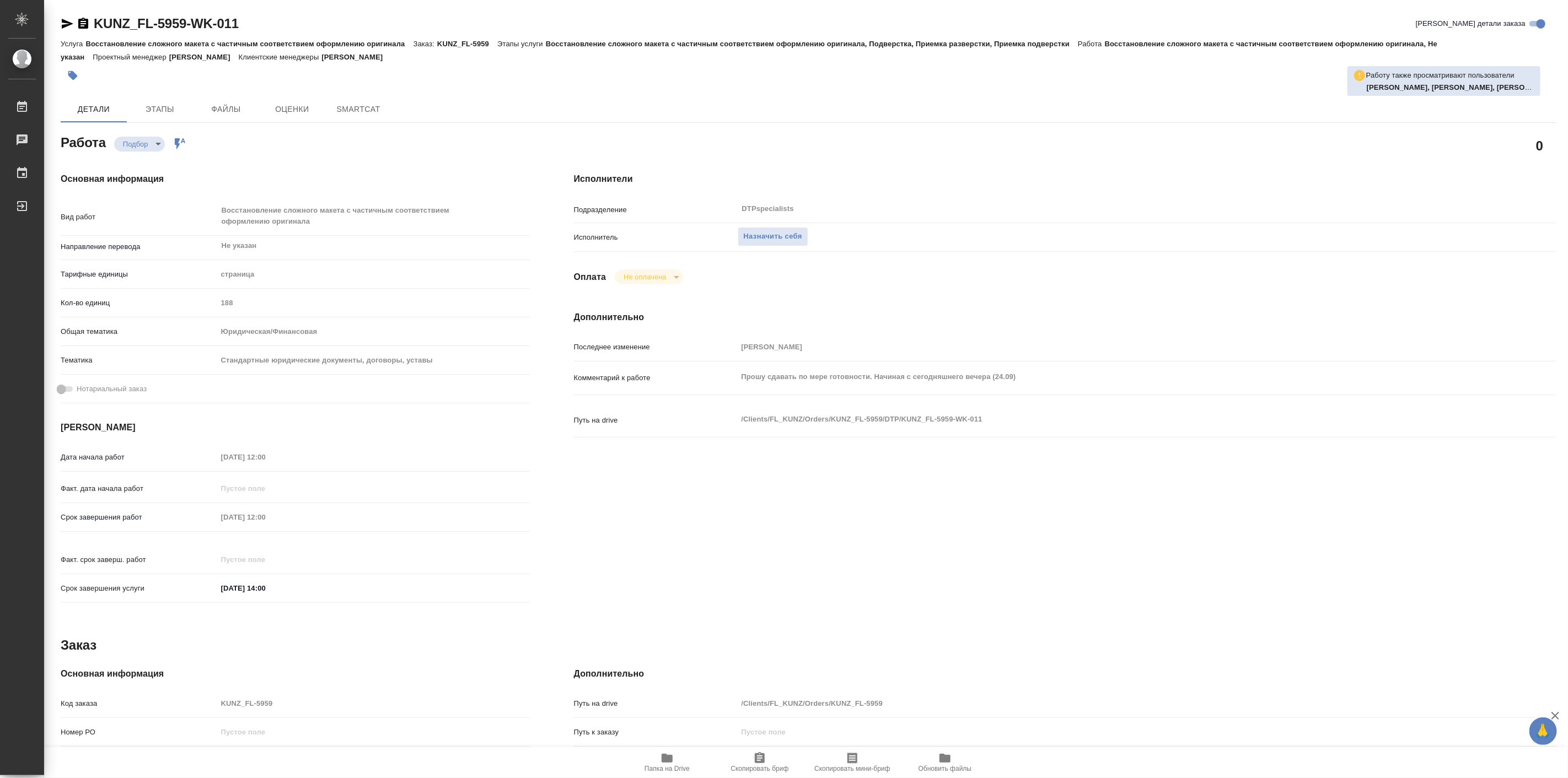
type textarea "x"
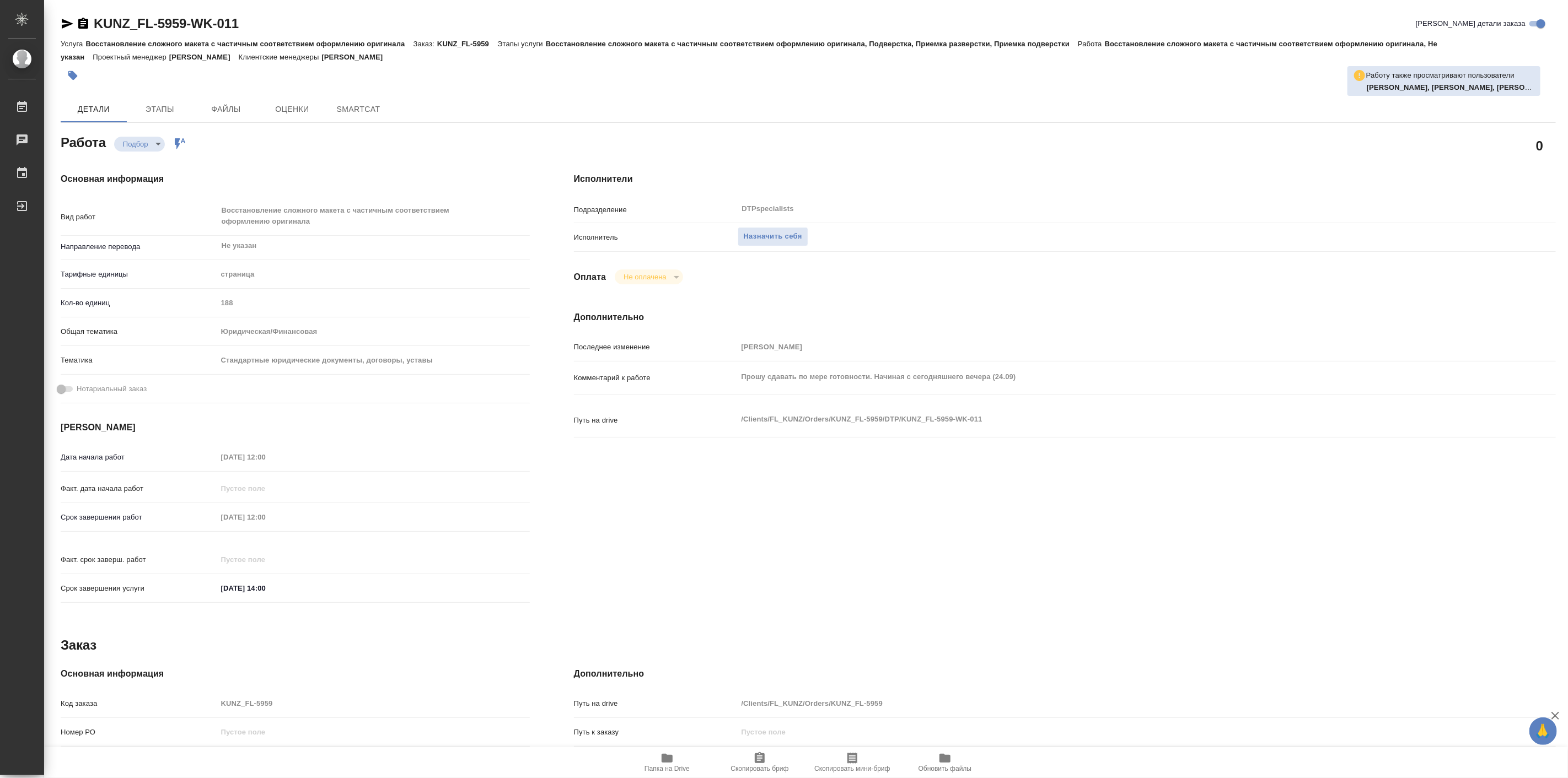
type textarea "x"
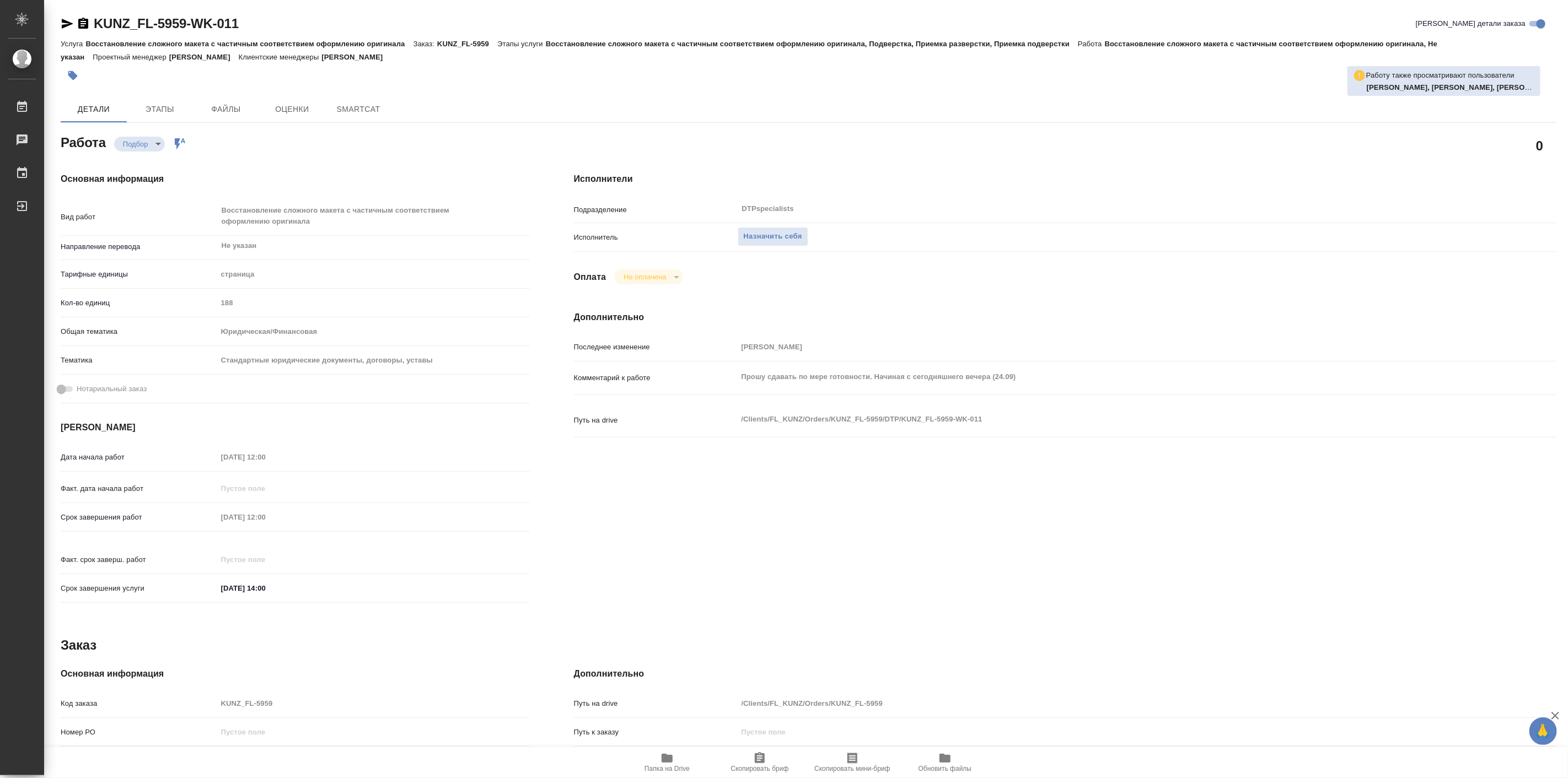
type textarea "x"
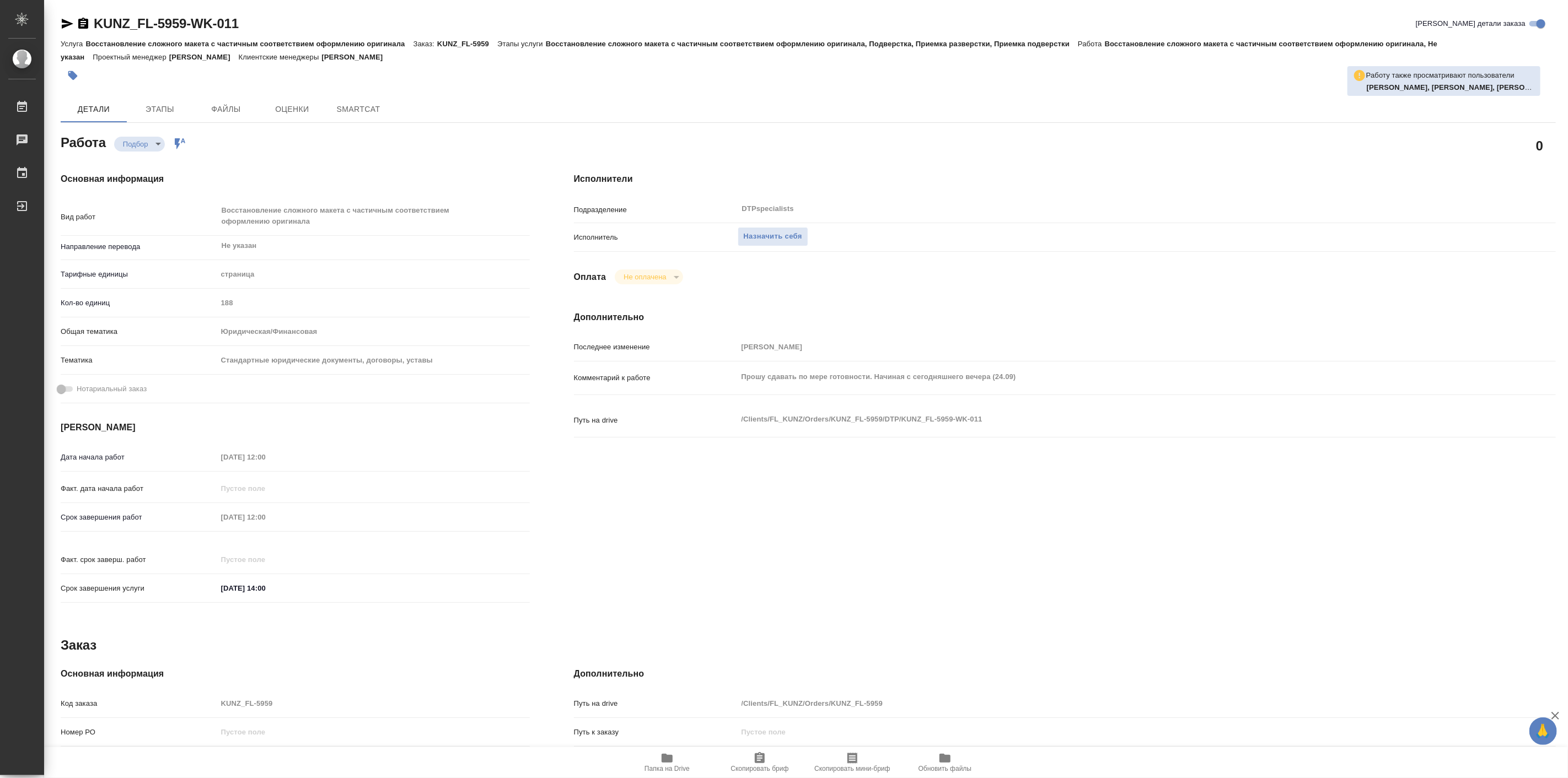
type textarea "x"
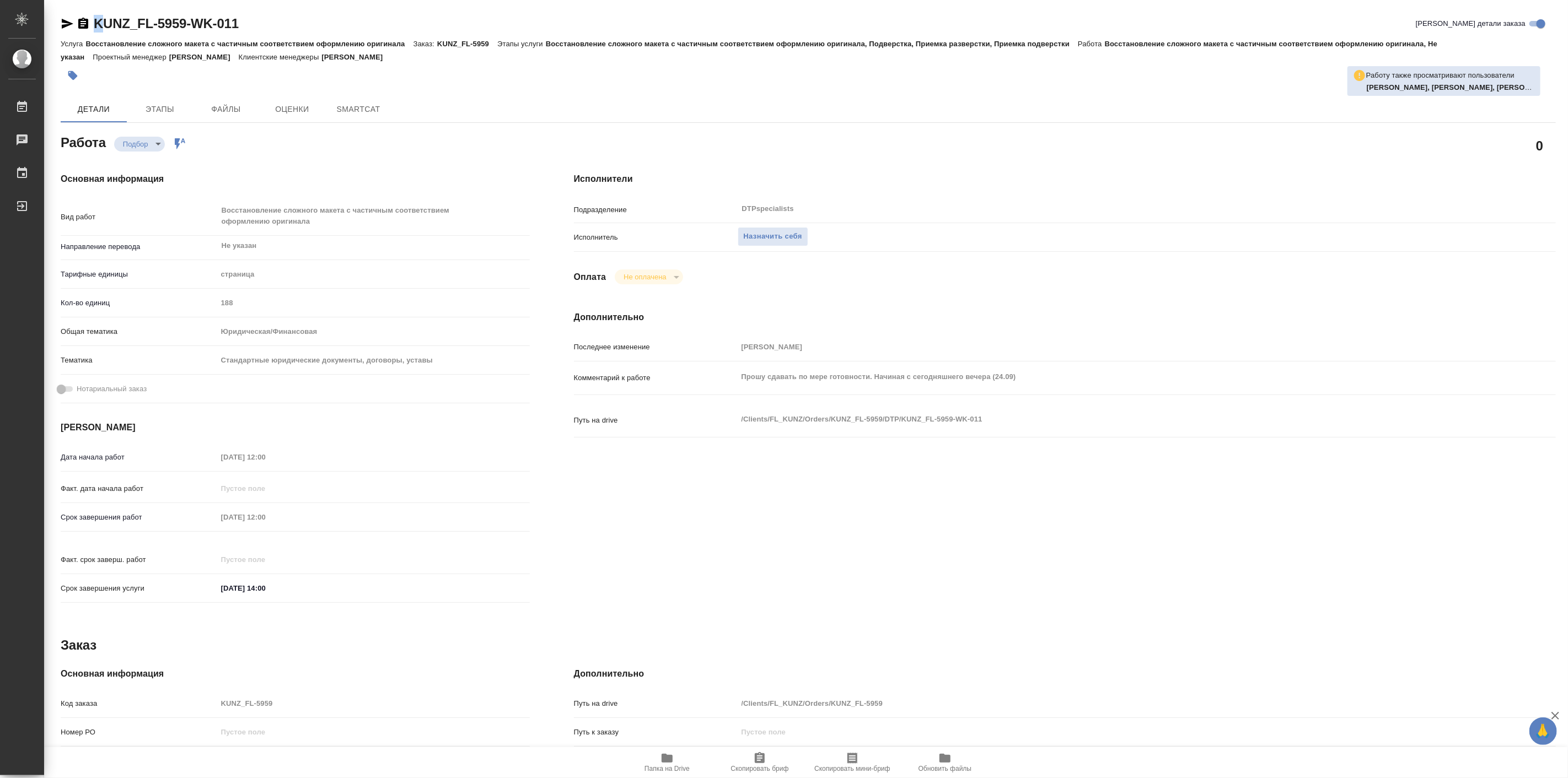
type textarea "x"
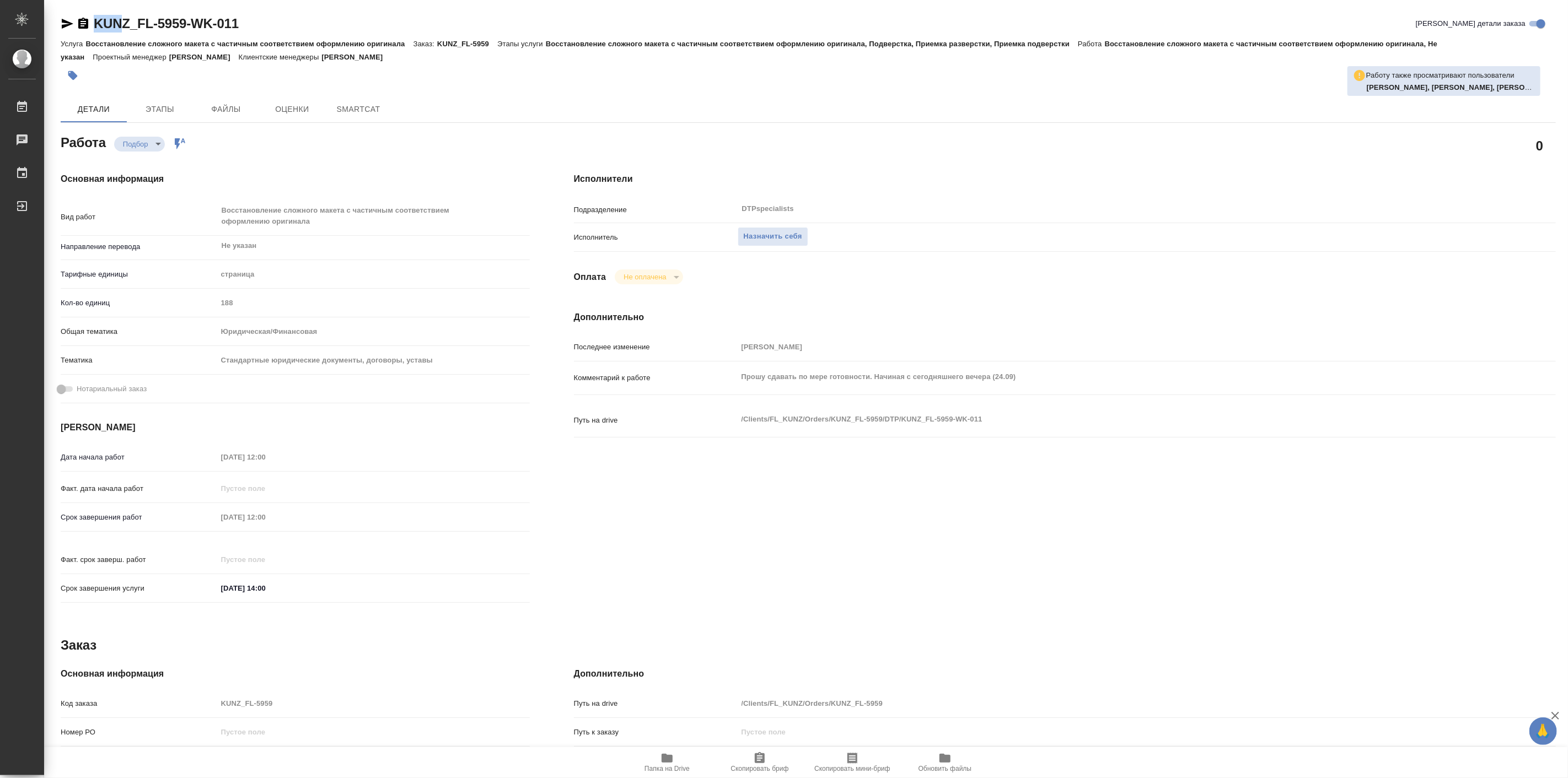
type textarea "x"
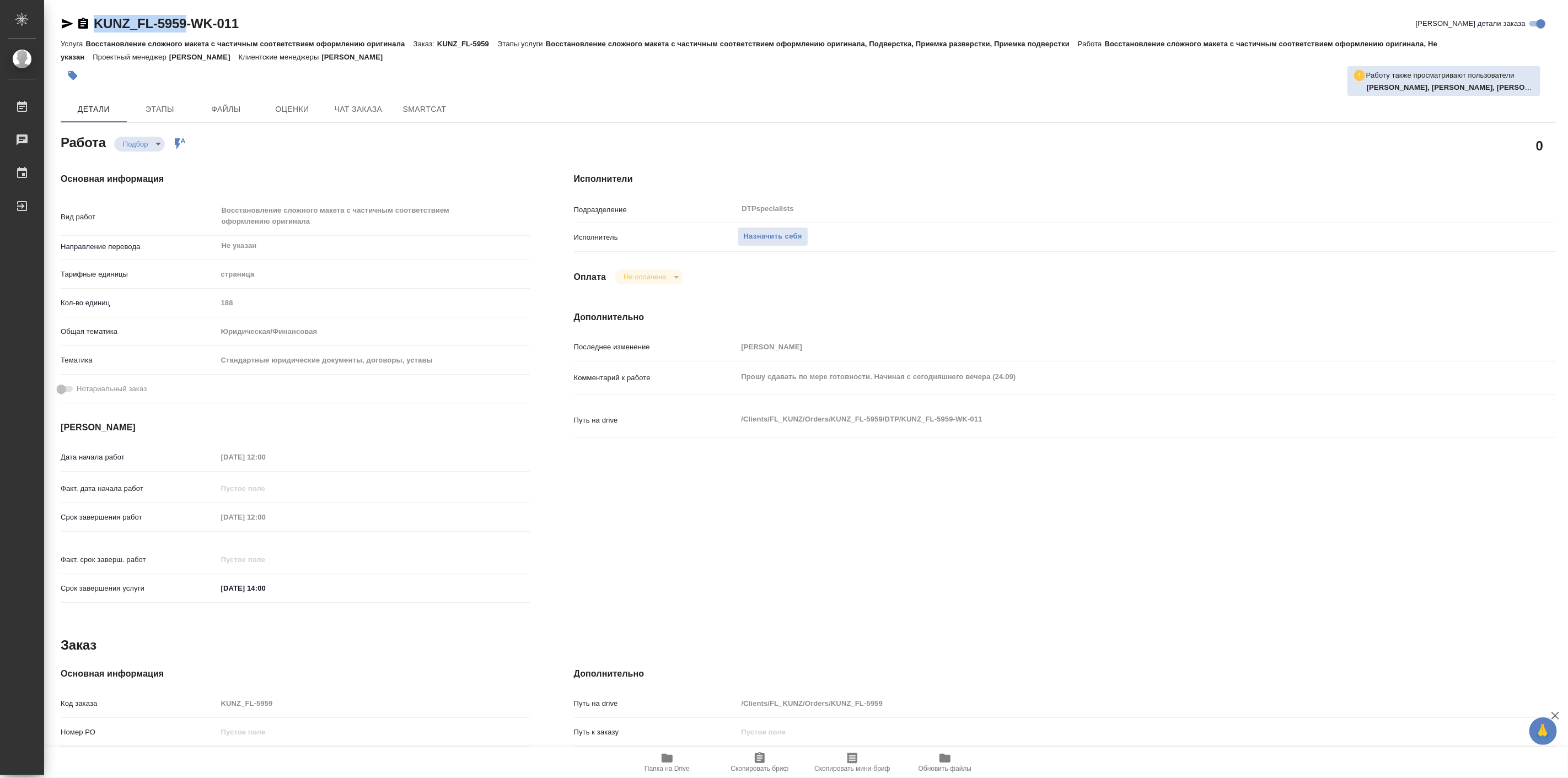
drag, startPoint x: 84, startPoint y: 9, endPoint x: 188, endPoint y: 30, distance: 106.1
click at [188, 30] on div "KUNZ_FL-5959-WK-011 Кратко детали заказа Услуга Восстановление сложного макета …" at bounding box center [808, 481] width 1507 height 962
type textarea "x"
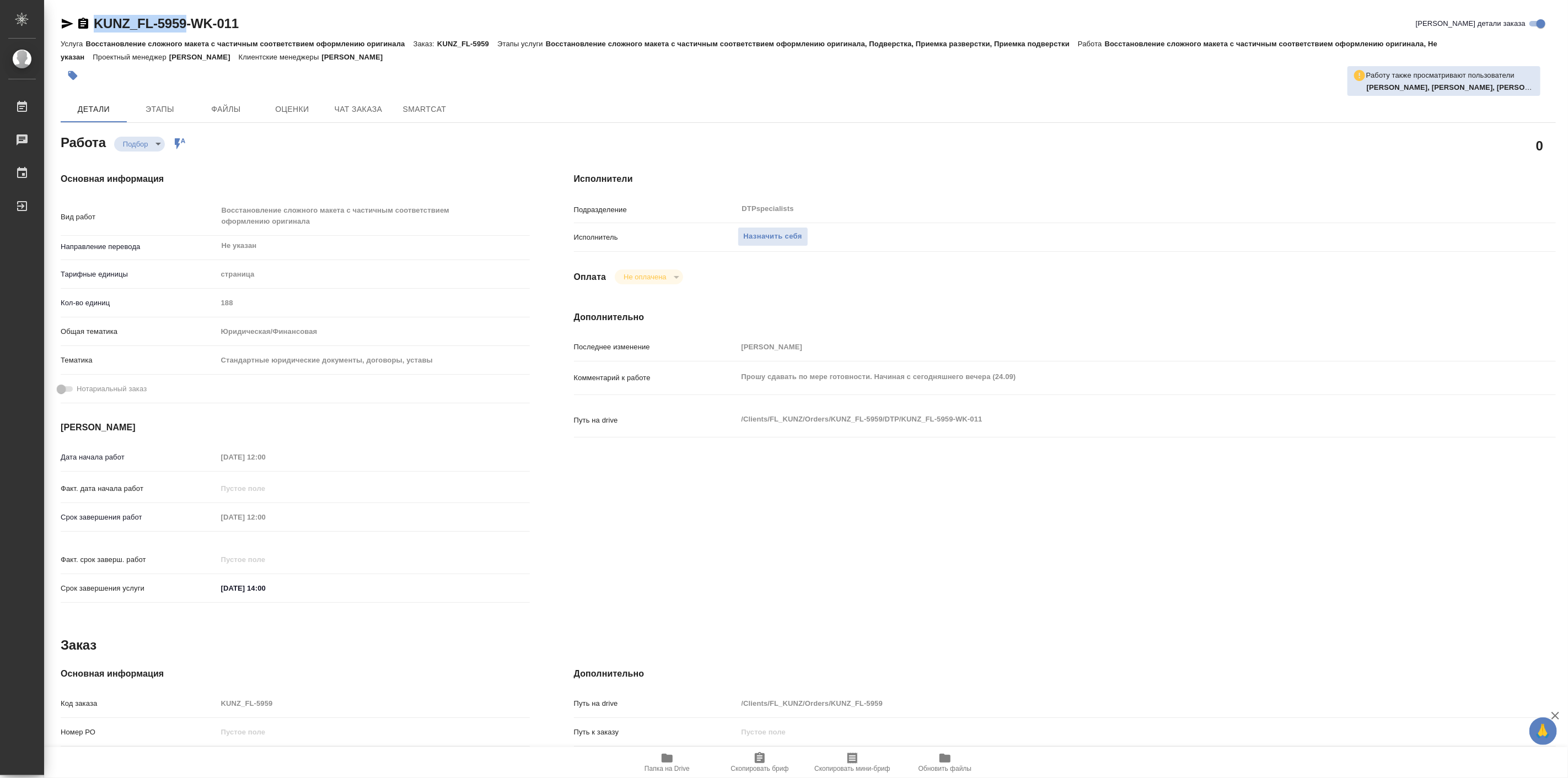
type textarea "x"
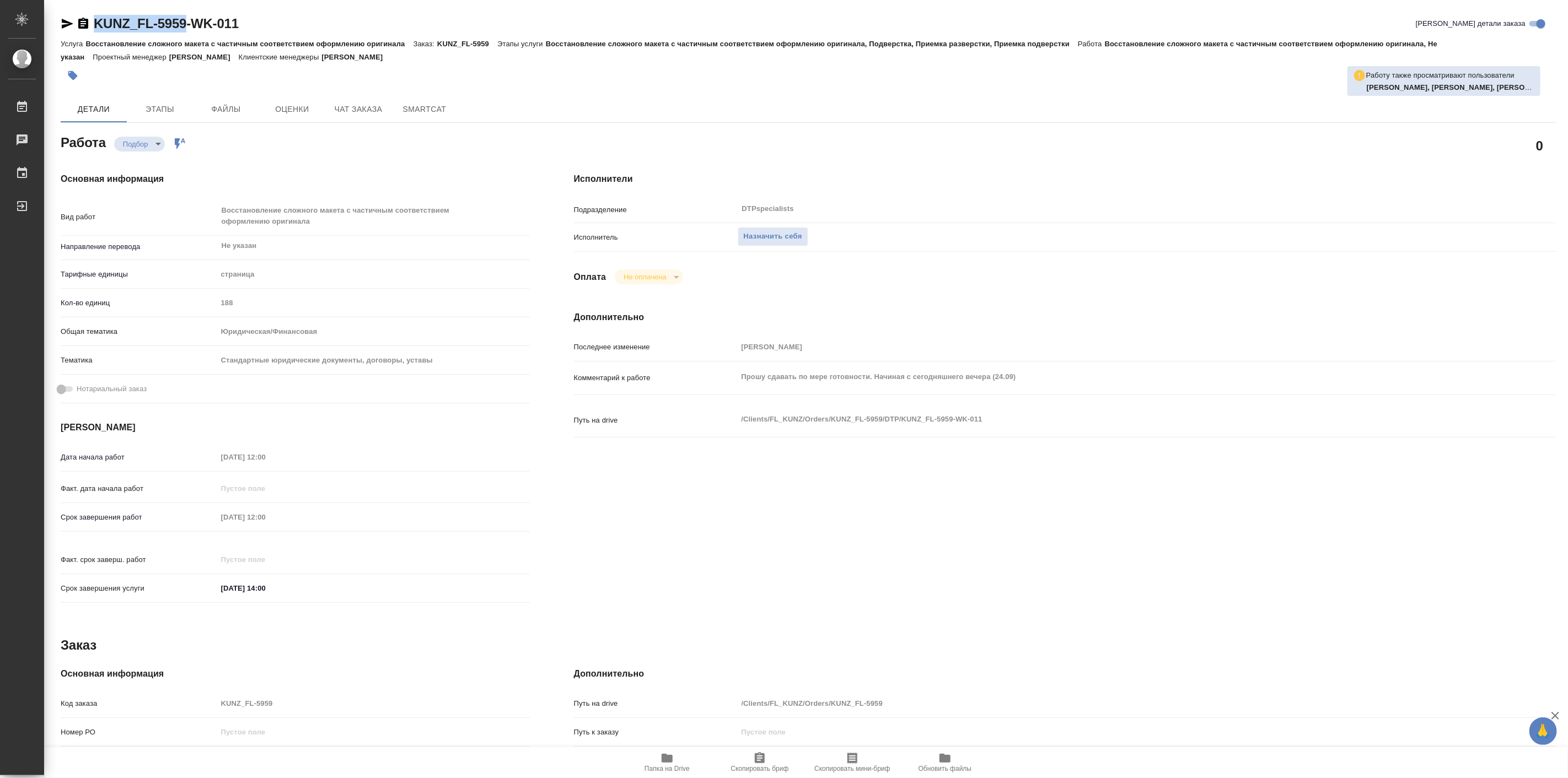
type textarea "x"
copy link "KUNZ_FL-5959"
click at [674, 765] on span "Папка на Drive" at bounding box center [667, 769] width 45 height 7
drag, startPoint x: 1114, startPoint y: 306, endPoint x: 1161, endPoint y: 269, distance: 59.8
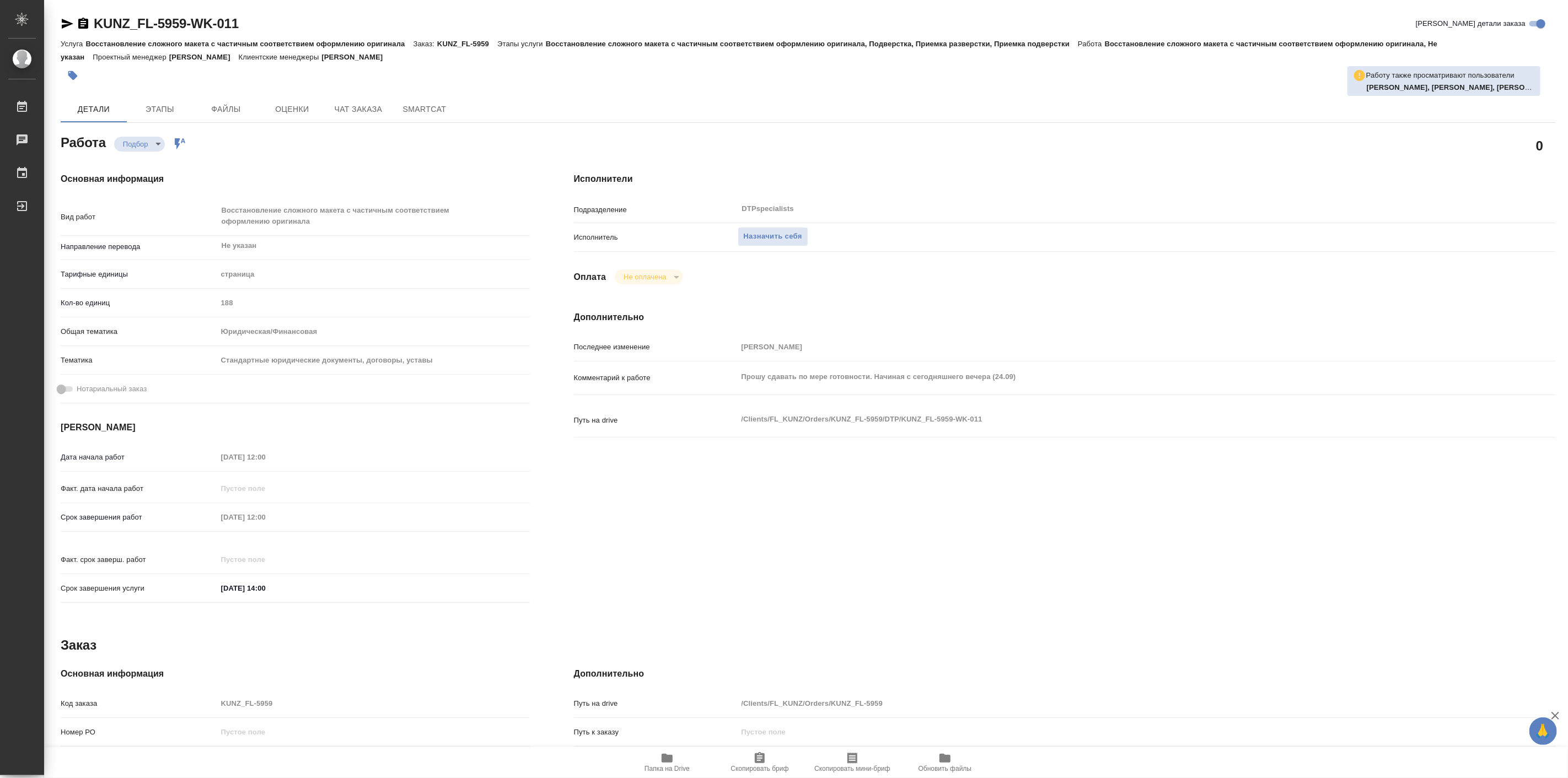
click at [1114, 306] on div "Исполнители Подразделение DTPspecialists ​ Исполнитель Назначить себя Оплата Не…" at bounding box center [1065, 391] width 1026 height 482
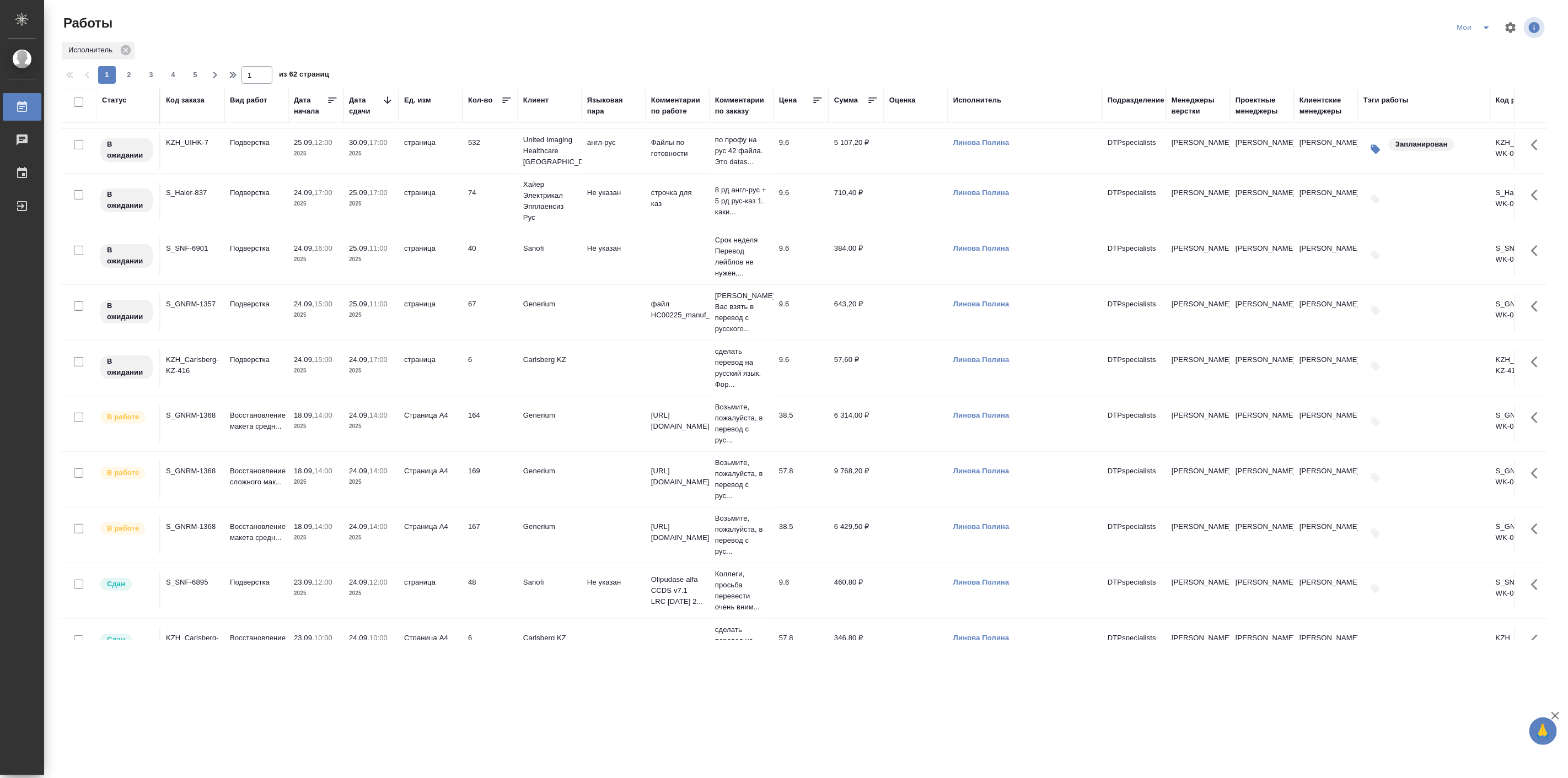
scroll to position [204, 0]
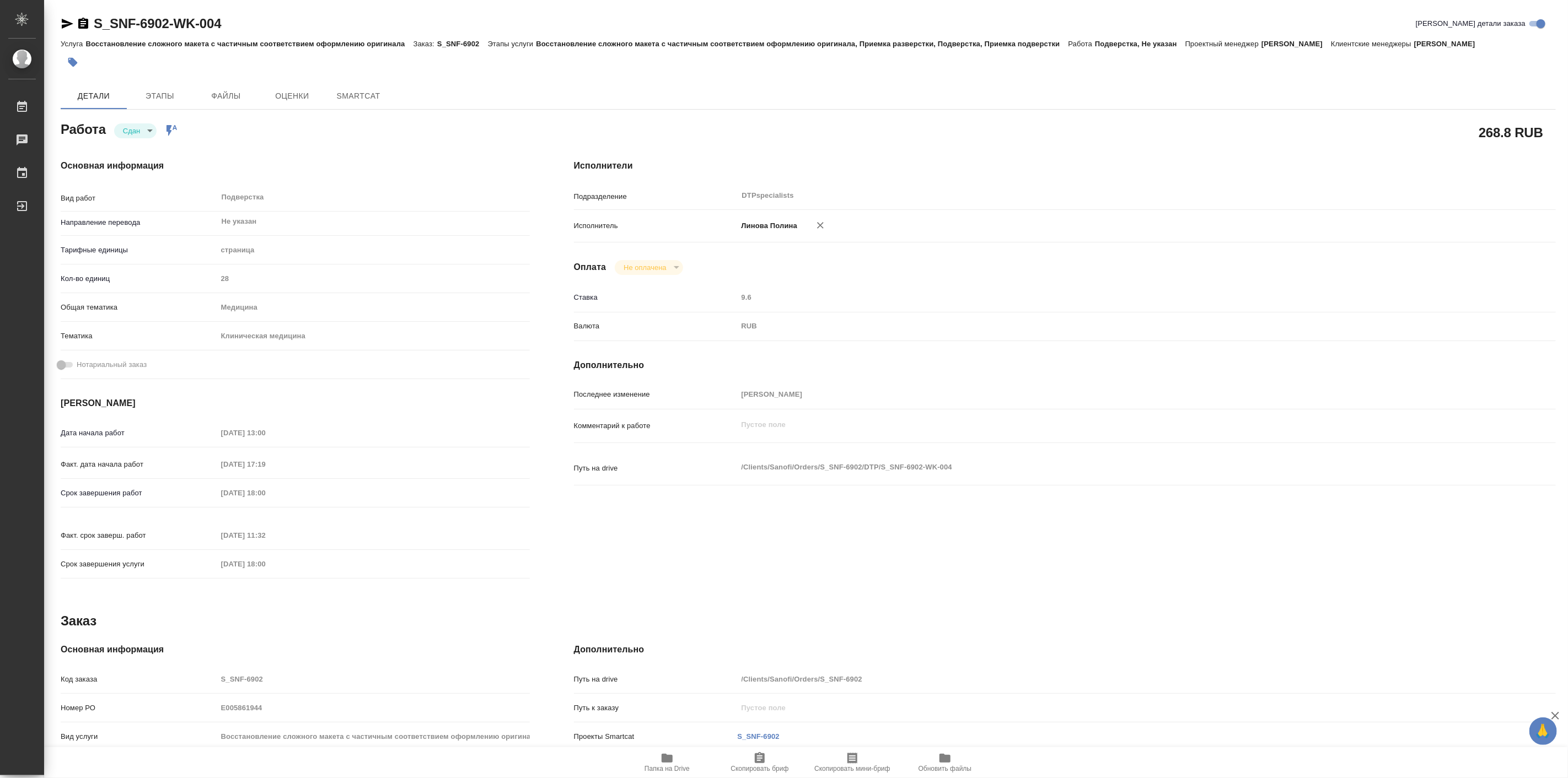
type textarea "x"
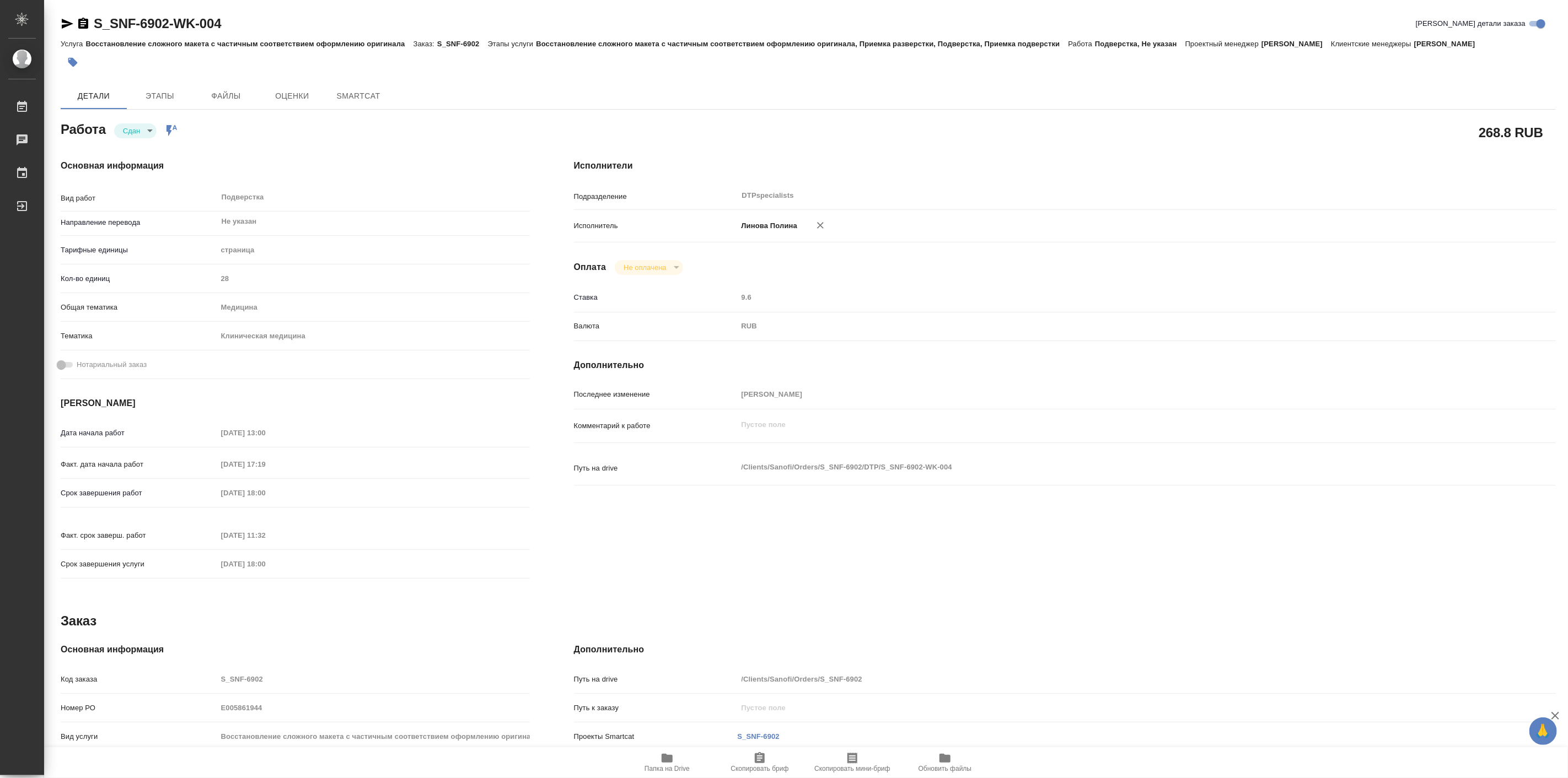
type textarea "x"
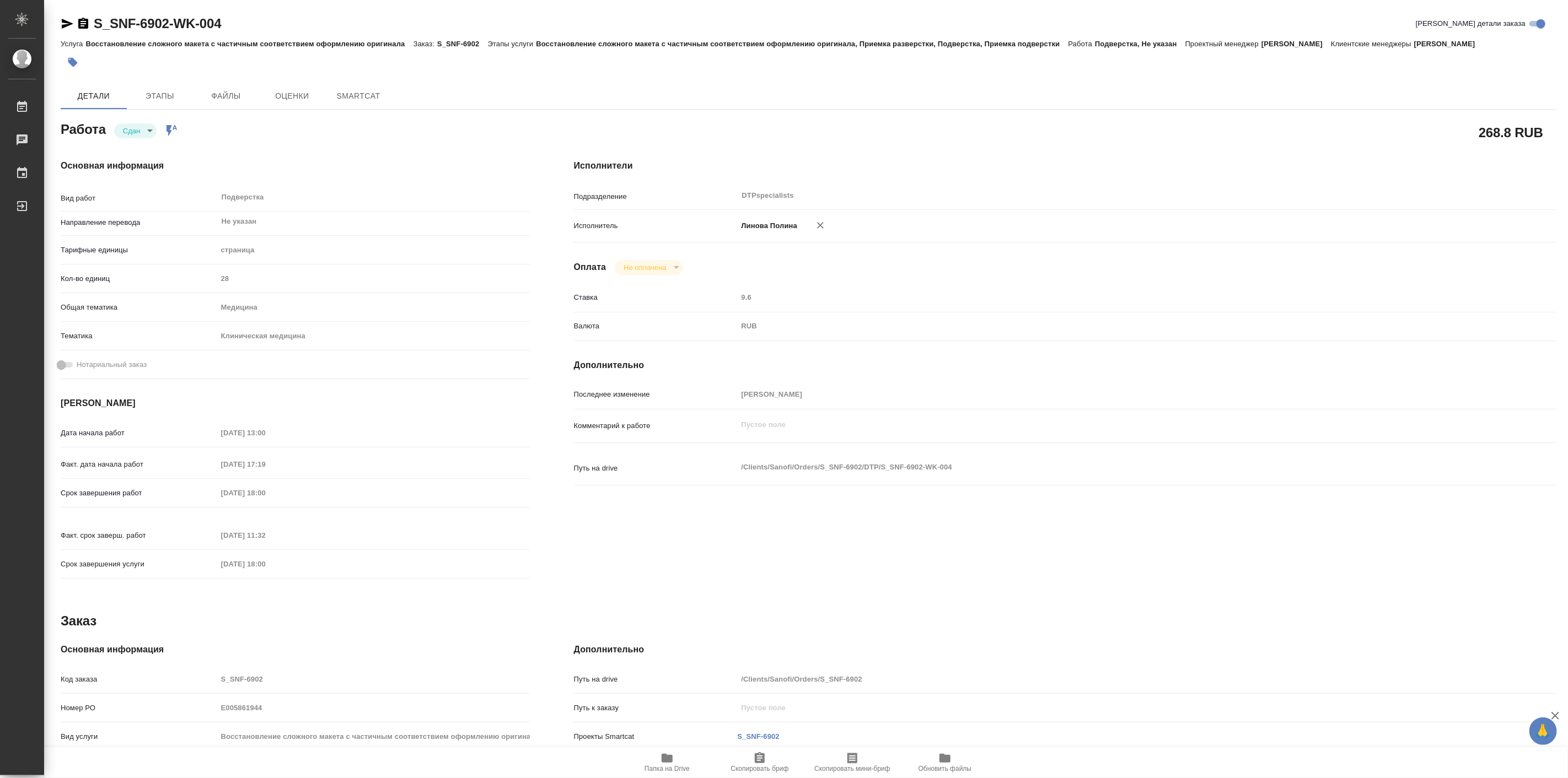
type textarea "x"
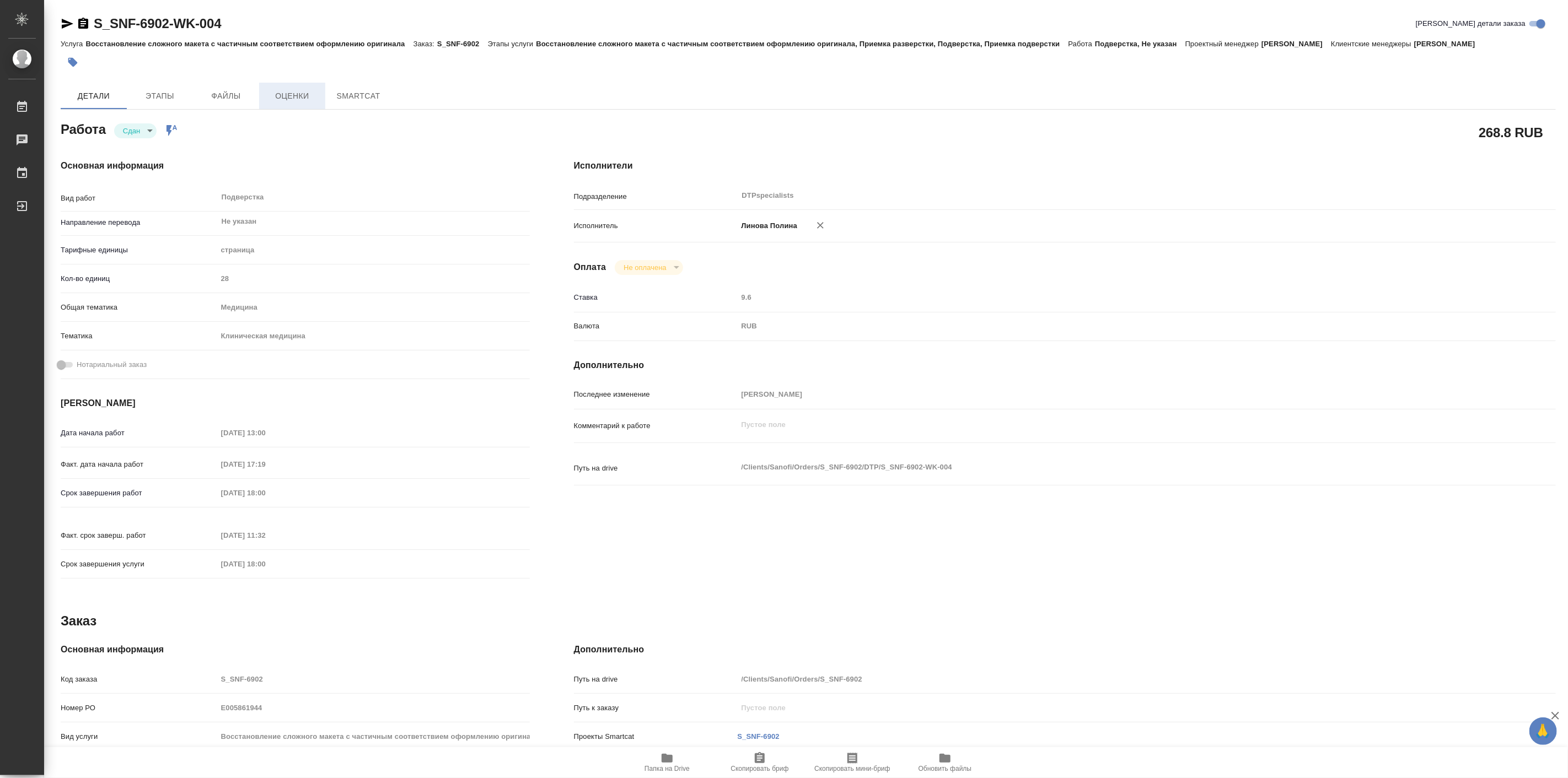
type textarea "x"
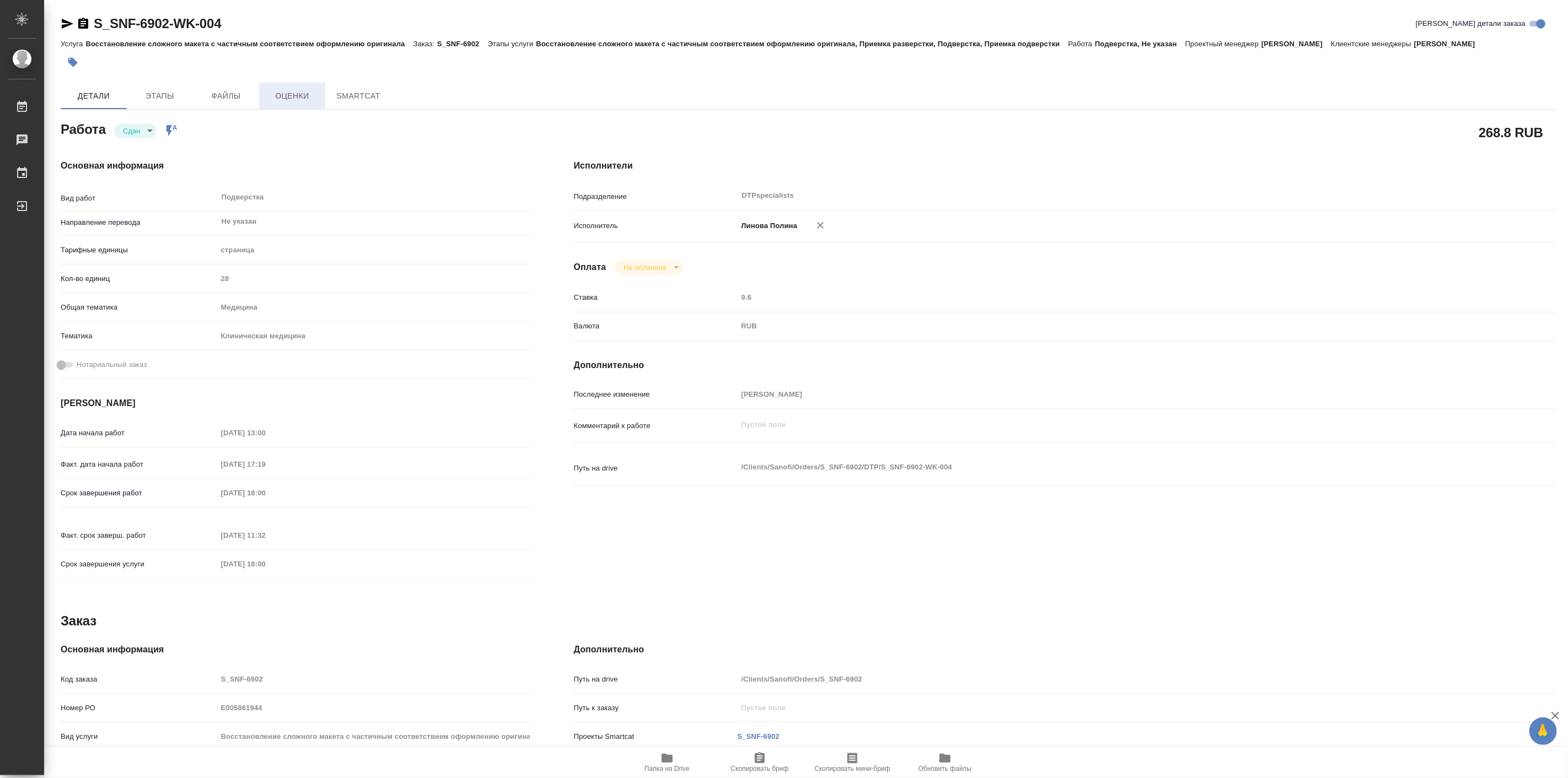
type textarea "x"
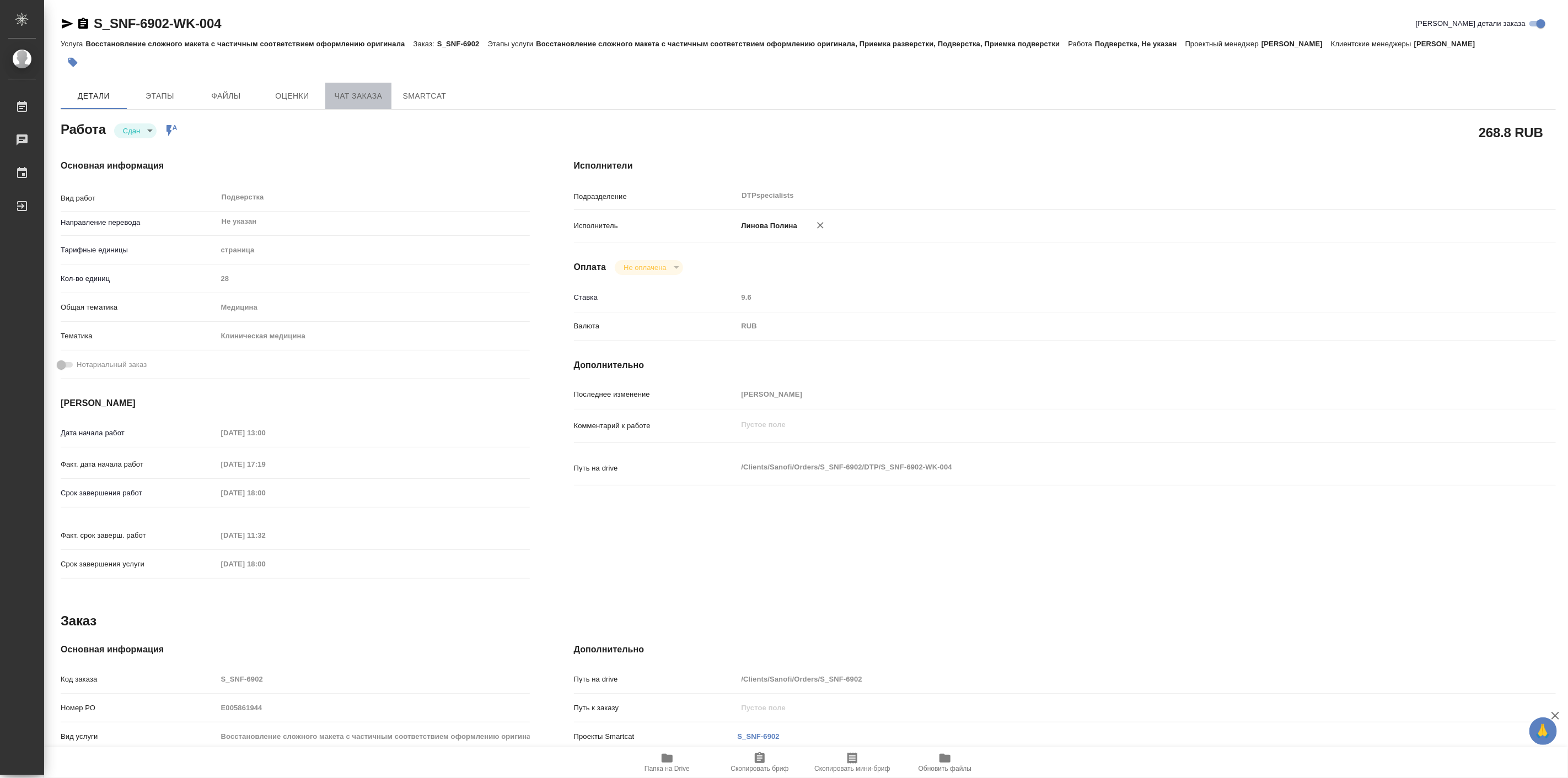
click at [352, 89] on span "Чат заказа" at bounding box center [358, 96] width 53 height 13
type textarea "x"
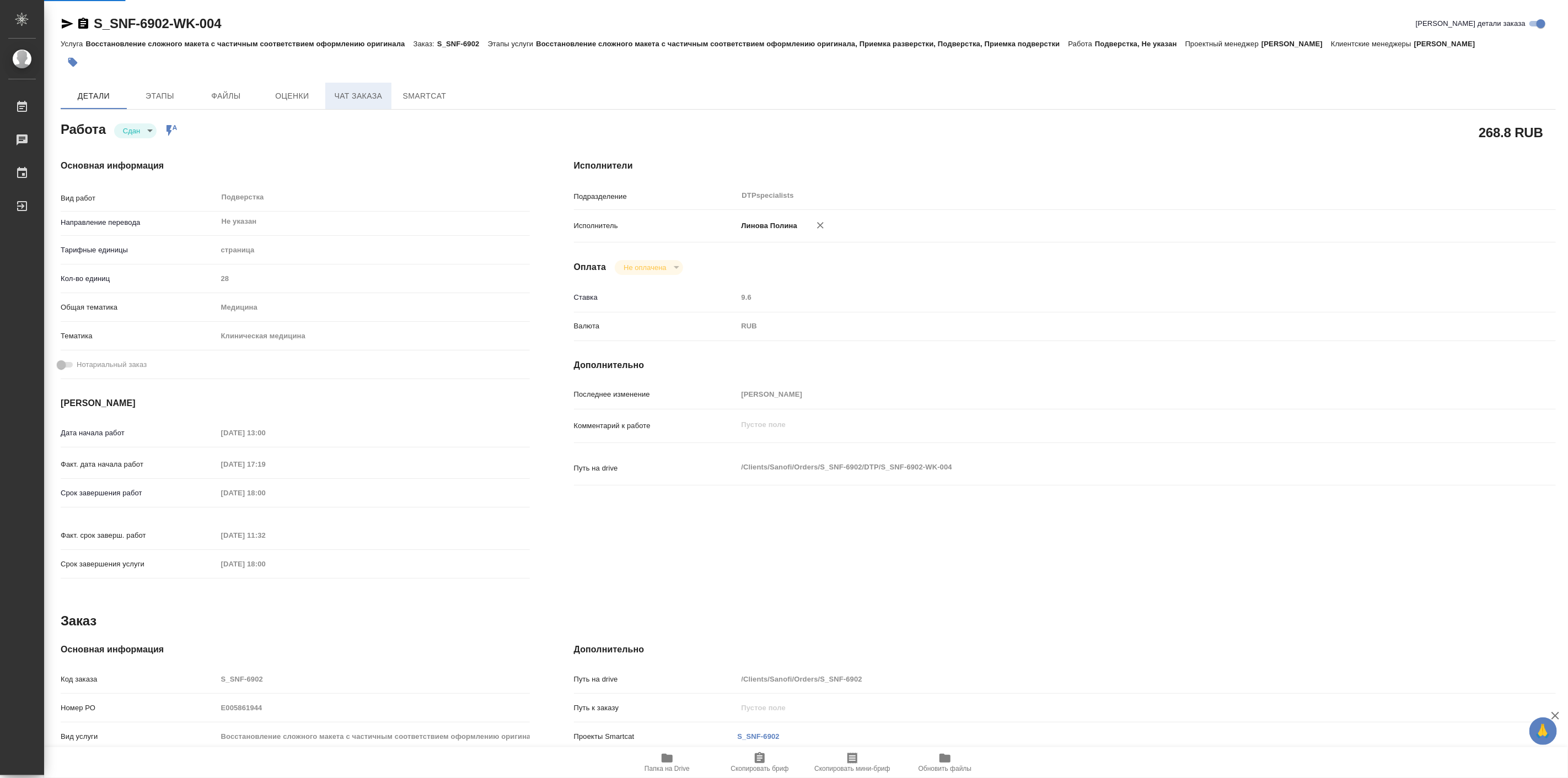
type textarea "x"
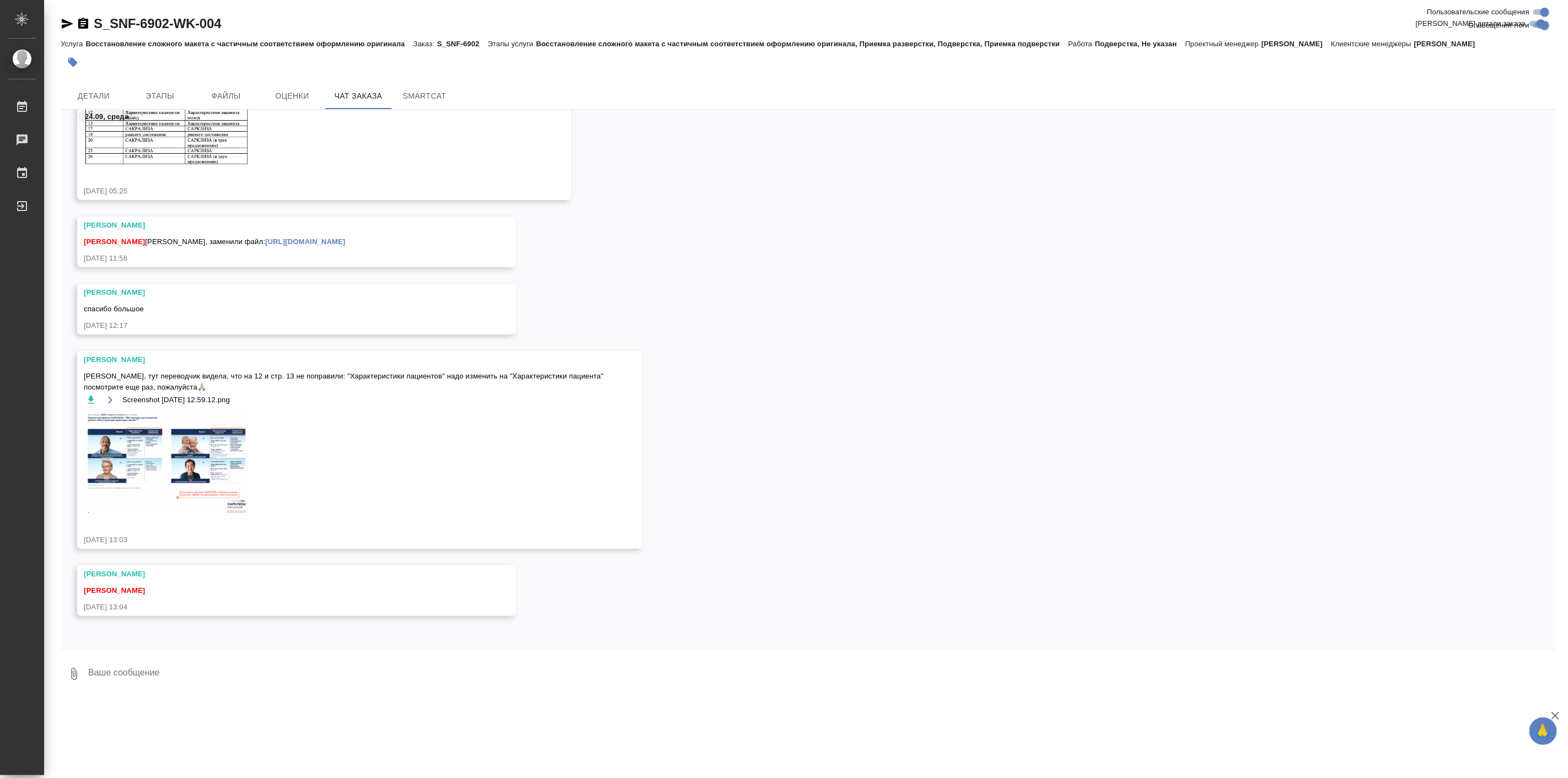
scroll to position [33311, 0]
click at [1044, 710] on div ".cls-1 fill:#fff; AWATERA Linova Polina Работы 0 Чаты График Выйти S_SNF-6902-W…" at bounding box center [784, 389] width 1568 height 778
click at [599, 679] on textarea at bounding box center [821, 674] width 1469 height 38
type textarea "Сорри, я неправильно поняла этот блок. Сейчас поправлю"
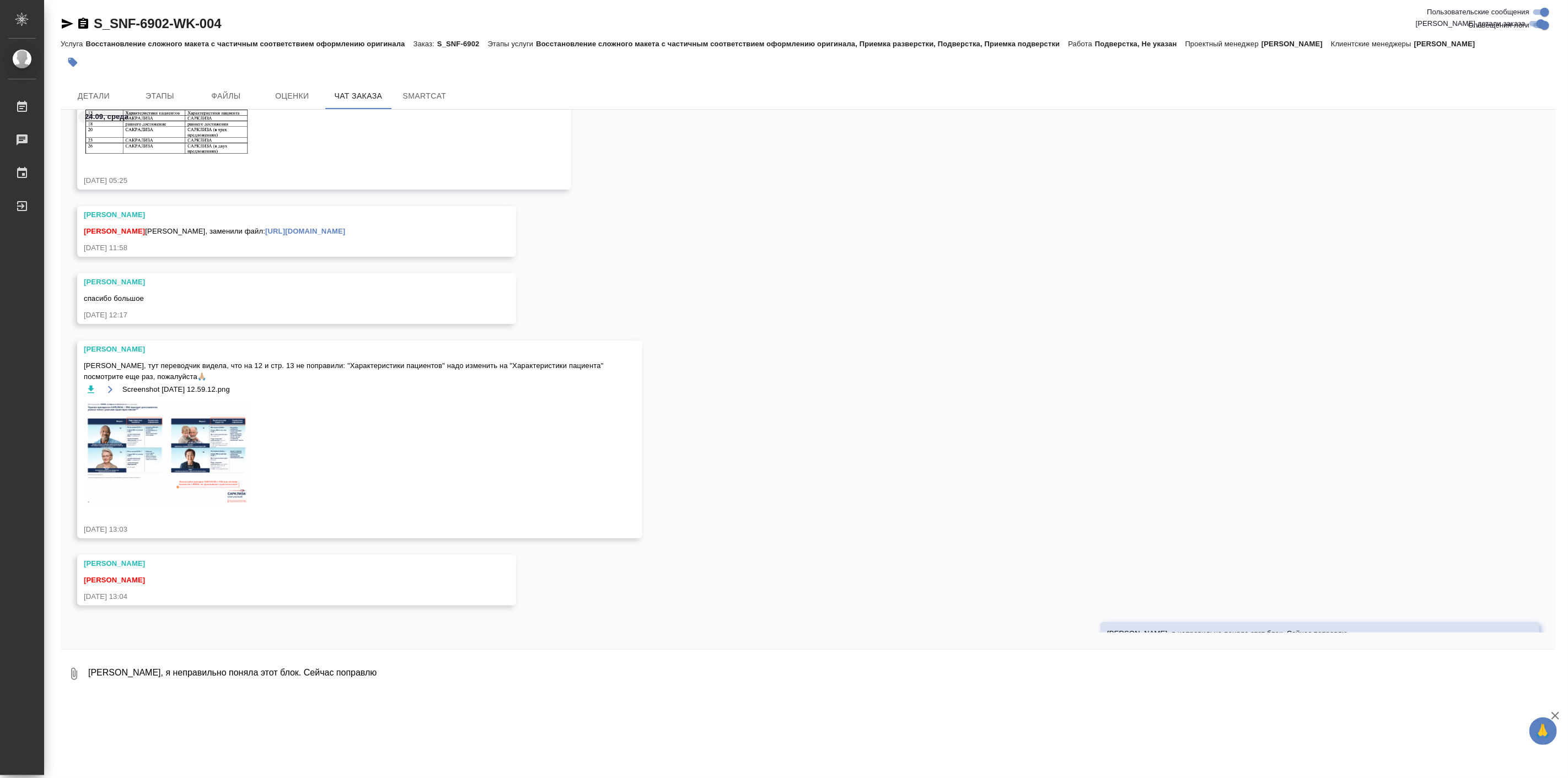
scroll to position [33364, 0]
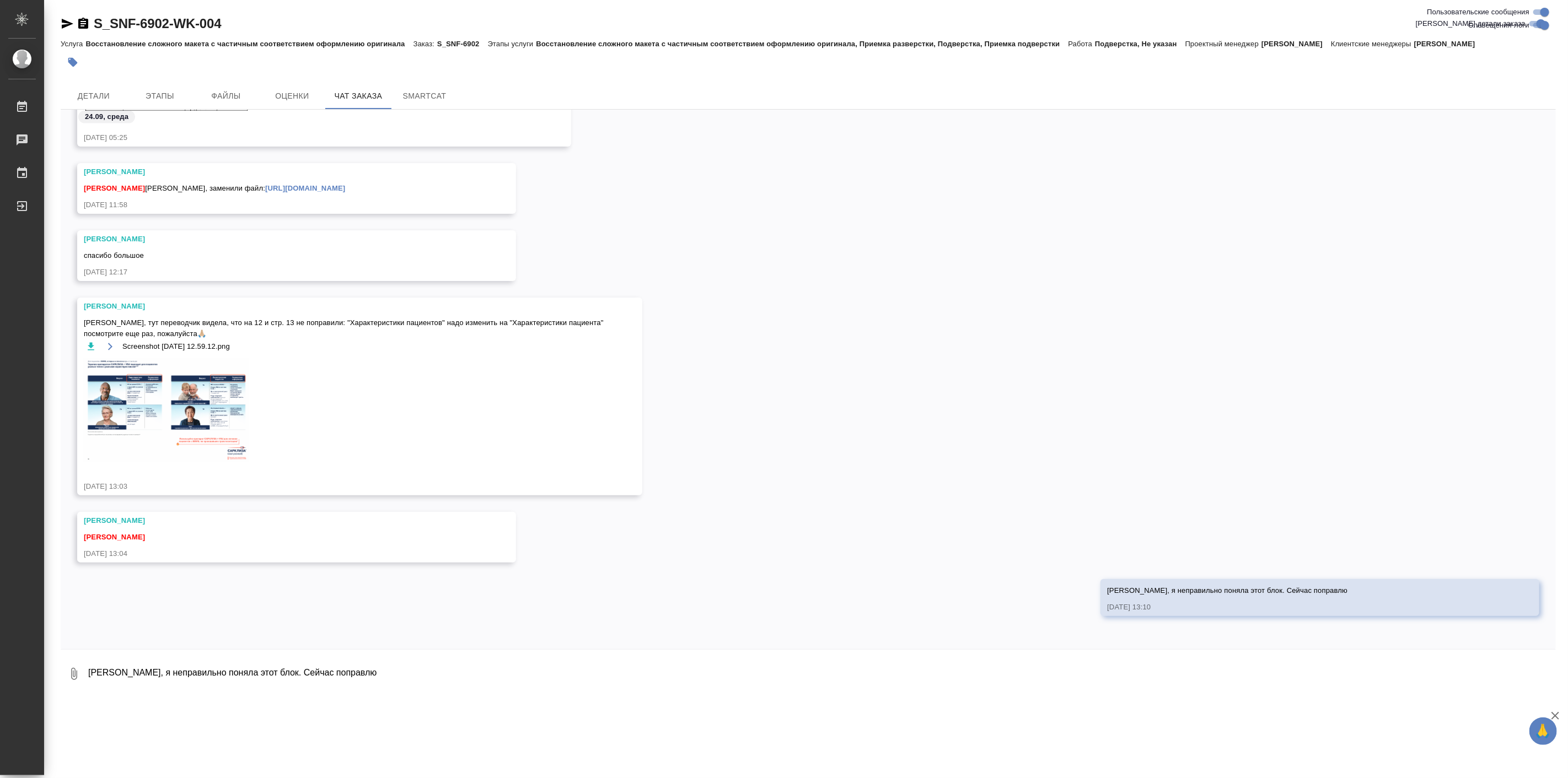
click at [157, 601] on div "Сорри, я неправильно поняла этот блок. Сейчас поправлю 24.09.25, 13:10" at bounding box center [808, 605] width 1495 height 53
click at [183, 667] on textarea "Сорри, я неправильно поняла этот блок. Сейчас поправлю" at bounding box center [821, 674] width 1469 height 38
type textarea "Чтобы не было таких моментов - лучше размечать в пдф. чтобы наглядно было видно…"
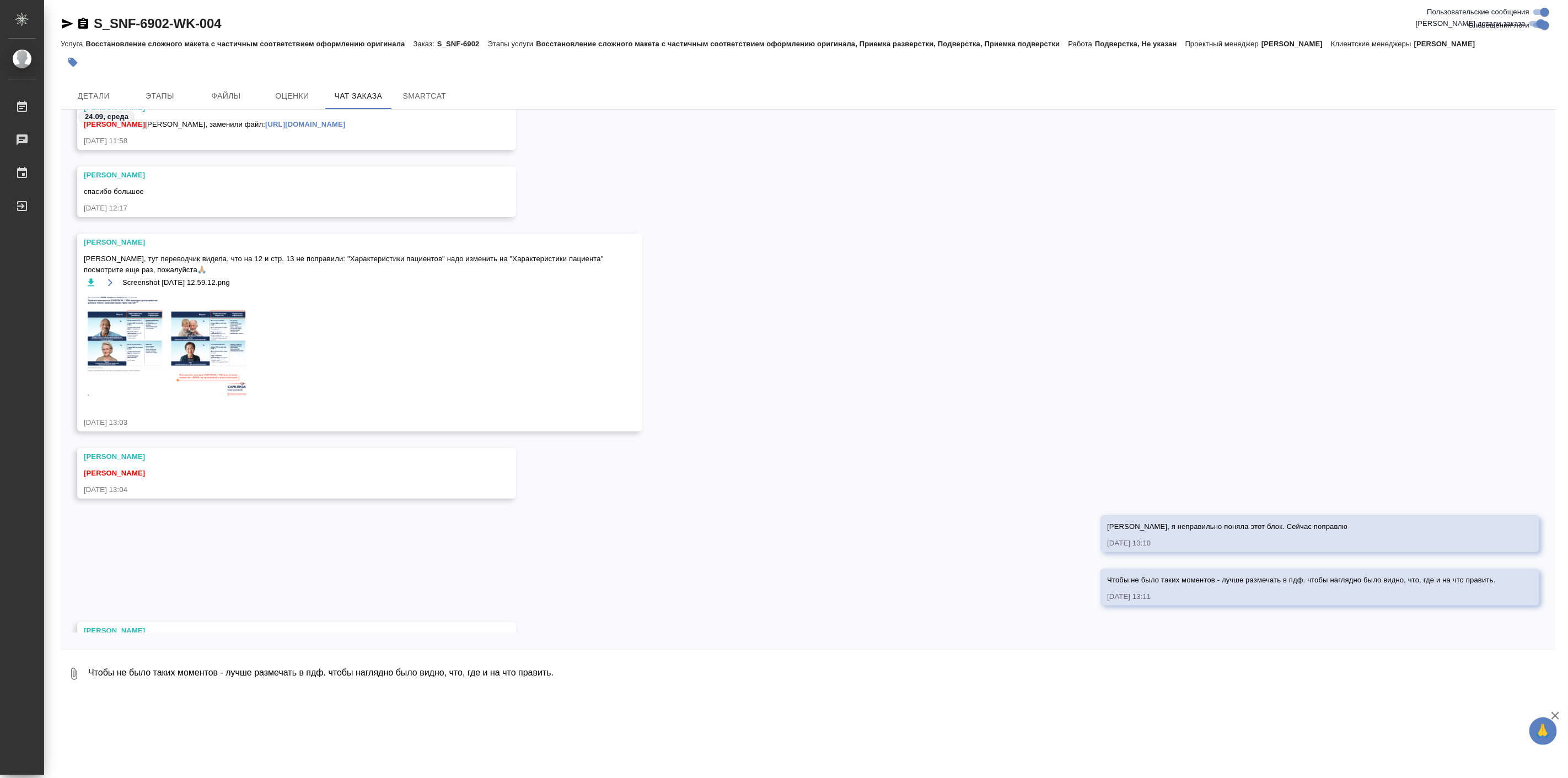
scroll to position [33485, 0]
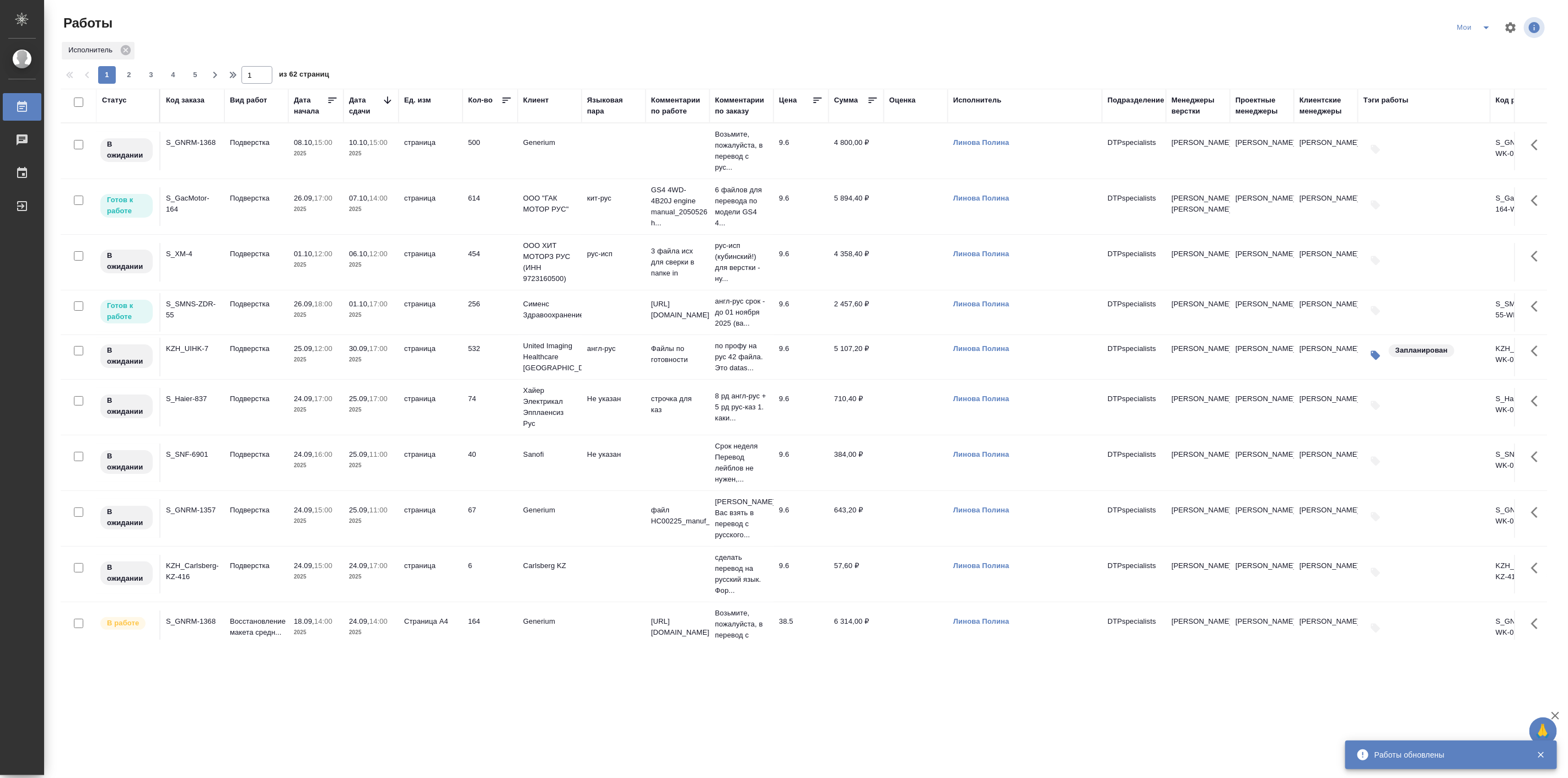
scroll to position [204, 0]
